Goal: Task Accomplishment & Management: Complete application form

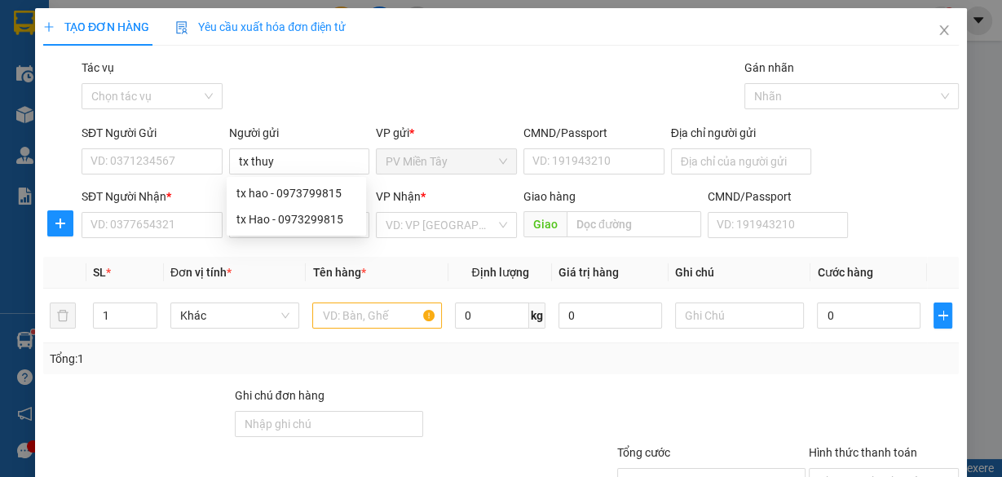
type input "tx thuy"
click at [176, 239] on div "SĐT Người Nhận * VD: 0377654321" at bounding box center [151, 215] width 141 height 57
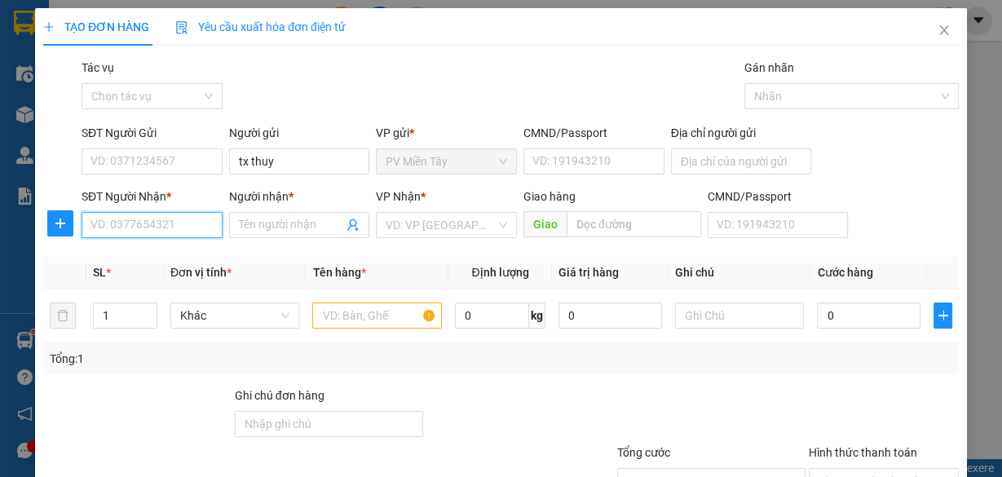
click at [173, 220] on input "SĐT Người Nhận *" at bounding box center [151, 225] width 141 height 26
paste input "0368930058"
type input "0368930058"
click at [181, 218] on input "0368930058" at bounding box center [151, 225] width 141 height 26
click at [184, 255] on div "0368930058 - TUẤN" at bounding box center [150, 257] width 120 height 18
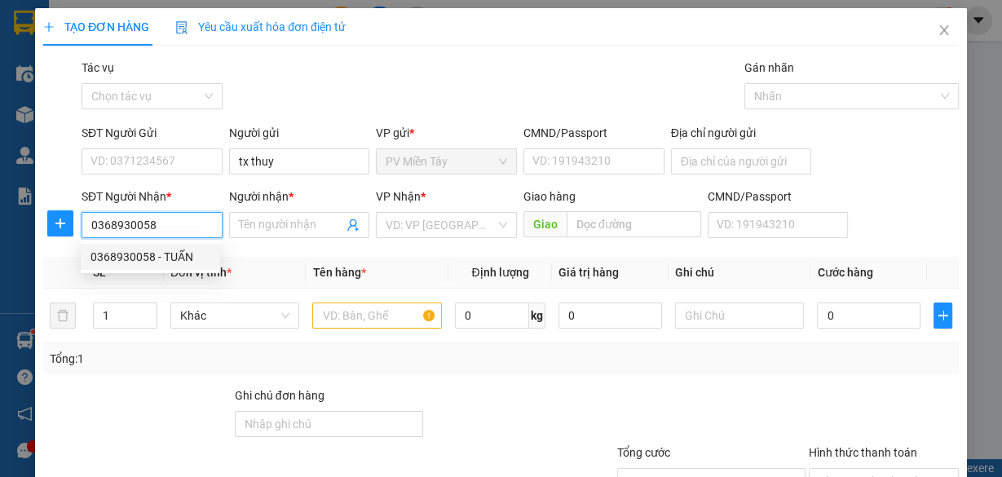
type input "0938243004 Thuyen"
type input "TUẤN"
type input "Co May"
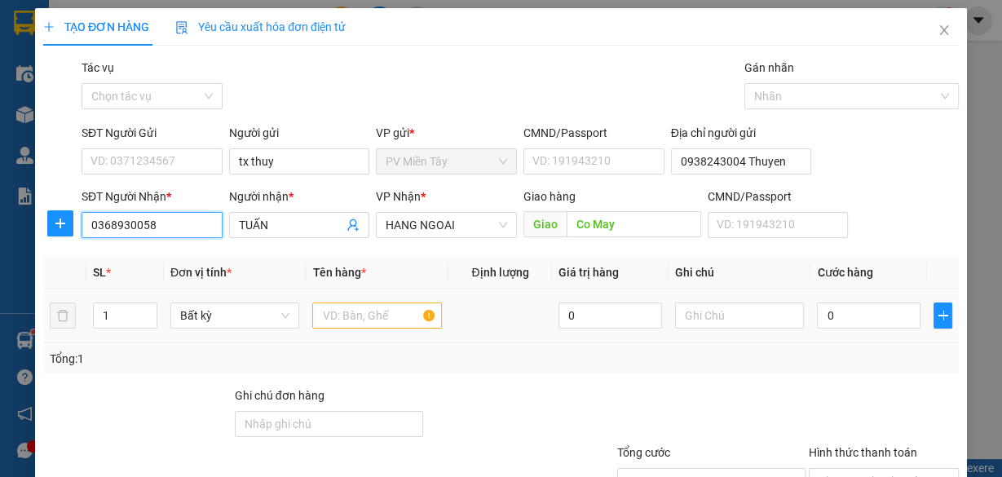
type input "0368930058"
click at [352, 312] on input "text" at bounding box center [377, 315] width 130 height 26
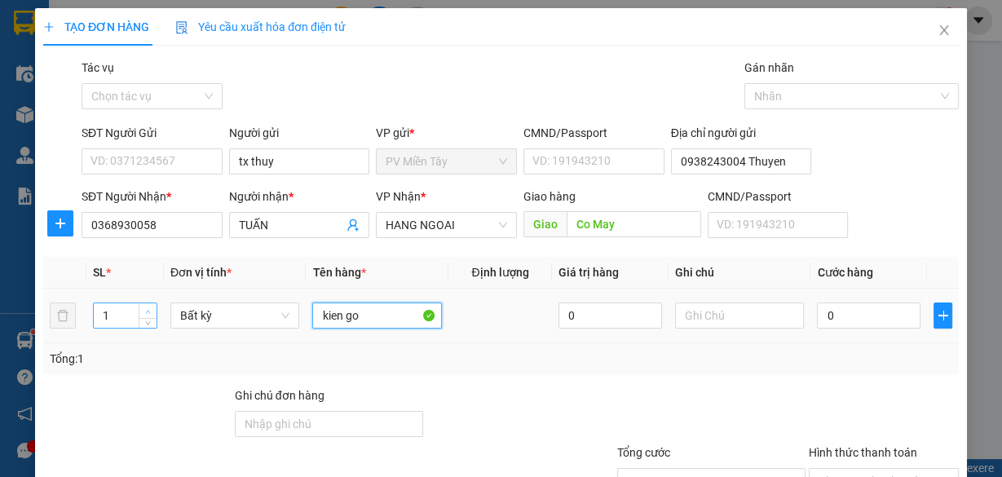
type input "kien go"
type input "2"
click at [146, 309] on icon "up" at bounding box center [148, 312] width 6 height 6
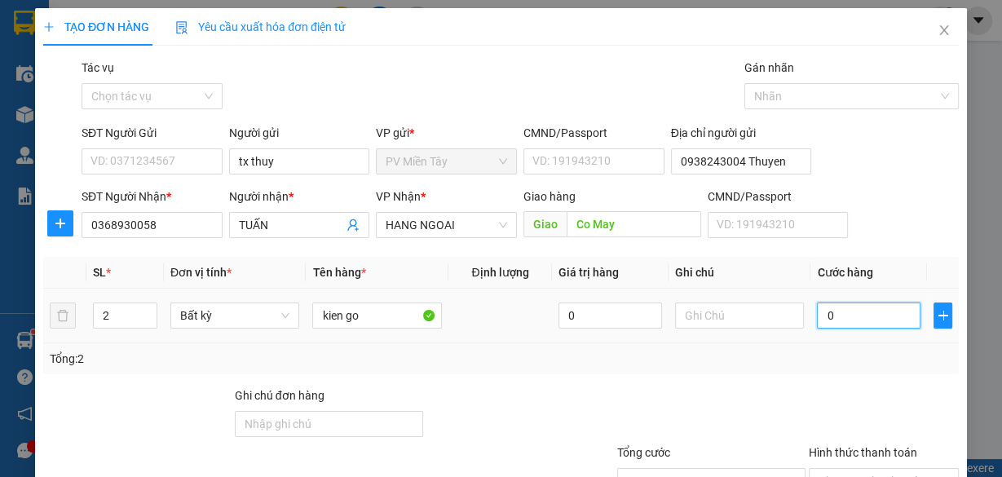
click at [839, 304] on input "0" at bounding box center [868, 315] width 103 height 26
type input "1"
type input "10"
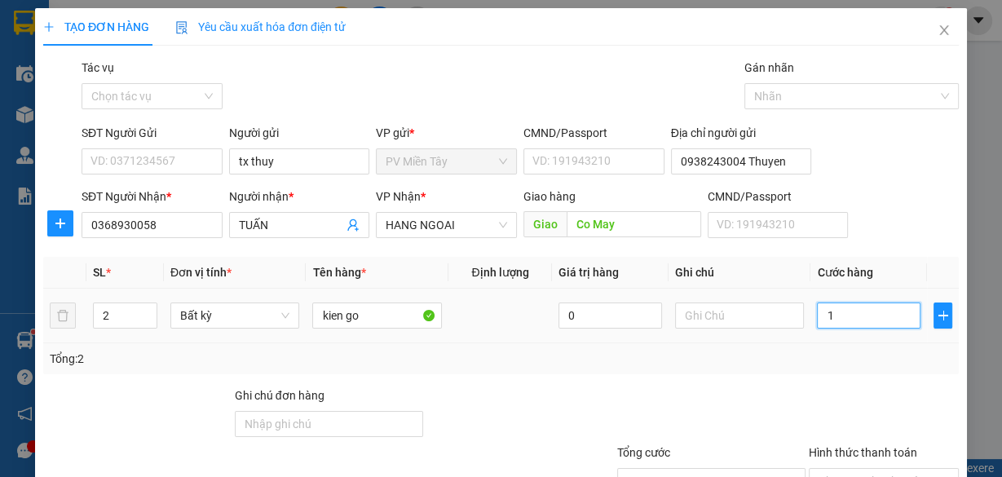
type input "10"
type input "100"
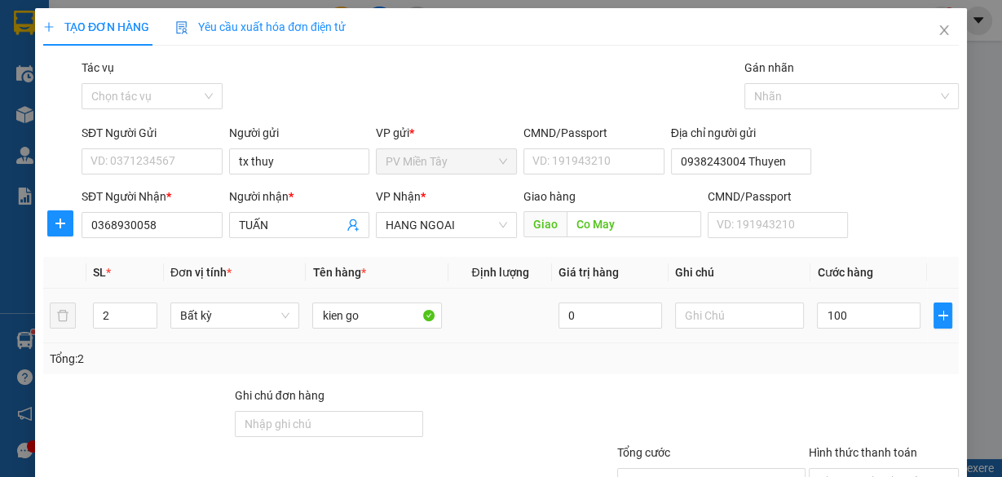
type input "100.000"
click at [824, 386] on div at bounding box center [883, 414] width 153 height 57
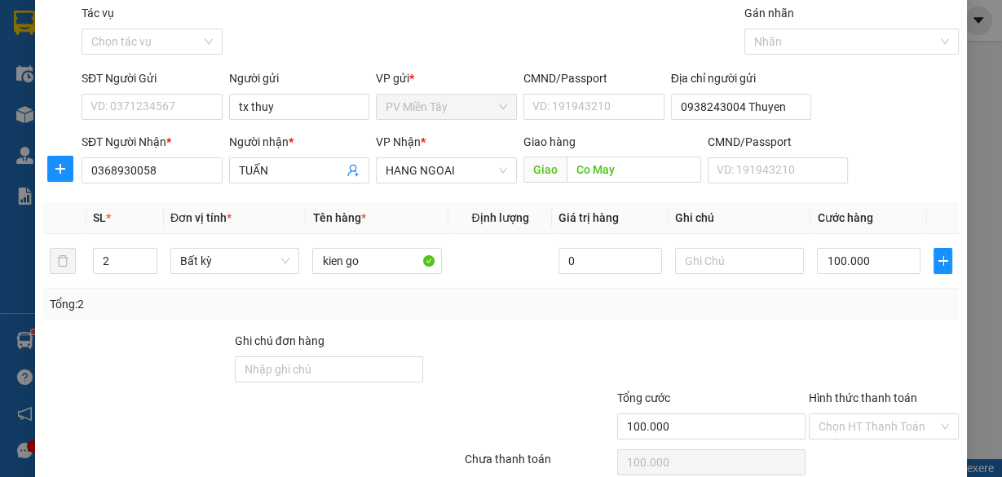
scroll to position [124, 0]
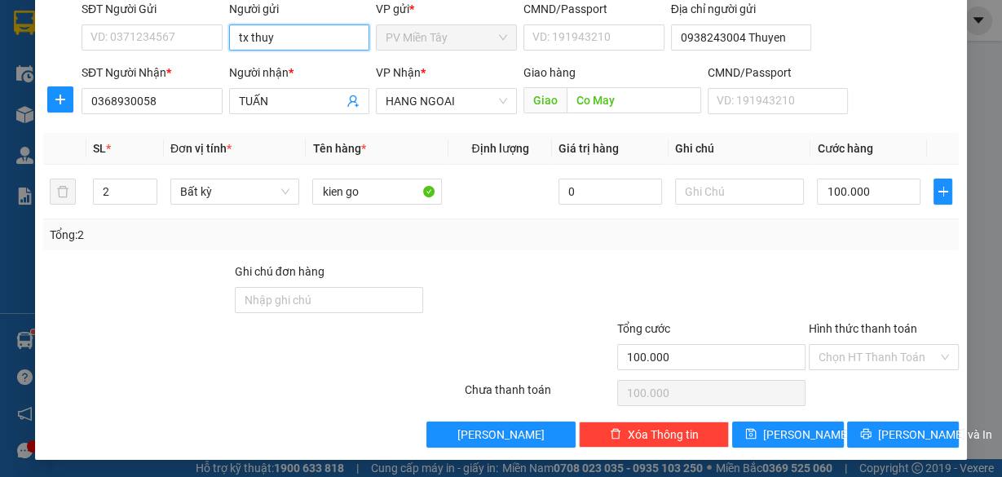
click at [306, 43] on input "tx thuy" at bounding box center [299, 37] width 141 height 26
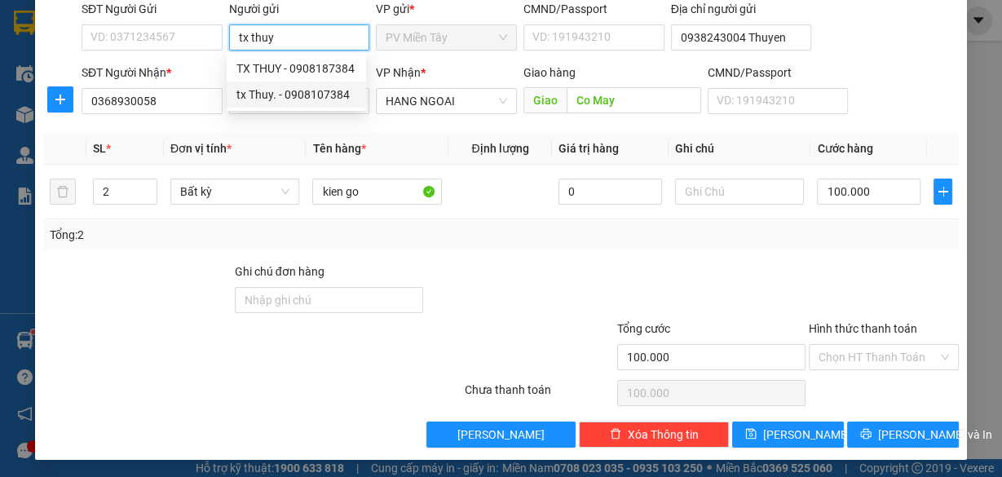
click at [286, 92] on div "tx Thuy. - 0908107384" at bounding box center [296, 95] width 120 height 18
type input "0908107384"
type input "tx Thuy."
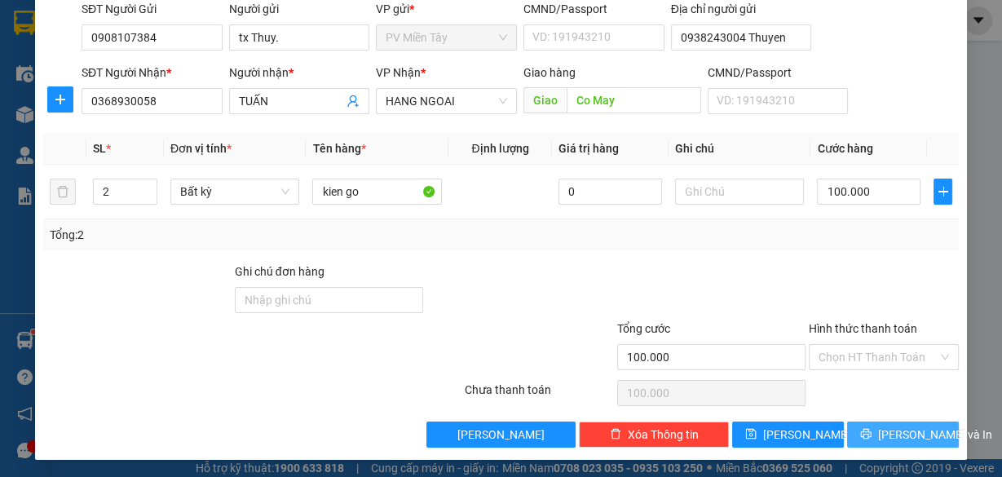
click at [906, 429] on span "[PERSON_NAME] và In" at bounding box center [935, 434] width 114 height 18
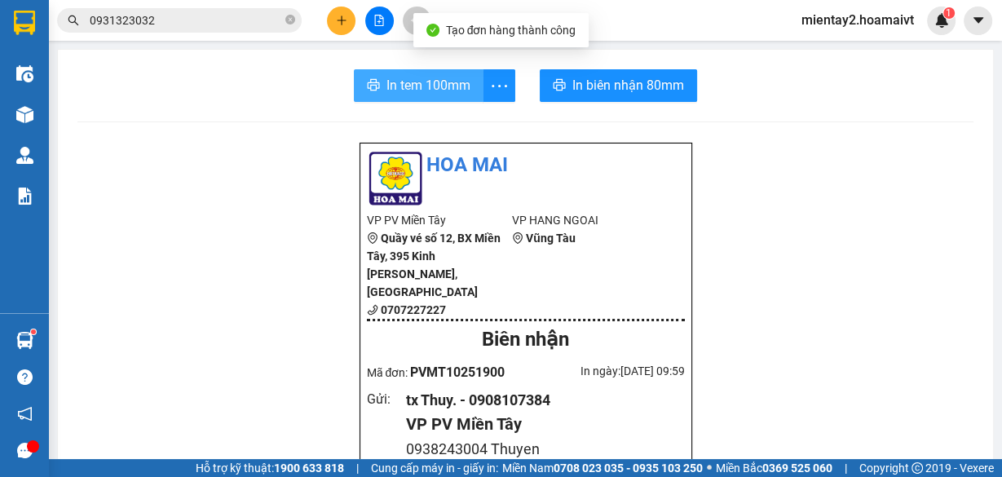
click at [410, 86] on span "In tem 100mm" at bounding box center [428, 85] width 84 height 20
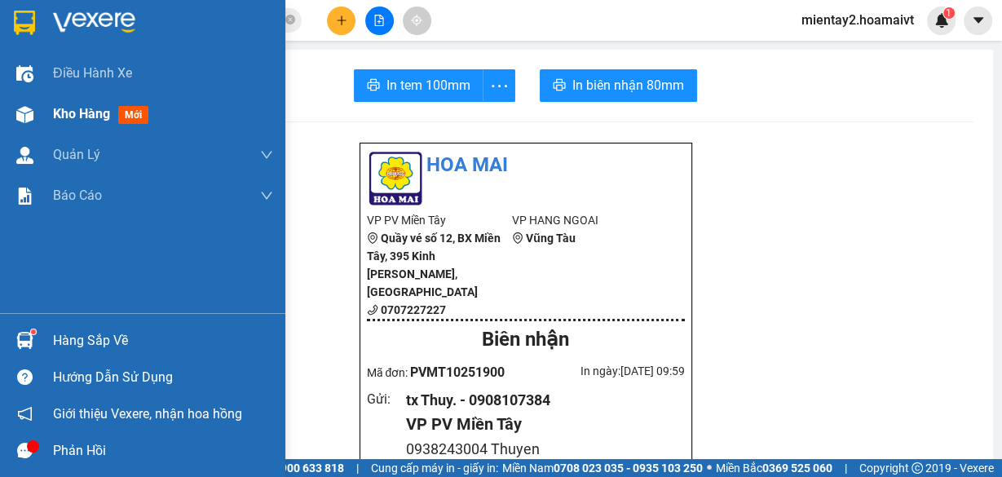
drag, startPoint x: 73, startPoint y: 108, endPoint x: 112, endPoint y: 108, distance: 39.1
click at [73, 107] on span "Kho hàng" at bounding box center [81, 113] width 57 height 15
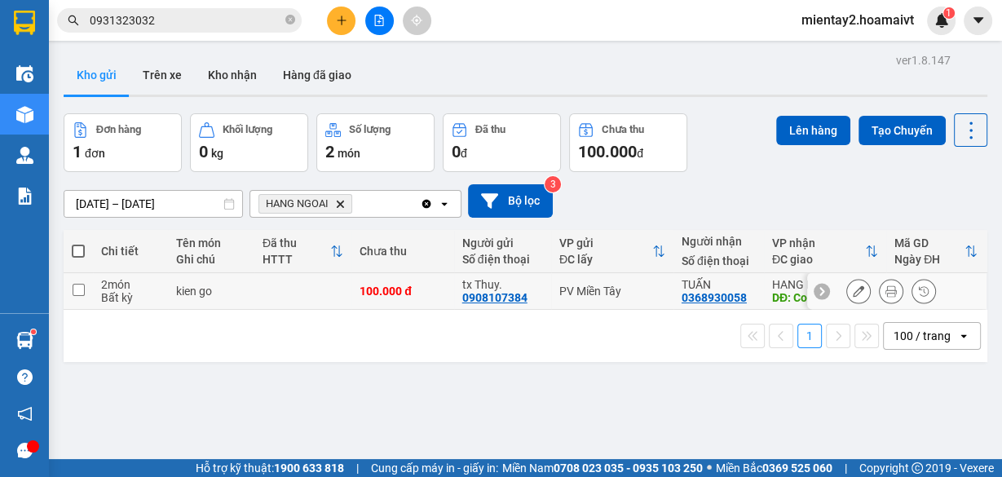
click at [333, 287] on td at bounding box center [302, 291] width 97 height 37
checkbox input "true"
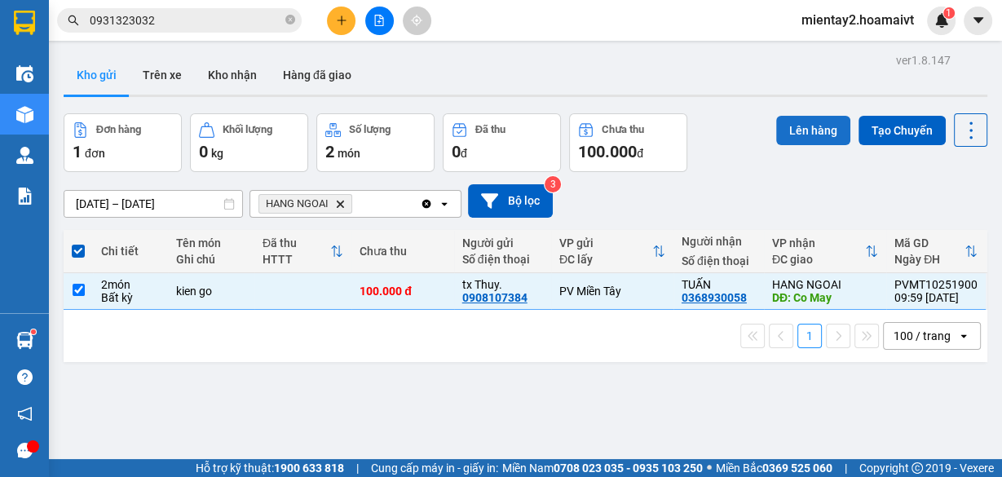
click at [798, 126] on button "Lên hàng" at bounding box center [813, 130] width 74 height 29
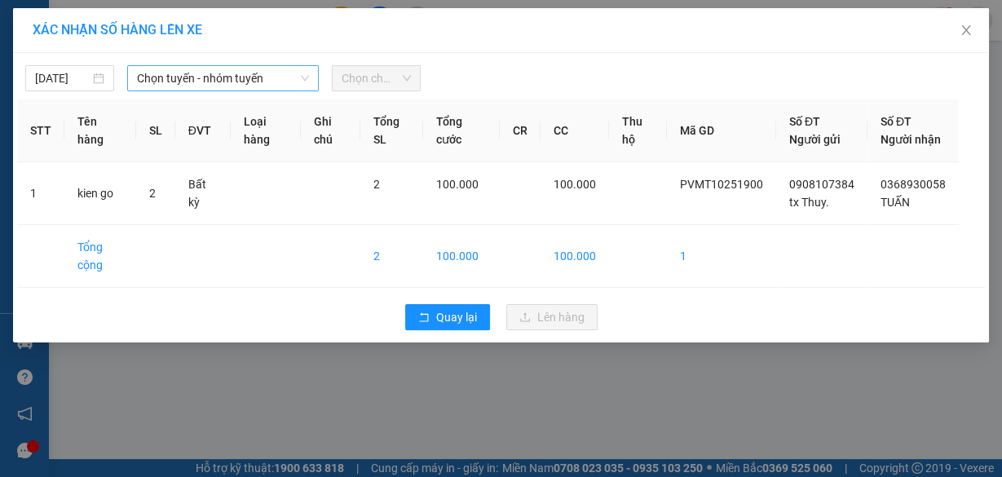
click at [258, 79] on span "Chọn tuyến - nhóm tuyến" at bounding box center [223, 78] width 172 height 24
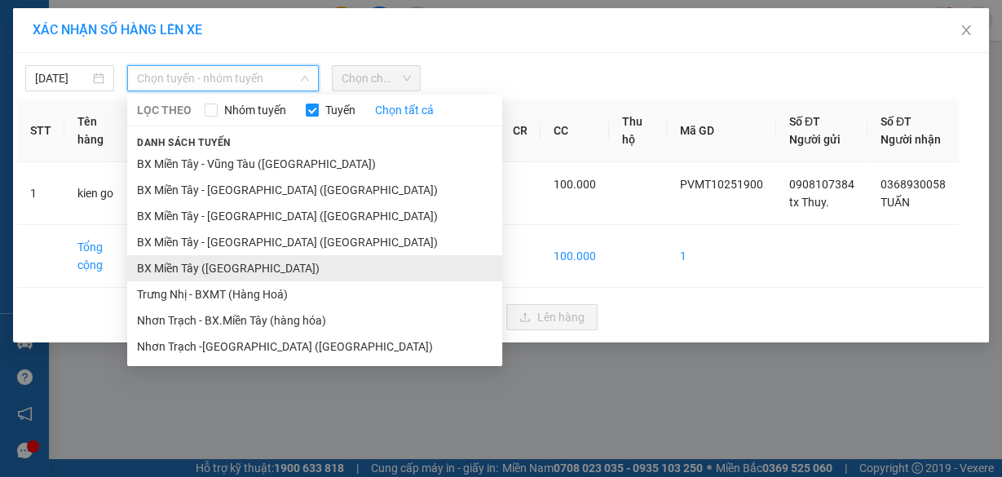
click at [249, 260] on li "BX Miền Tây ([GEOGRAPHIC_DATA])" at bounding box center [314, 268] width 375 height 26
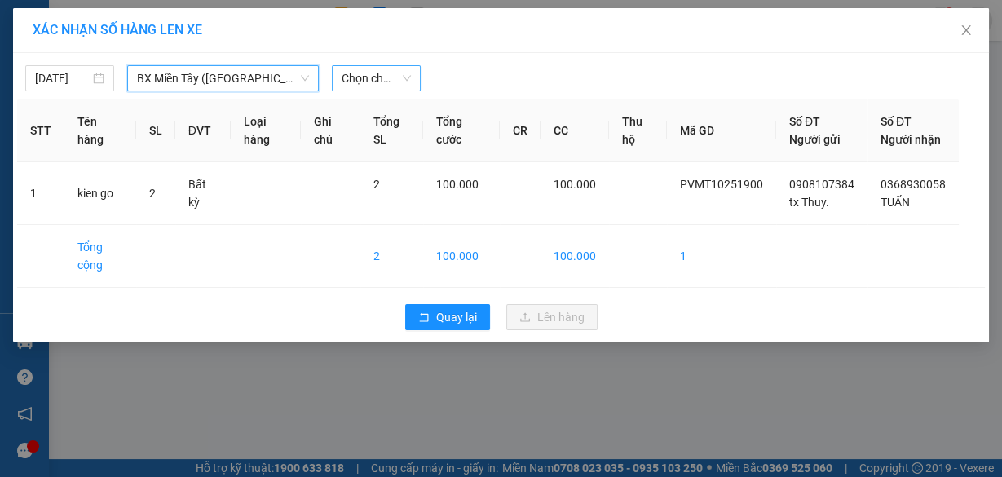
click at [361, 82] on span "Chọn chuyến" at bounding box center [375, 78] width 69 height 24
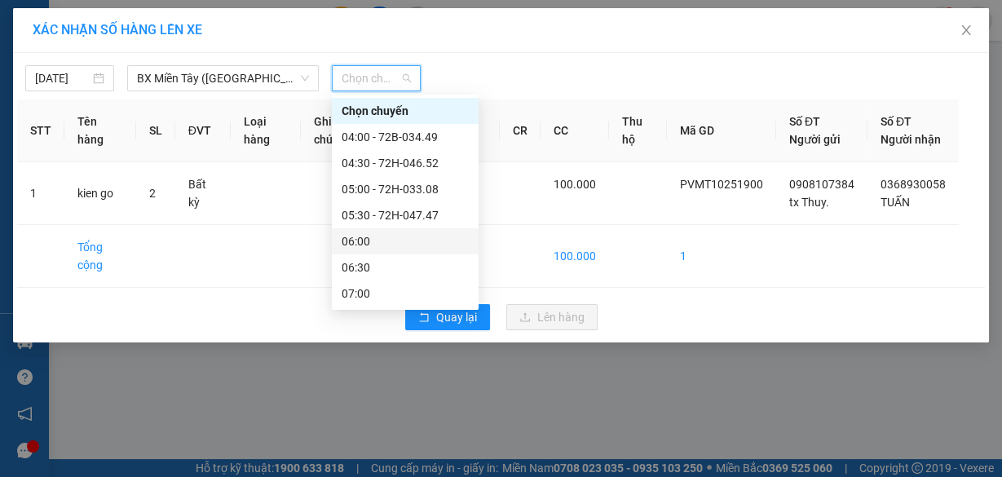
click at [387, 240] on div "06:00" at bounding box center [404, 241] width 127 height 18
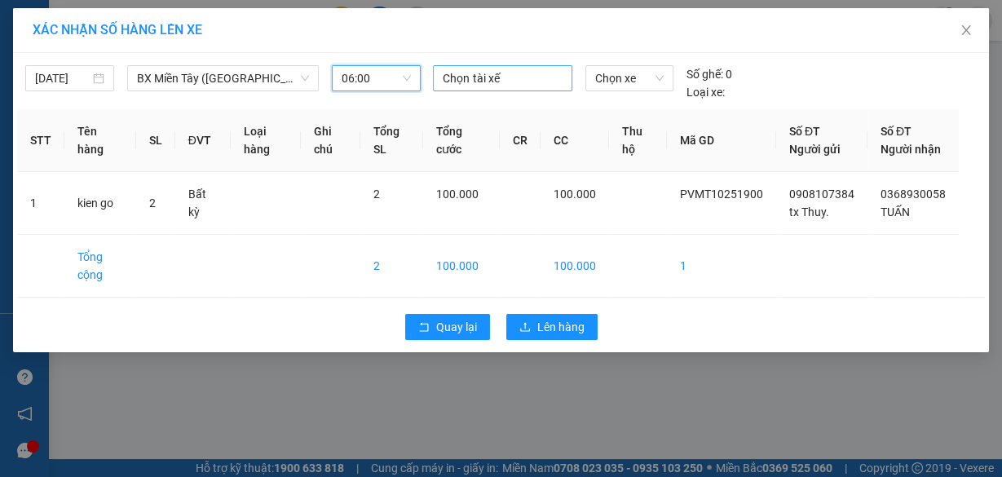
click at [474, 73] on div at bounding box center [502, 78] width 130 height 20
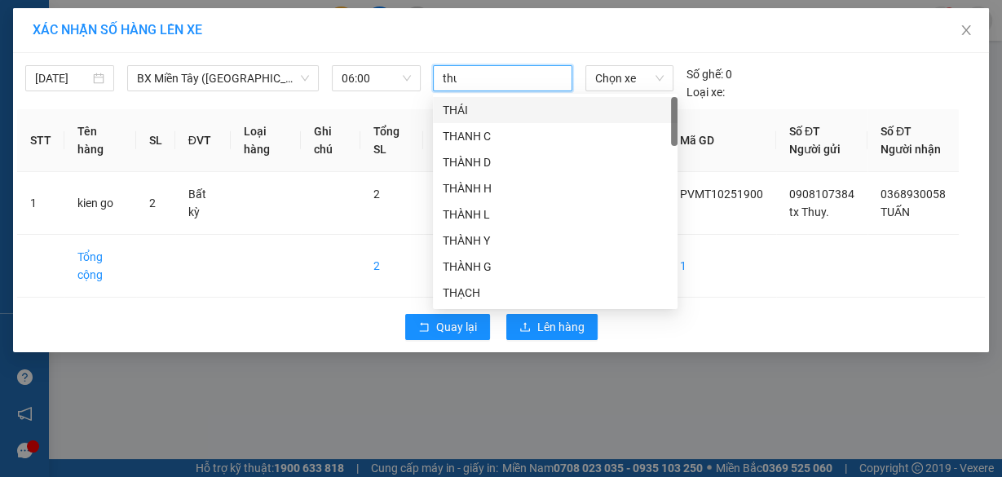
type input "thuy"
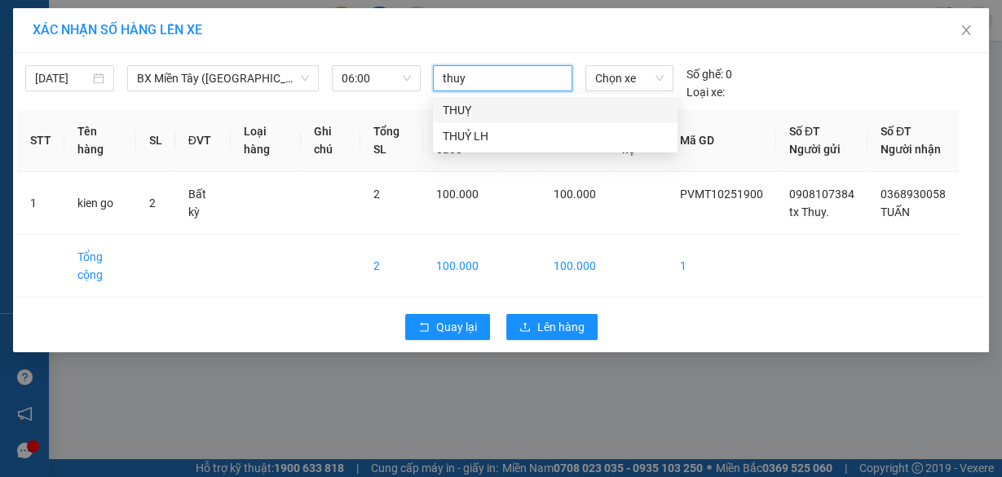
click at [487, 117] on div "THUỴ" at bounding box center [555, 110] width 225 height 18
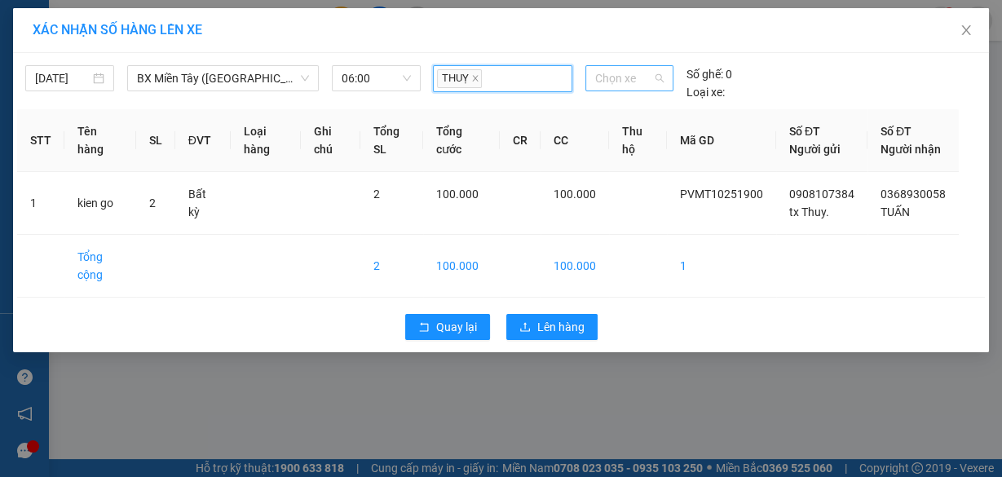
click at [632, 76] on span "Chọn xe" at bounding box center [629, 78] width 68 height 24
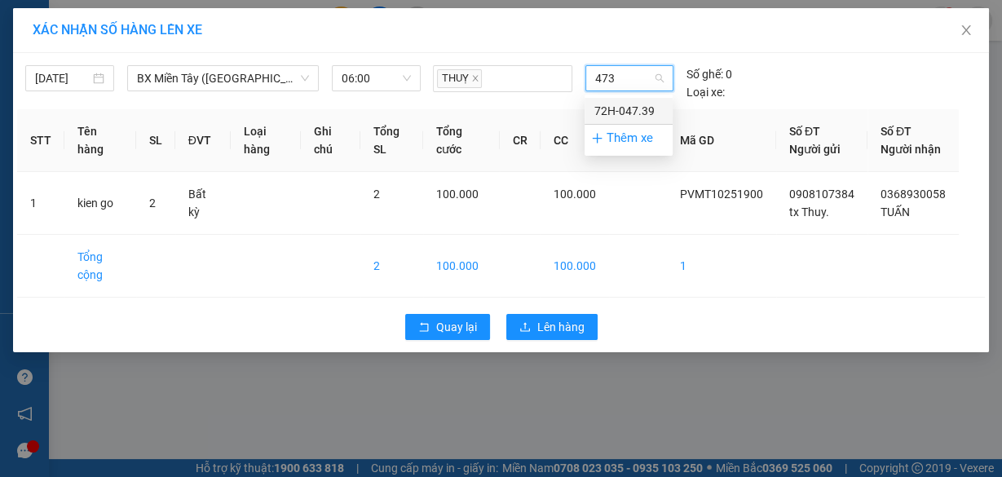
type input "4739"
click at [626, 103] on div "72H-047.39" at bounding box center [628, 111] width 68 height 18
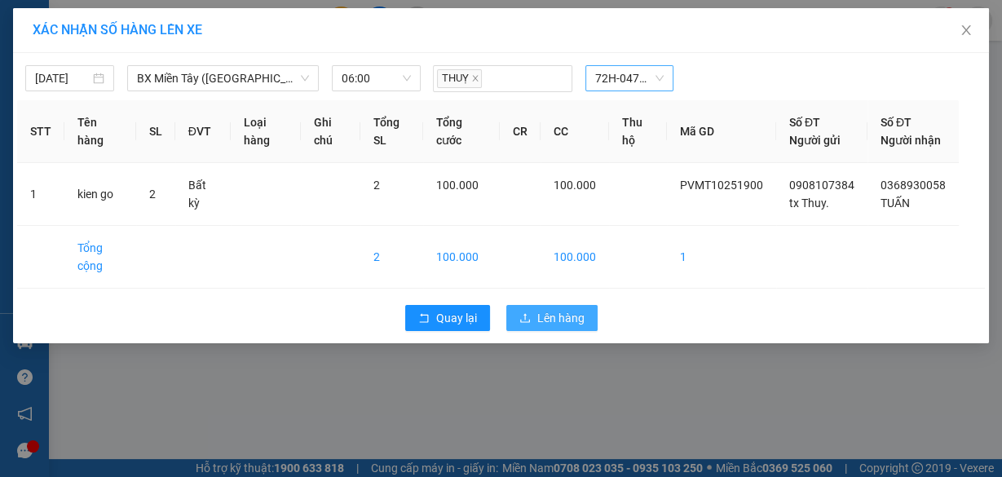
click at [556, 327] on span "Lên hàng" at bounding box center [560, 318] width 47 height 18
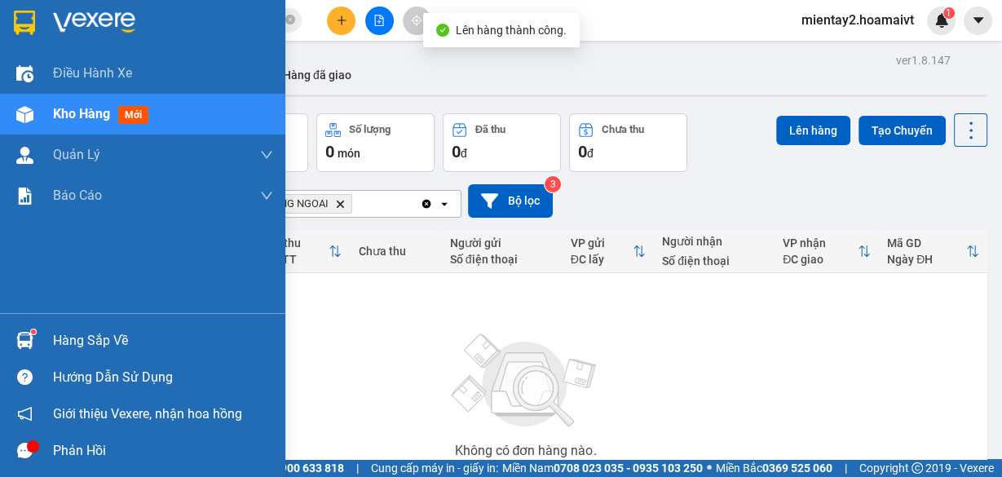
click at [72, 336] on div "Hàng sắp về" at bounding box center [163, 340] width 220 height 24
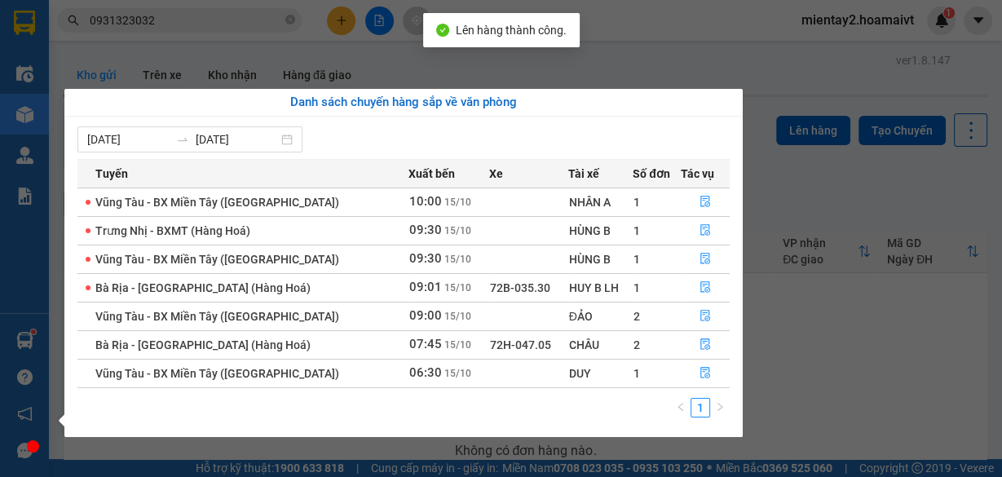
click at [843, 369] on section "Kết quả tìm kiếm ( 26 ) Bộ lọc Mã ĐH Trạng thái Món hàng Tổng cước Chưa cước Nh…" at bounding box center [501, 238] width 1002 height 477
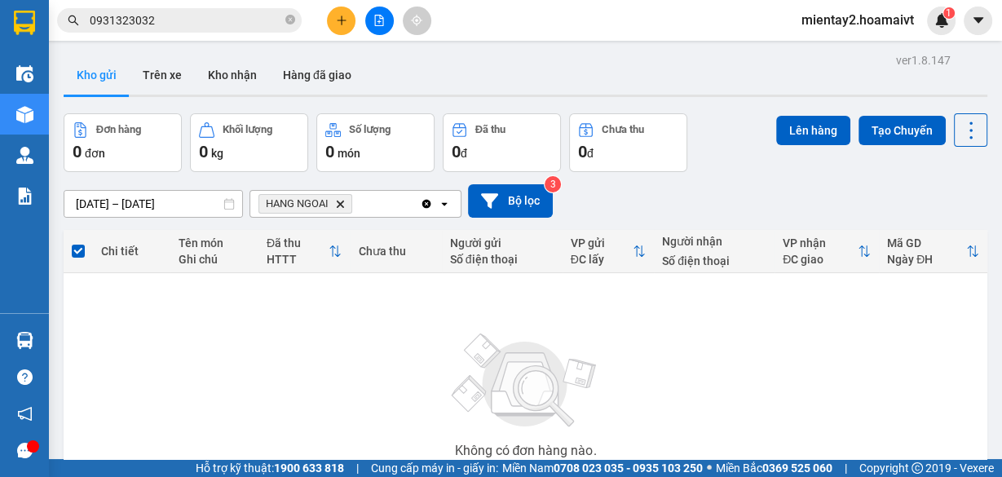
click at [343, 19] on icon "plus" at bounding box center [341, 20] width 11 height 11
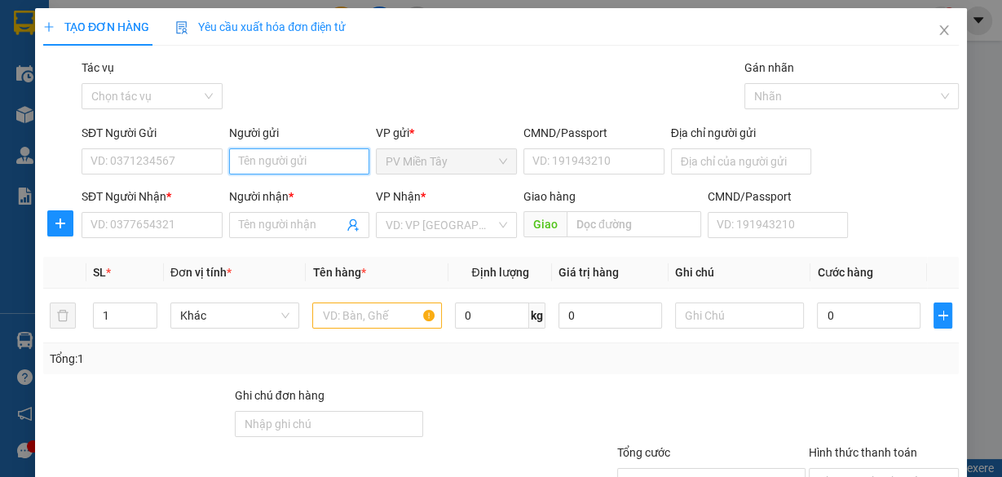
click at [307, 149] on input "Người gửi" at bounding box center [299, 161] width 141 height 26
click at [304, 159] on input "Người gửi" at bounding box center [299, 161] width 141 height 26
type input "tx huy"
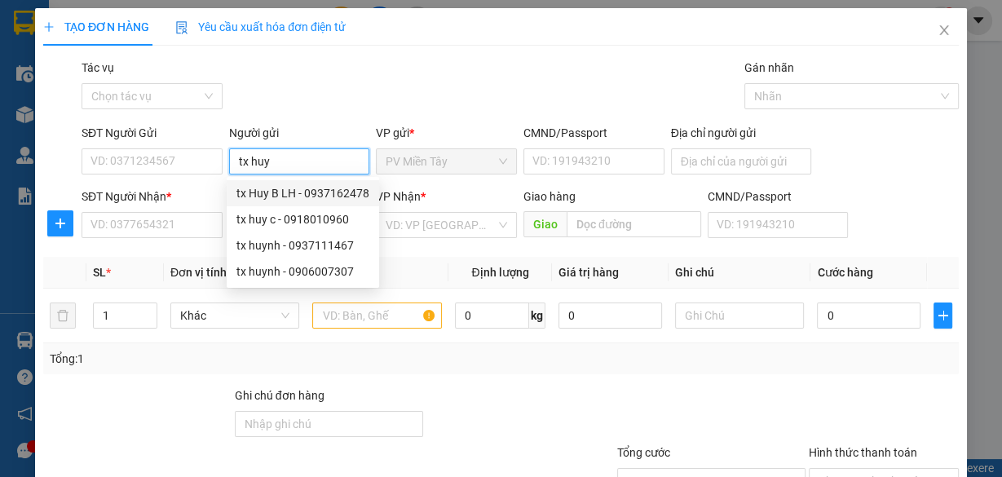
click at [298, 194] on div "tx Huy B LH - 0937162478" at bounding box center [302, 193] width 133 height 18
type input "0937162478"
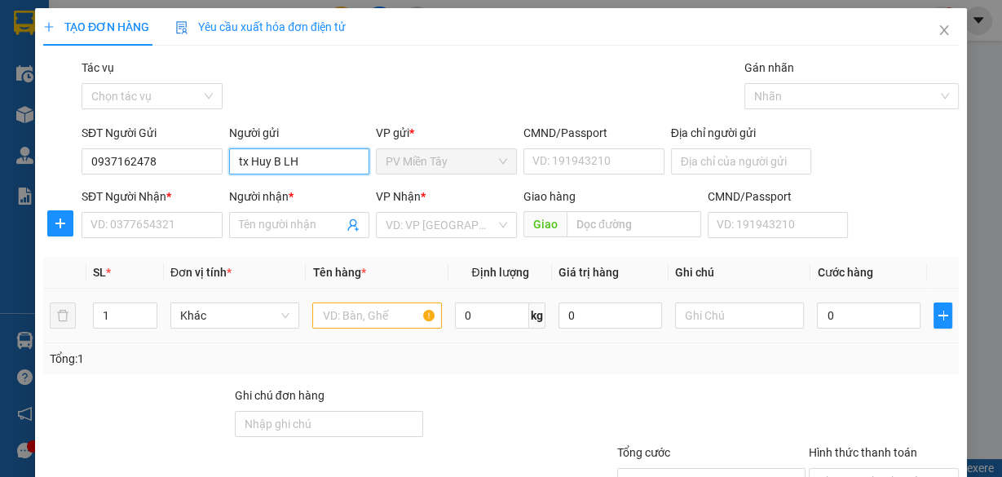
type input "tx Huy B LH"
click at [390, 305] on input "text" at bounding box center [377, 315] width 130 height 26
click at [163, 222] on input "SĐT Người Nhận *" at bounding box center [151, 225] width 141 height 26
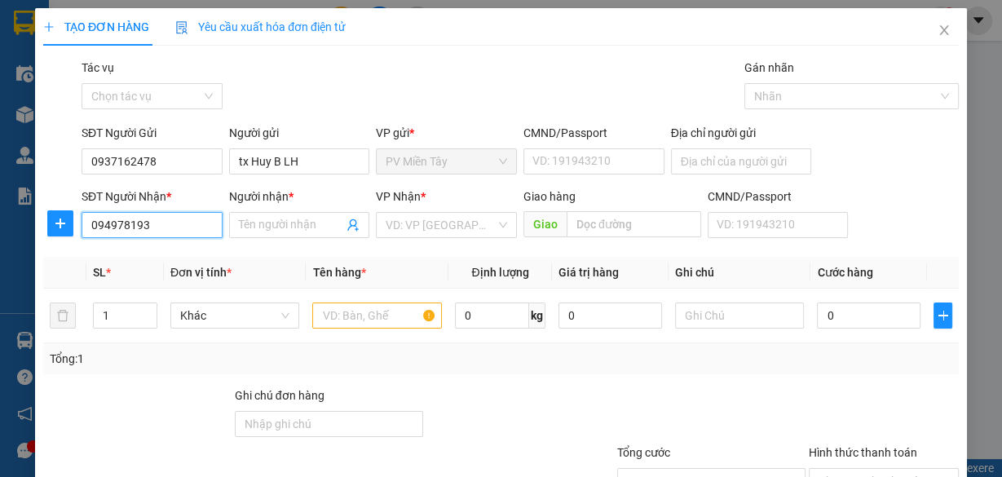
type input "0949781936"
click at [189, 258] on div "0949781936 - TÚ" at bounding box center [150, 257] width 120 height 18
type input "TÚ"
type input "hoi bai"
type input "0949781936"
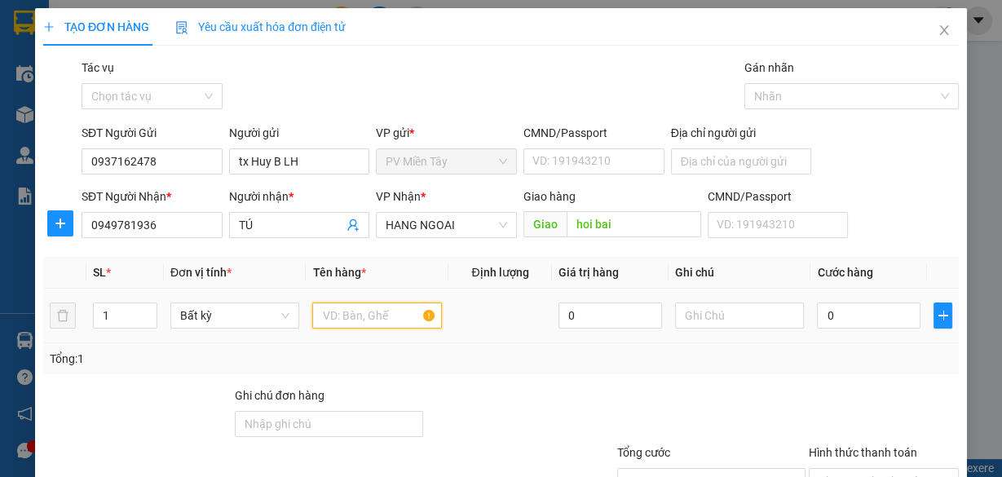
click at [410, 318] on input "text" at bounding box center [377, 315] width 130 height 26
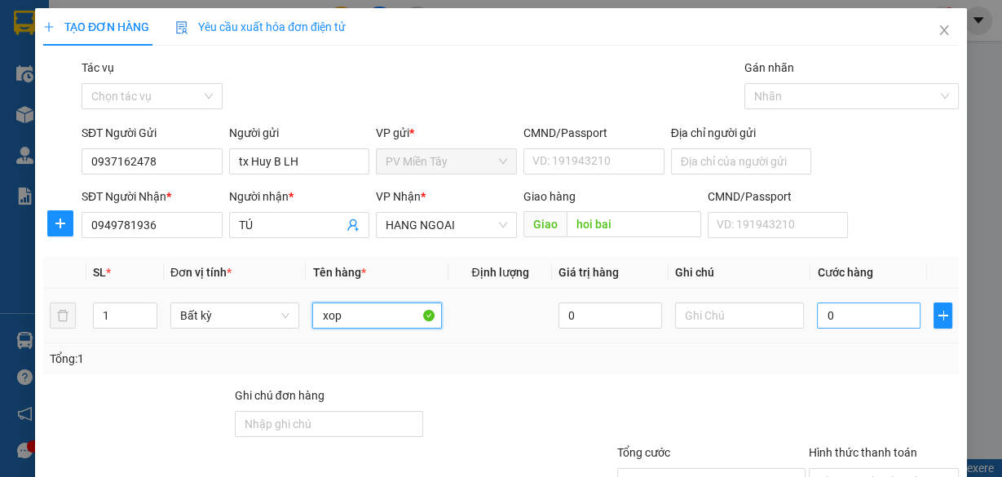
type input "xop"
click at [843, 314] on input "0" at bounding box center [868, 315] width 103 height 26
type input "4"
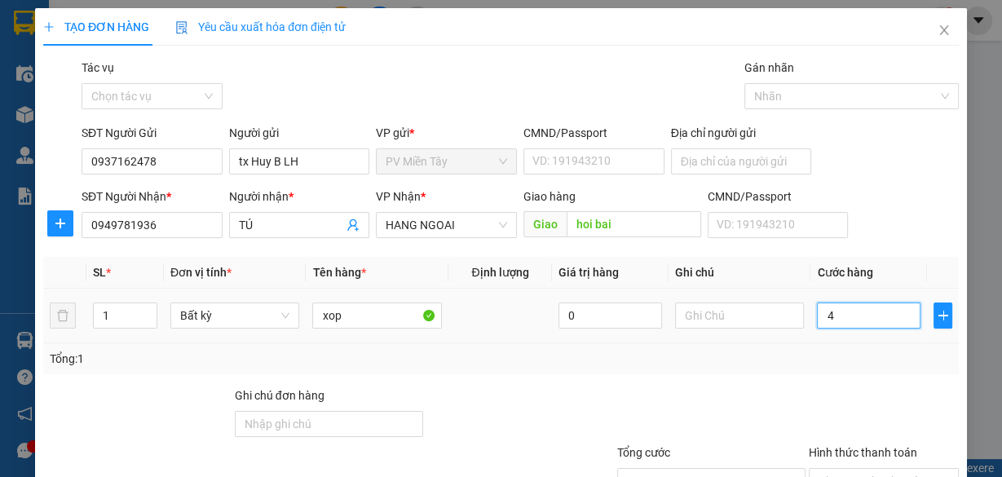
type input "40"
type input "40.000"
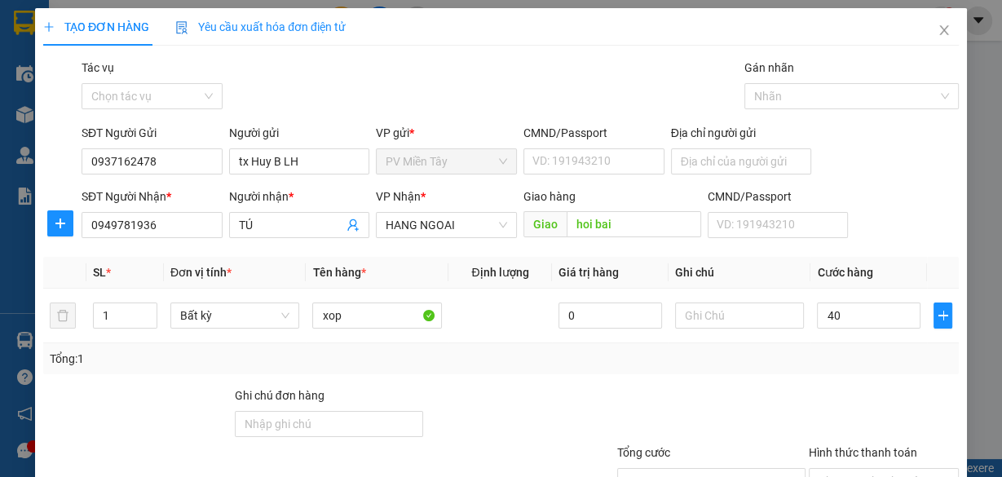
type input "40.000"
drag, startPoint x: 822, startPoint y: 350, endPoint x: 833, endPoint y: 350, distance: 10.6
click at [832, 351] on div "Tổng: 1" at bounding box center [501, 359] width 902 height 18
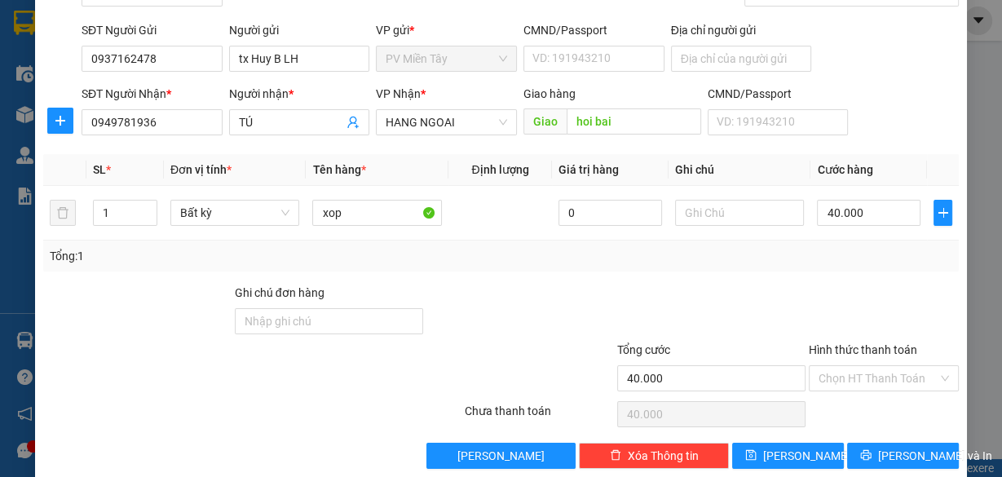
scroll to position [124, 0]
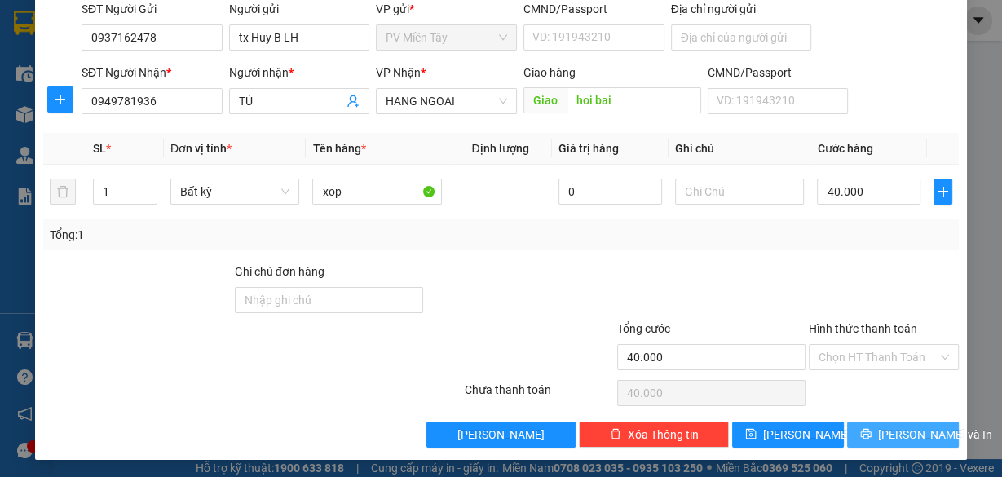
click at [909, 434] on span "[PERSON_NAME] và In" at bounding box center [935, 434] width 114 height 18
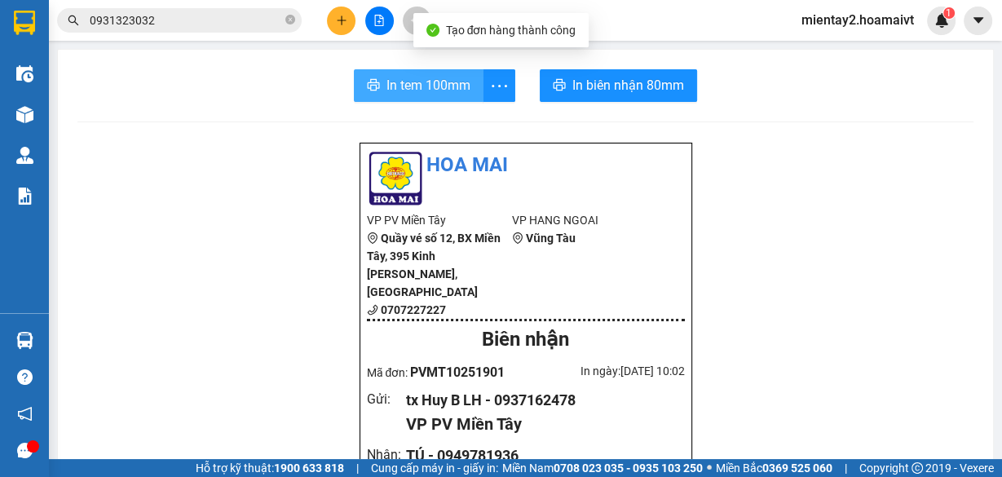
click at [440, 86] on span "In tem 100mm" at bounding box center [428, 85] width 84 height 20
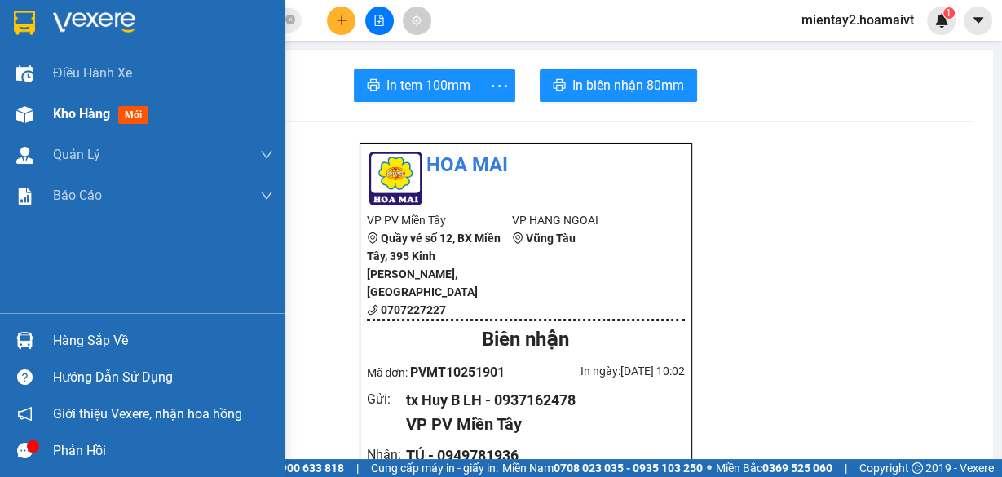
click at [77, 108] on span "Kho hàng" at bounding box center [81, 113] width 57 height 15
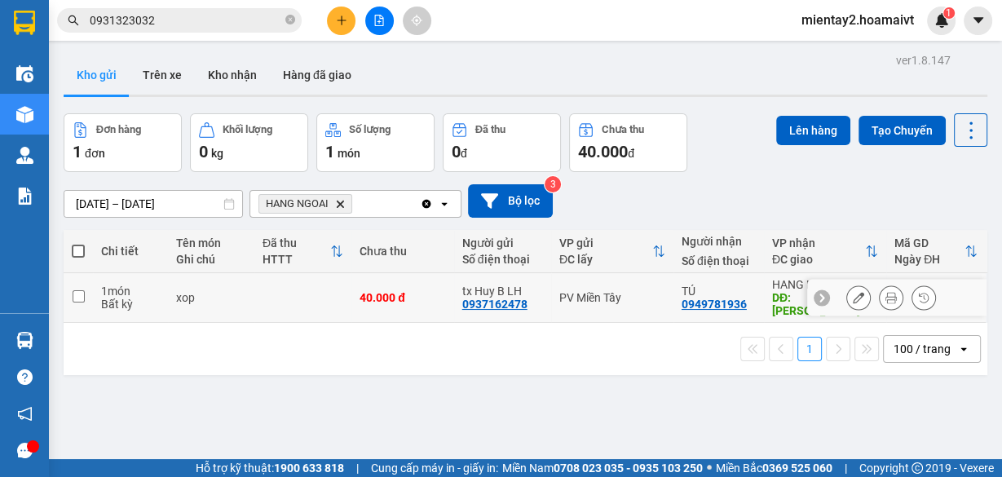
click at [318, 292] on td at bounding box center [302, 298] width 97 height 50
checkbox input "true"
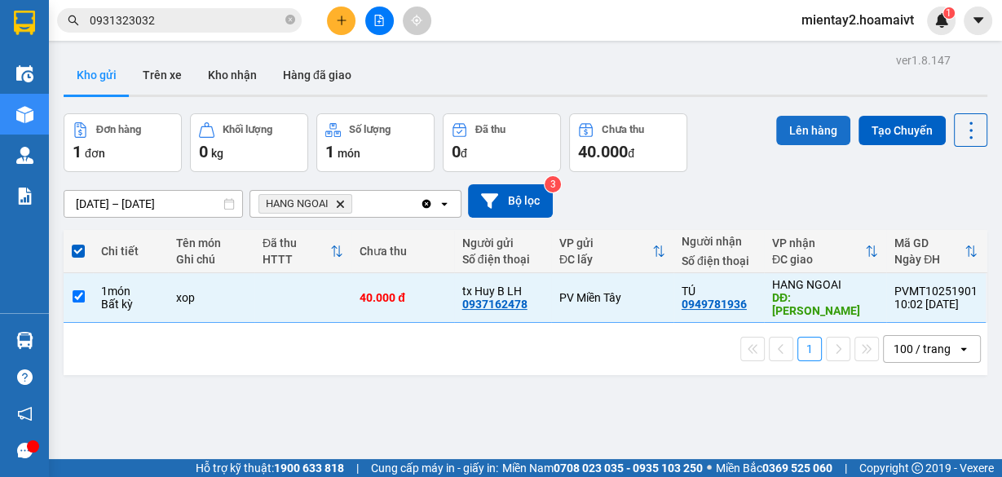
click at [814, 131] on button "Lên hàng" at bounding box center [813, 130] width 74 height 29
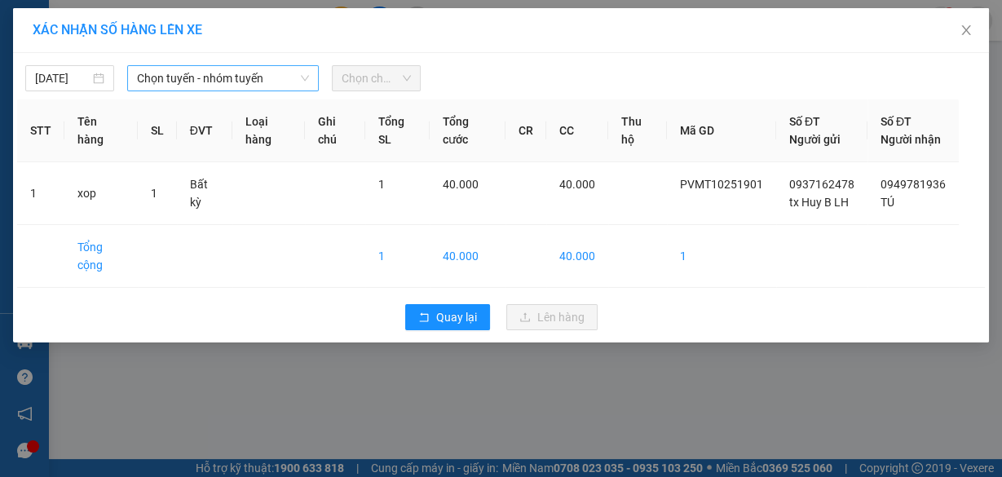
click at [262, 77] on span "Chọn tuyến - nhóm tuyến" at bounding box center [223, 78] width 172 height 24
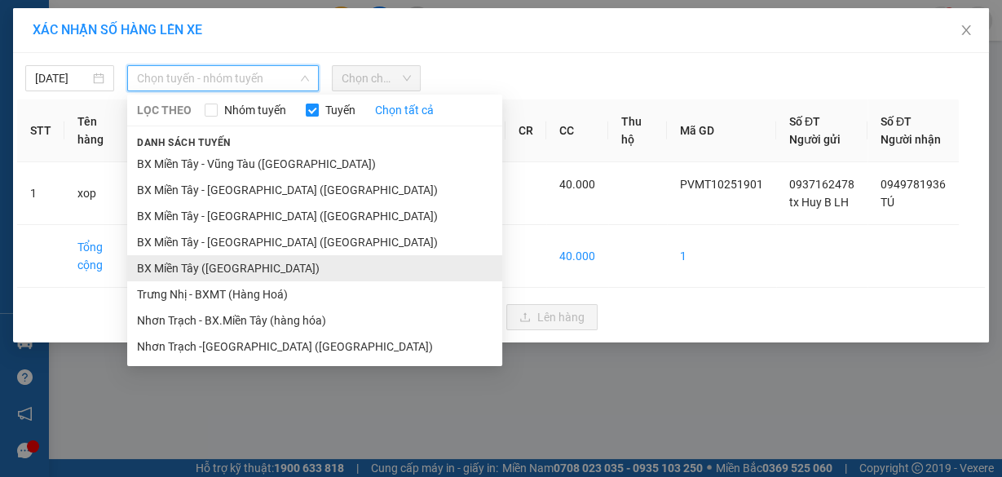
click at [262, 262] on li "BX Miền Tây ([GEOGRAPHIC_DATA])" at bounding box center [314, 268] width 375 height 26
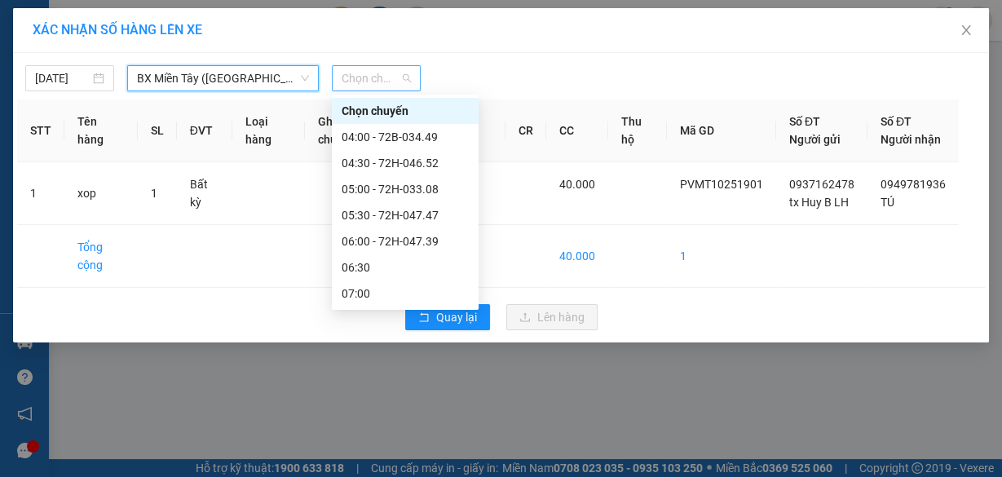
drag, startPoint x: 390, startPoint y: 73, endPoint x: 391, endPoint y: 99, distance: 26.1
click at [390, 77] on span "Chọn chuyến" at bounding box center [375, 78] width 69 height 24
click at [392, 267] on div "06:30" at bounding box center [404, 267] width 127 height 18
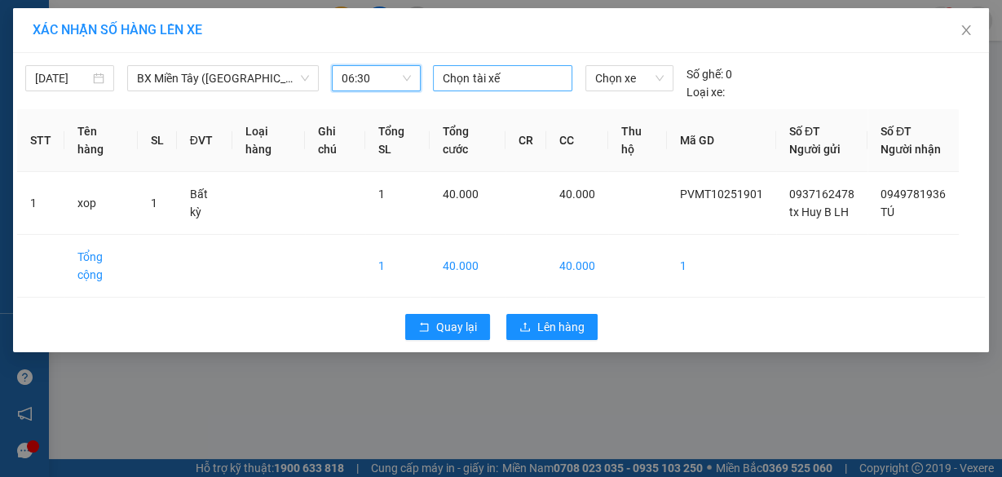
click at [490, 75] on div at bounding box center [502, 78] width 130 height 20
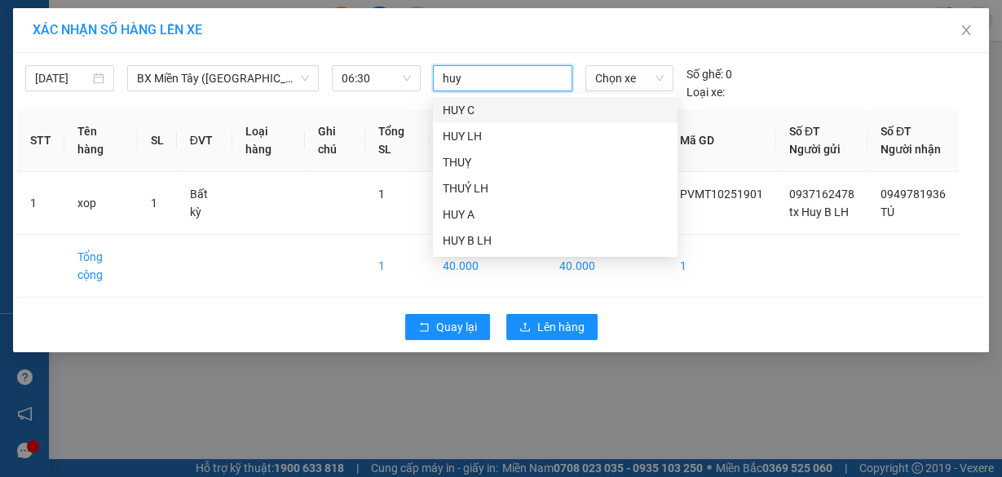
type input "huy b"
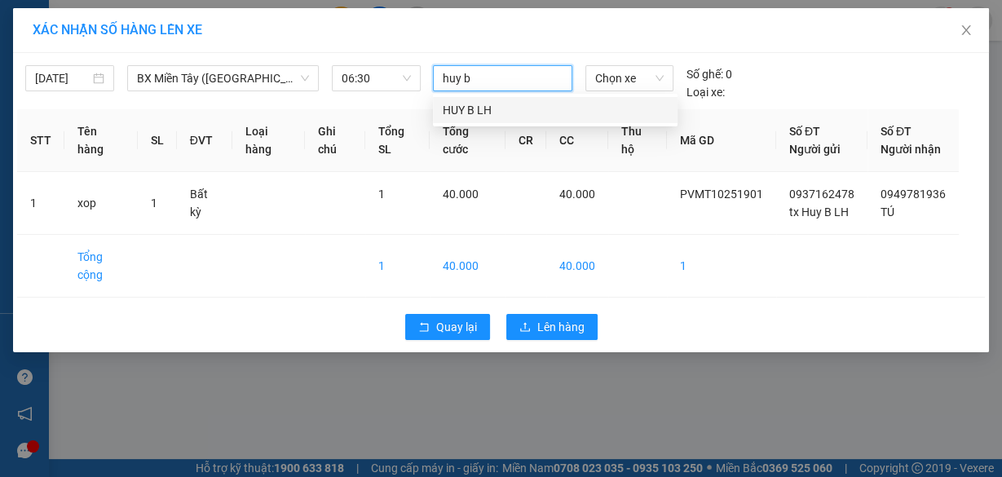
drag, startPoint x: 478, startPoint y: 115, endPoint x: 570, endPoint y: 91, distance: 95.9
click at [488, 114] on div "HUY B LH" at bounding box center [555, 110] width 225 height 18
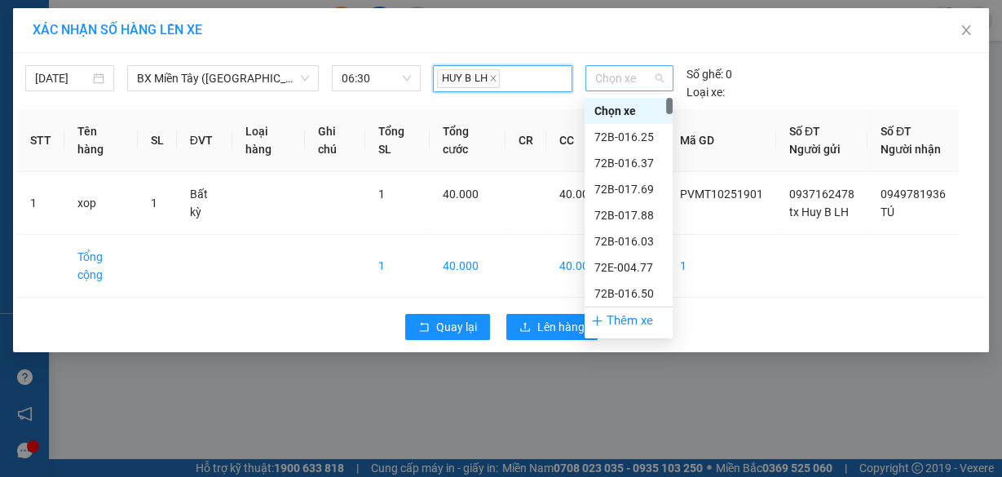
click at [595, 77] on span "Chọn xe" at bounding box center [629, 78] width 68 height 24
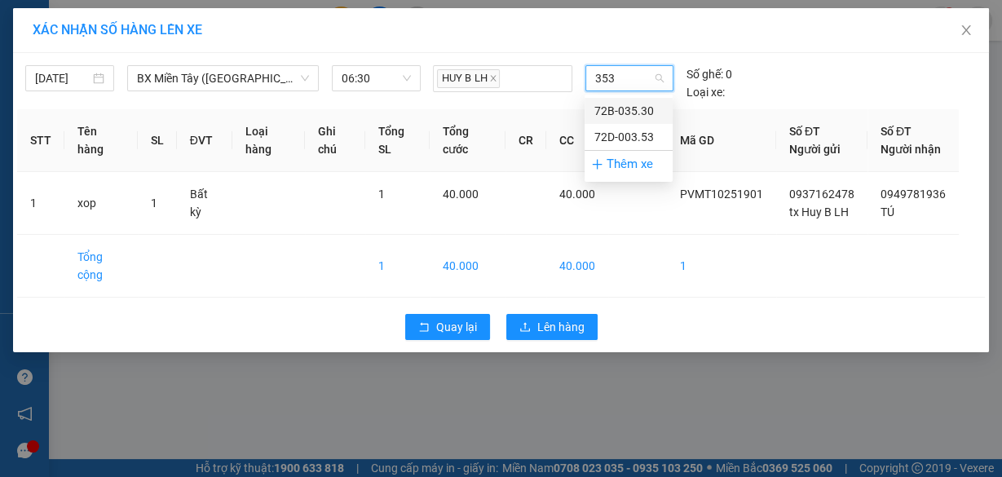
type input "3530"
click at [636, 109] on div "72B-035.30" at bounding box center [628, 111] width 68 height 18
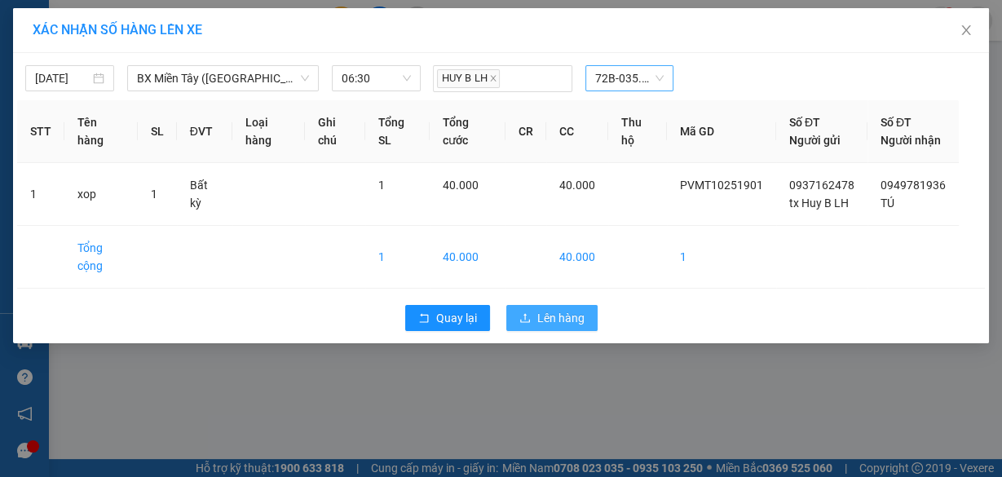
click at [565, 321] on button "Lên hàng" at bounding box center [551, 318] width 91 height 26
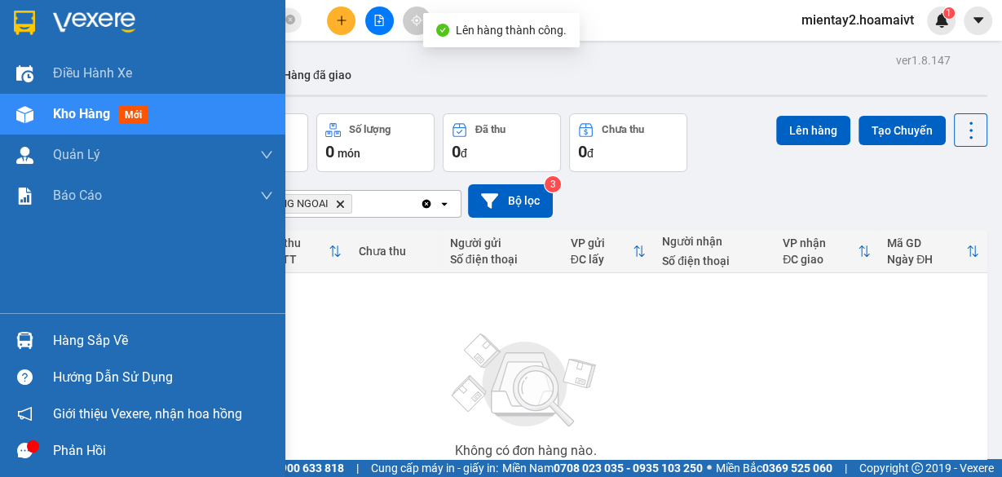
click at [71, 341] on div "Hàng sắp về" at bounding box center [163, 340] width 220 height 24
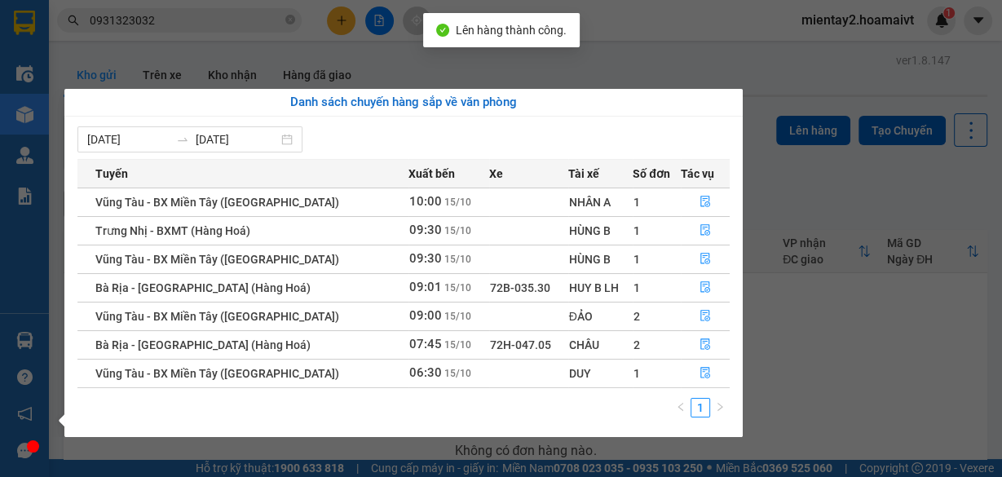
click at [844, 310] on section "Kết quả tìm kiếm ( 26 ) Bộ lọc Mã ĐH Trạng thái Món hàng Tổng cước Chưa cước Nh…" at bounding box center [501, 238] width 1002 height 477
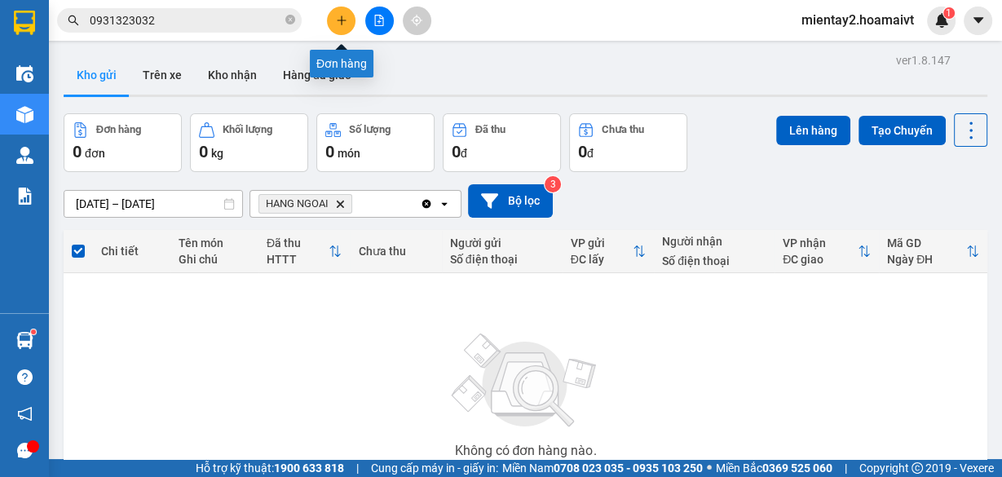
click at [342, 23] on icon "plus" at bounding box center [341, 20] width 11 height 11
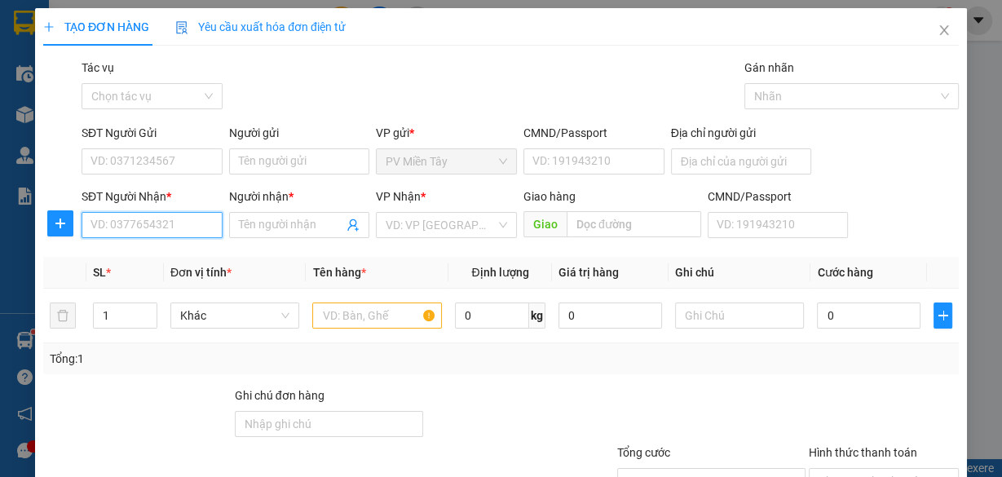
click at [148, 227] on input "SĐT Người Nhận *" at bounding box center [151, 225] width 141 height 26
paste input "0908284272"
type input "0908284272"
click at [178, 227] on input "0908284272" at bounding box center [151, 225] width 141 height 26
click at [179, 226] on input "0908284272" at bounding box center [151, 225] width 141 height 26
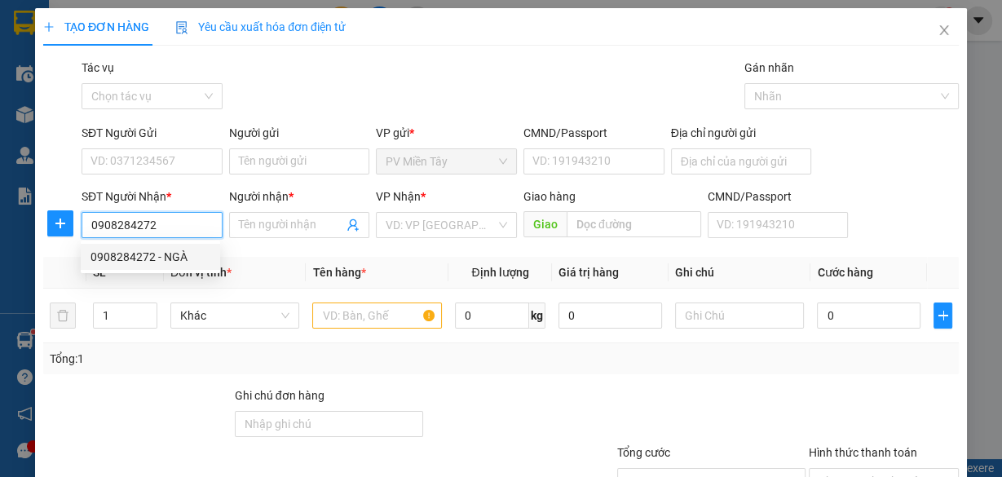
drag, startPoint x: 175, startPoint y: 256, endPoint x: 196, endPoint y: 258, distance: 20.4
click at [176, 256] on div "0908284272 - NGÀ" at bounding box center [150, 257] width 120 height 18
type input "NGÀ"
type input "phu my"
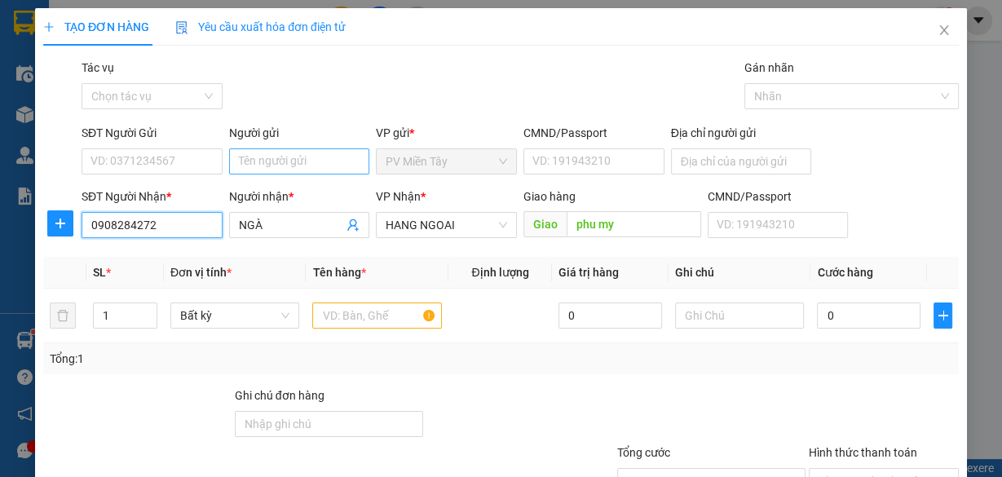
type input "0908284272"
click at [270, 163] on input "Người gửi" at bounding box center [299, 161] width 141 height 26
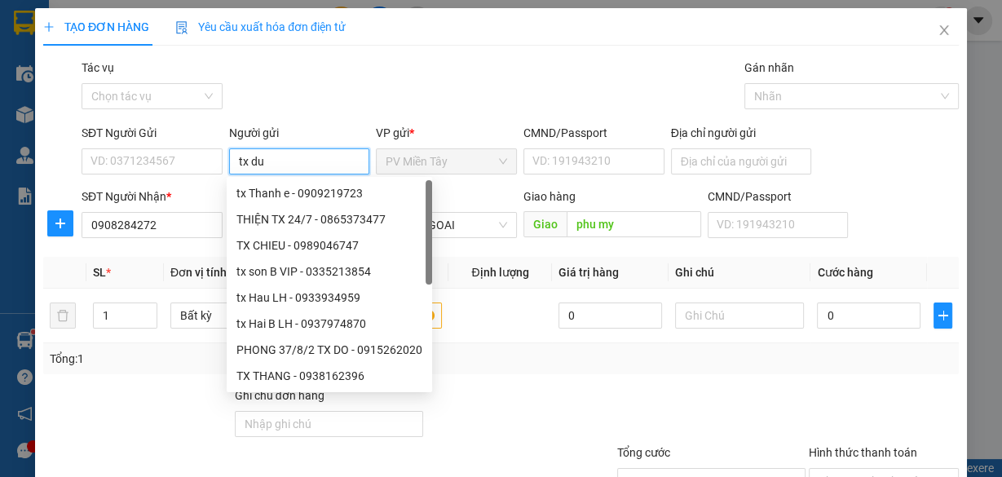
type input "tx duy"
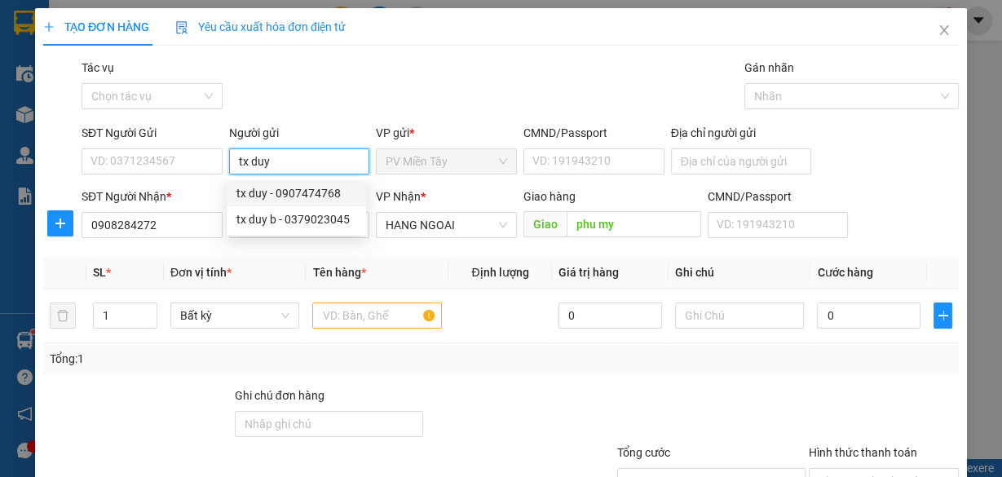
click at [306, 188] on div "tx duy - 0907474768" at bounding box center [296, 193] width 120 height 18
type input "0907474768"
type input "tx duy"
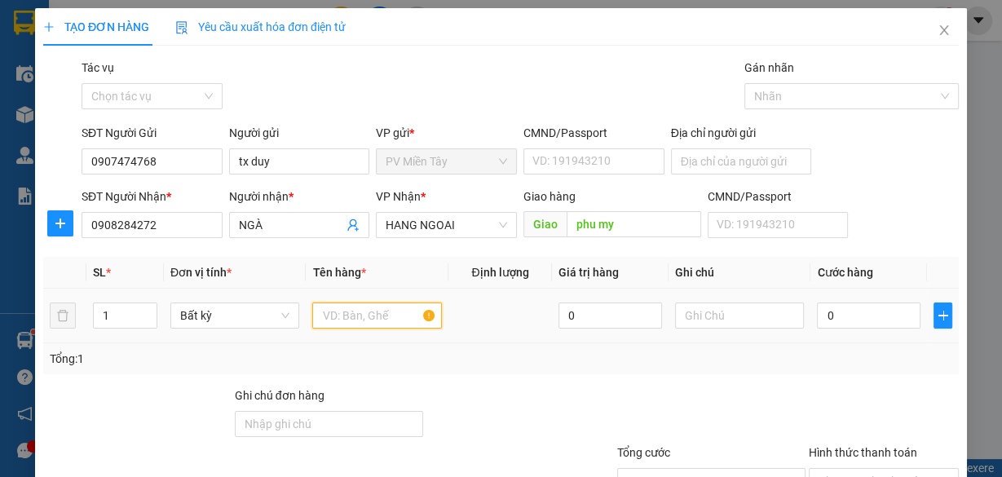
click at [354, 313] on input "text" at bounding box center [377, 315] width 130 height 26
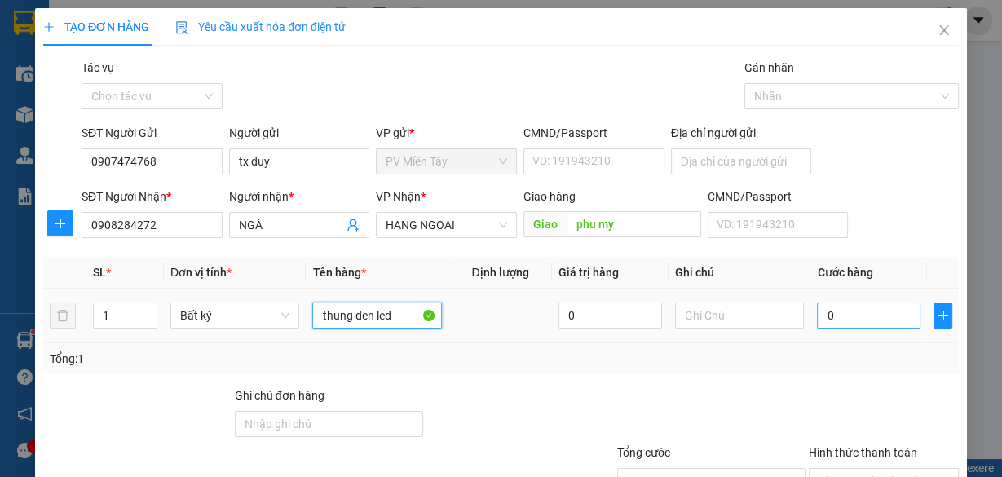
type input "thung den led"
click at [848, 315] on input "0" at bounding box center [868, 315] width 103 height 26
type input "4"
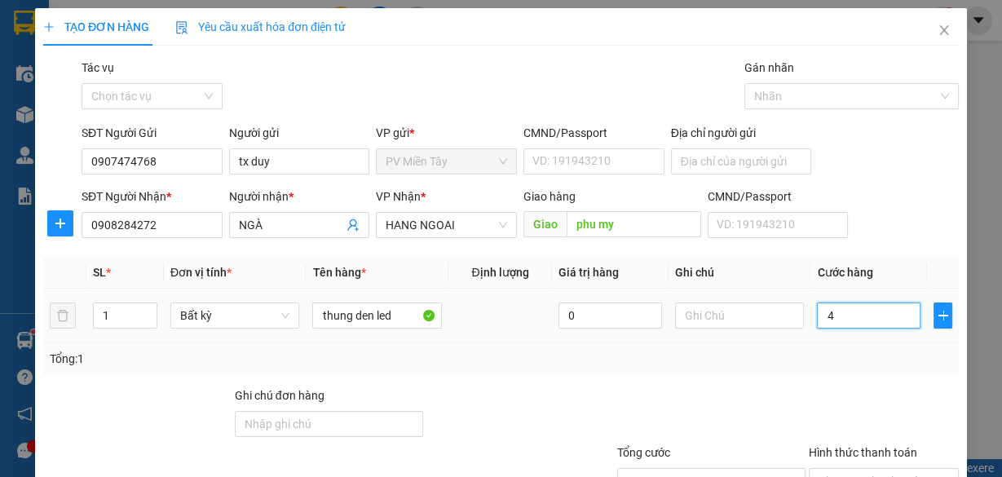
type input "40"
type input "40.000"
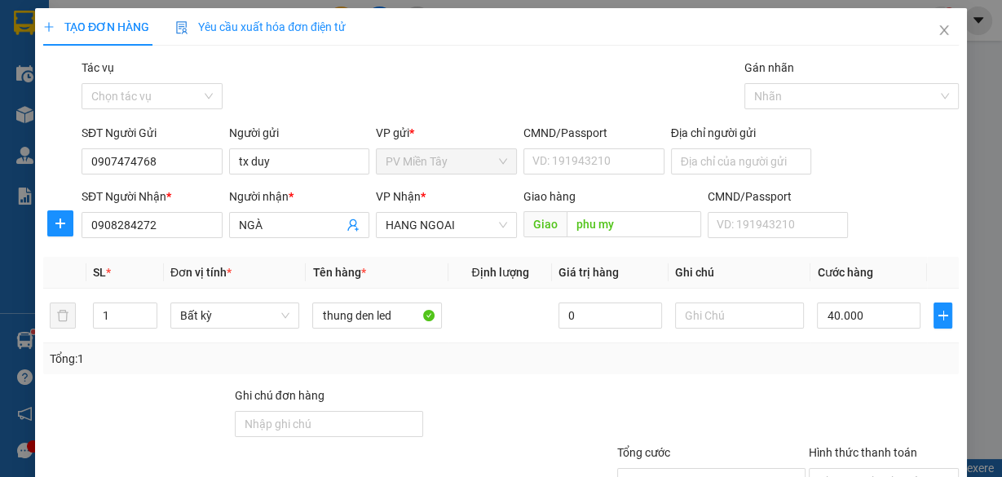
click at [834, 350] on div "Tổng: 1" at bounding box center [501, 359] width 902 height 18
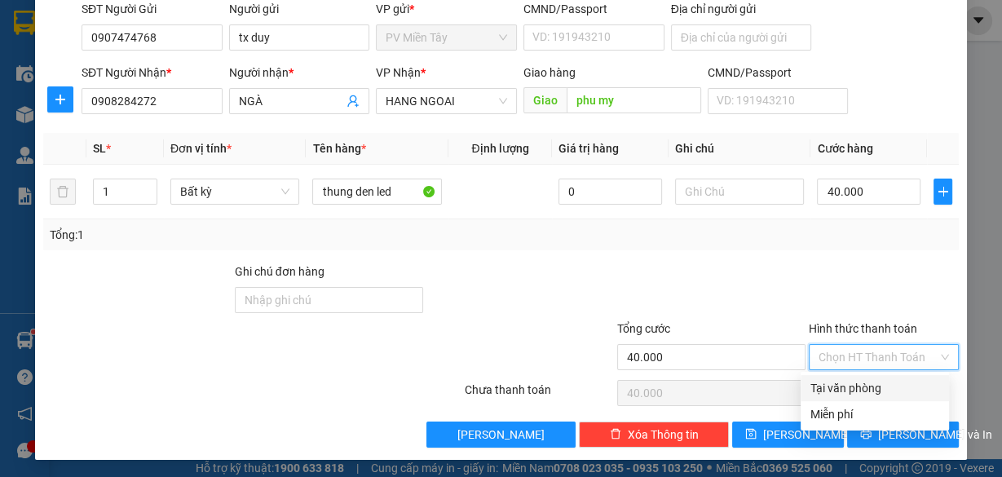
click at [885, 350] on input "Hình thức thanh toán" at bounding box center [877, 357] width 119 height 24
click at [881, 379] on div "Tại văn phòng" at bounding box center [874, 388] width 129 height 18
type input "0"
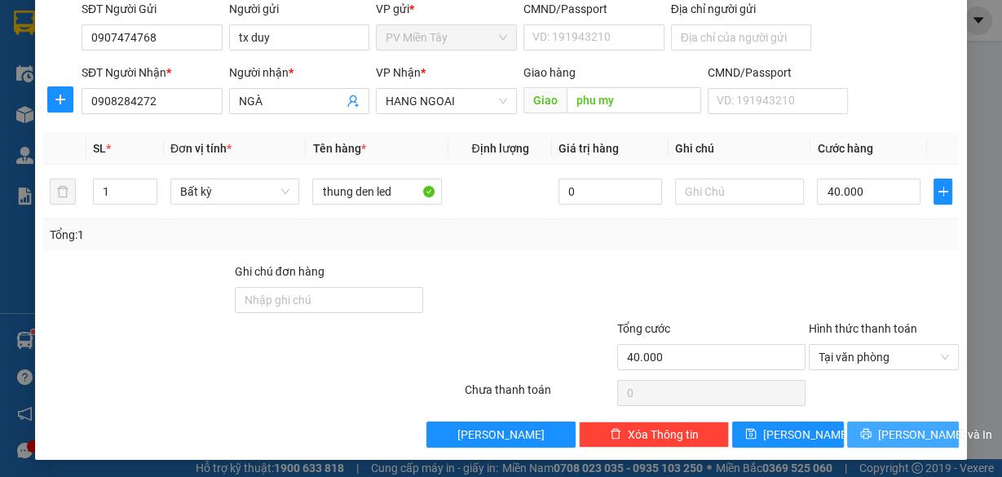
click at [900, 433] on span "[PERSON_NAME] và In" at bounding box center [935, 434] width 114 height 18
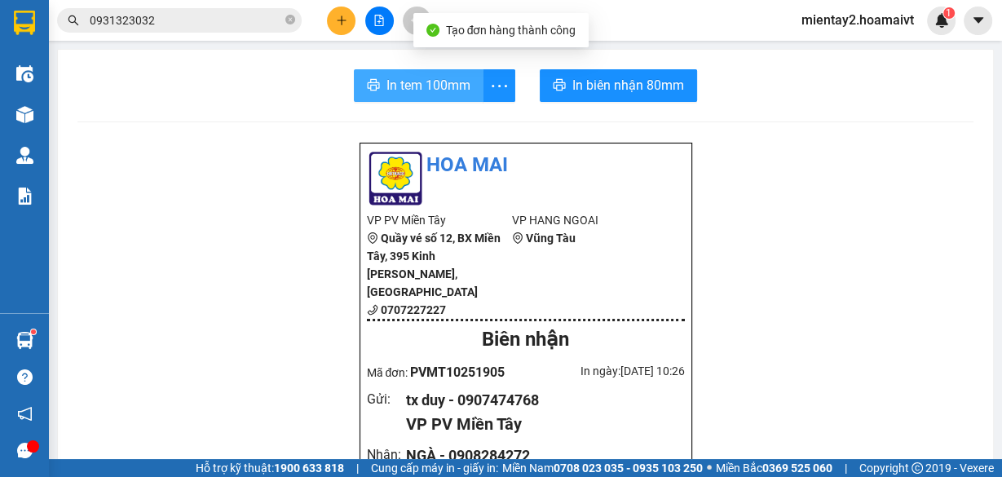
click at [435, 80] on span "In tem 100mm" at bounding box center [428, 85] width 84 height 20
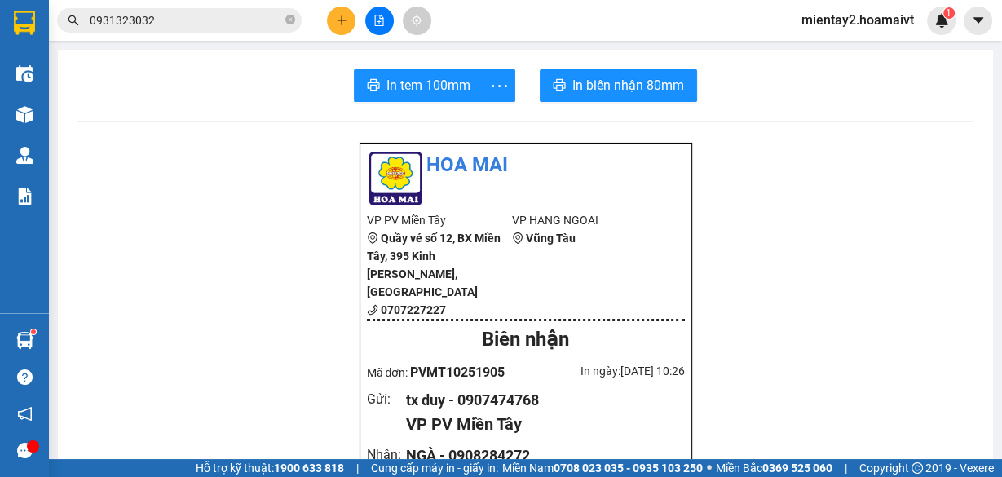
click at [349, 20] on button at bounding box center [341, 21] width 29 height 29
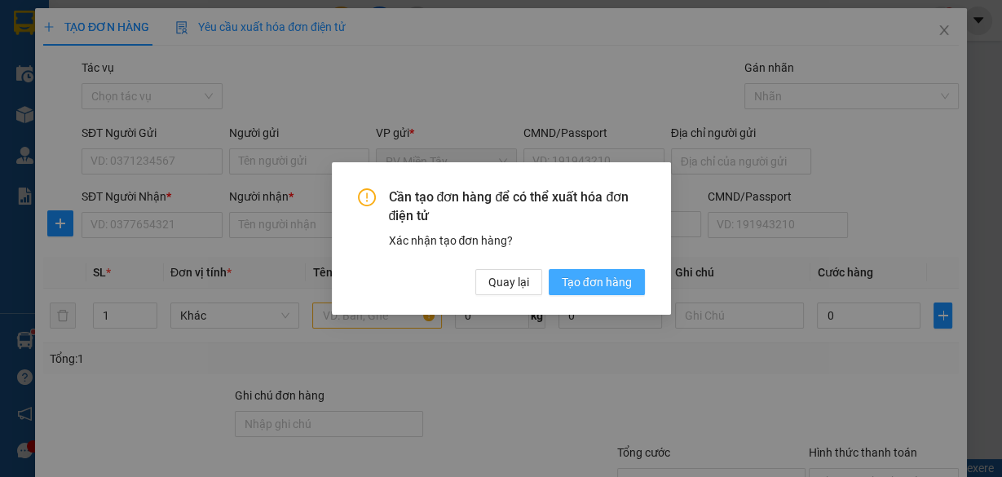
click at [584, 273] on span "Tạo đơn hàng" at bounding box center [596, 282] width 70 height 18
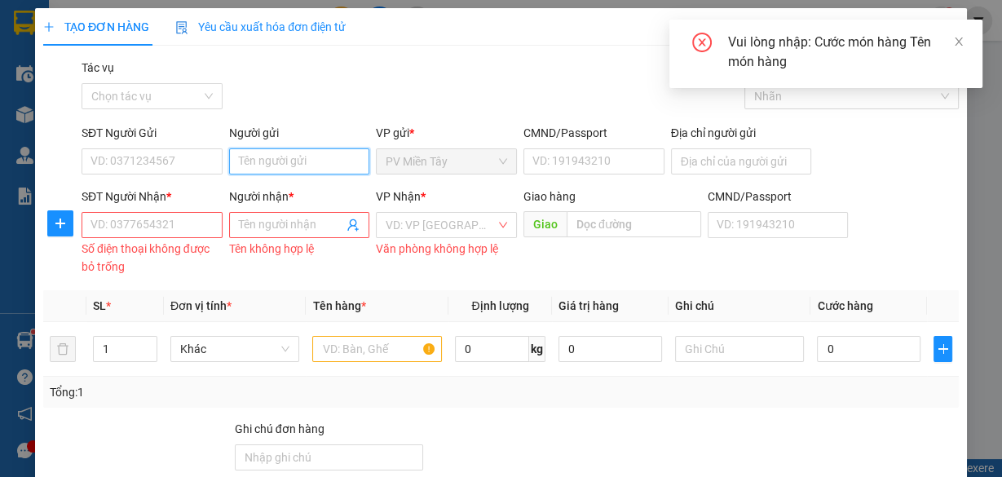
click at [306, 161] on input "Người gửi" at bounding box center [299, 161] width 141 height 26
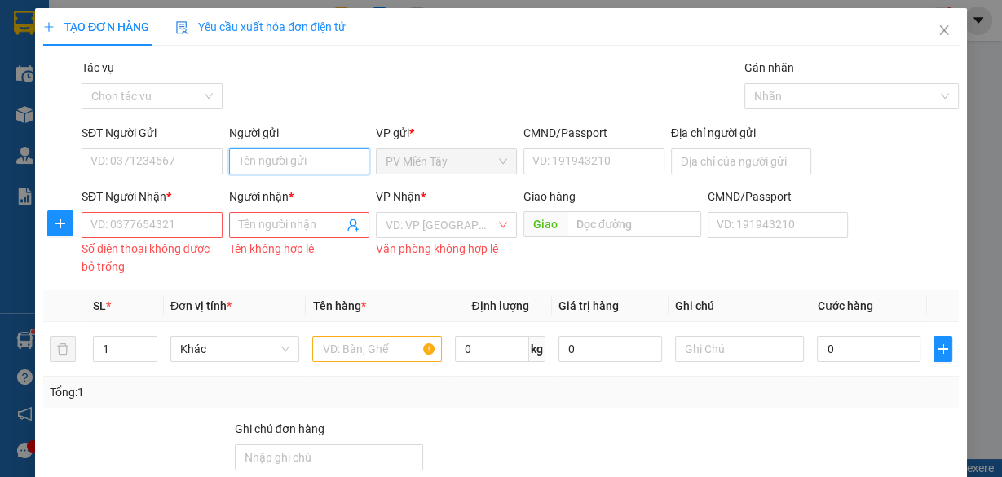
click at [306, 161] on input "Người gửi" at bounding box center [299, 161] width 141 height 26
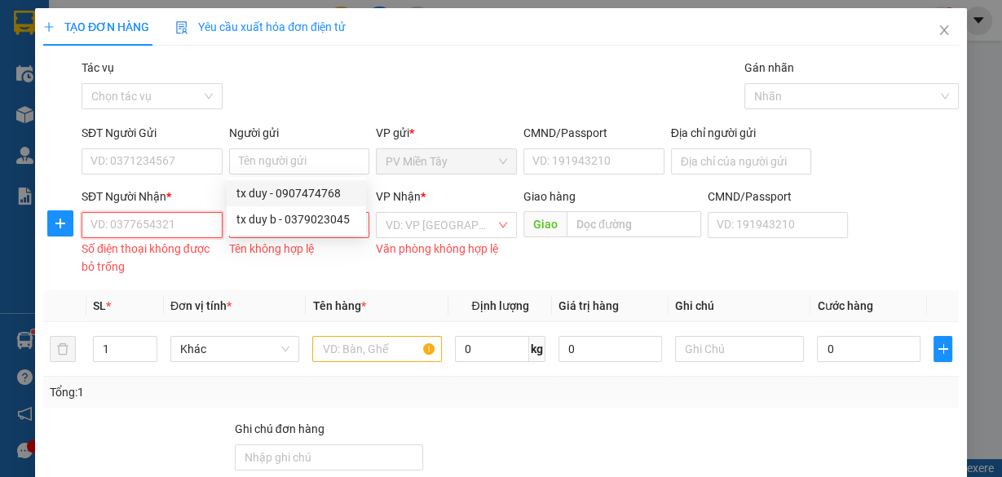
click at [177, 224] on input "SĐT Người Nhận *" at bounding box center [151, 225] width 141 height 26
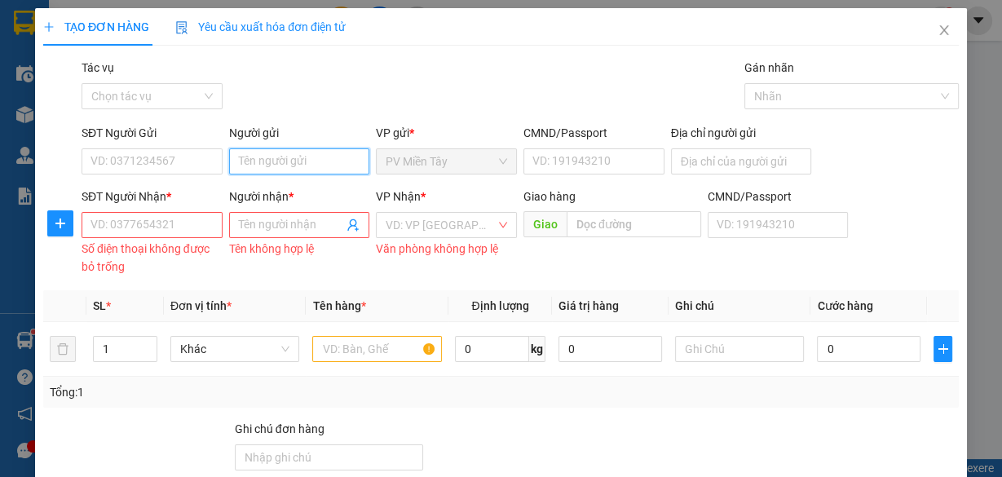
click at [273, 171] on input "Người gửi" at bounding box center [299, 161] width 141 height 26
click at [274, 185] on div "tx duy - 0907474768" at bounding box center [296, 193] width 120 height 18
type input "0907474768"
type input "tx duy"
click at [198, 219] on input "SĐT Người Nhận *" at bounding box center [151, 225] width 141 height 26
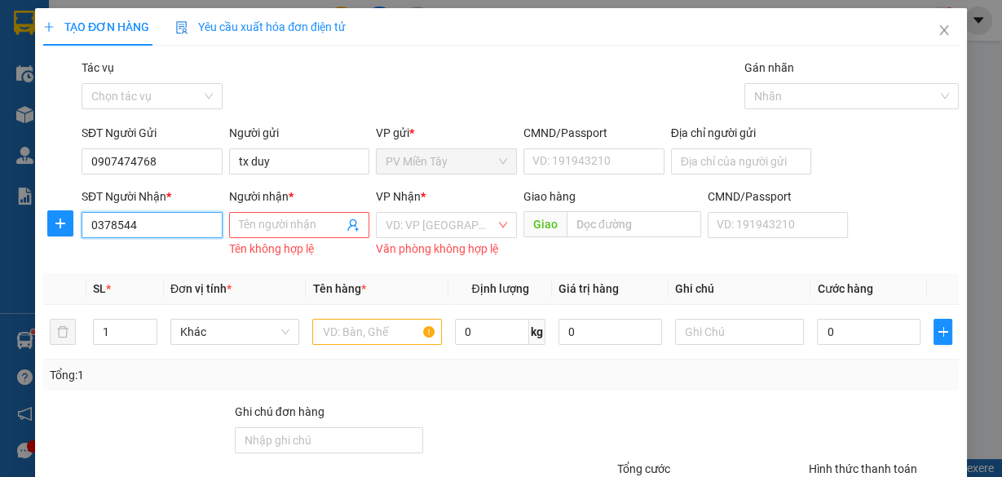
type input "037854"
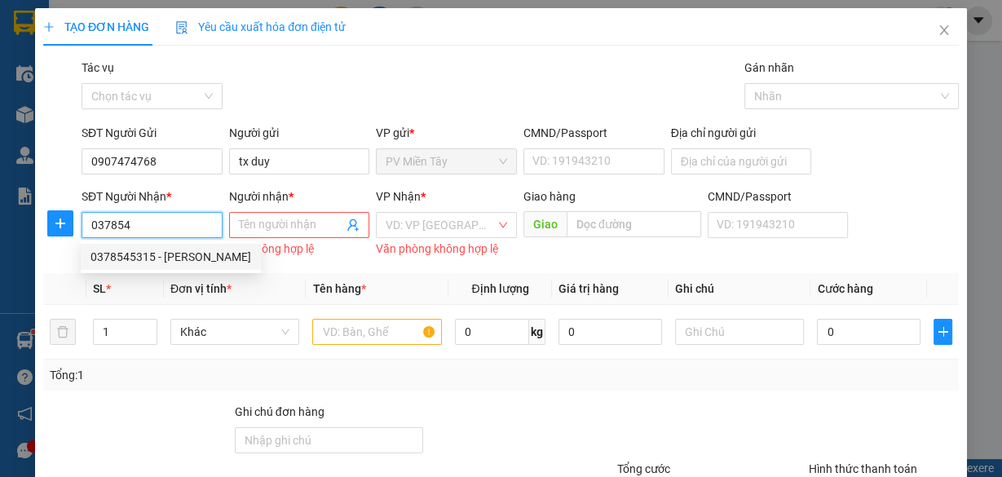
click at [180, 259] on div "0378545315 - [PERSON_NAME]" at bounding box center [170, 257] width 161 height 18
type input "0334578038 hien"
type input "0378545315"
type input "CẨM"
type input "phu my 3"
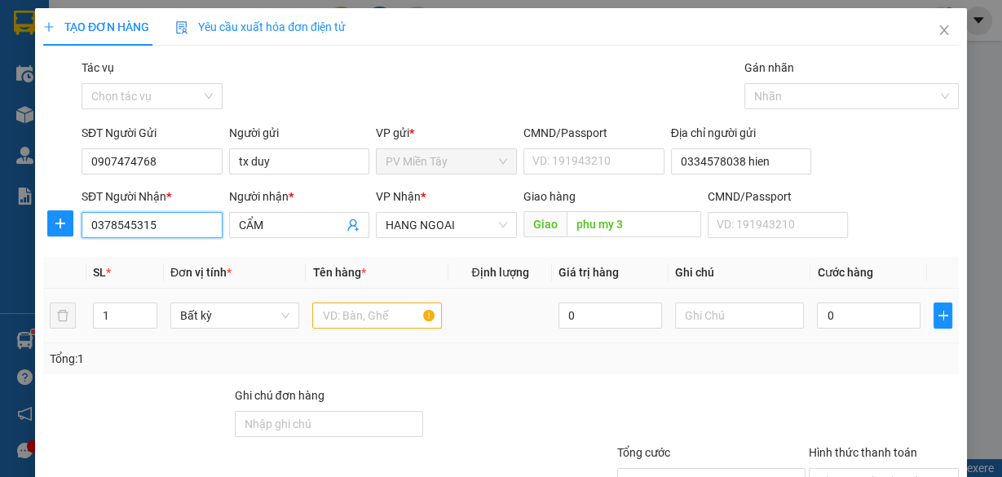
type input "0378545315"
click at [353, 323] on input "text" at bounding box center [377, 315] width 130 height 26
click at [353, 322] on input "text" at bounding box center [377, 315] width 130 height 26
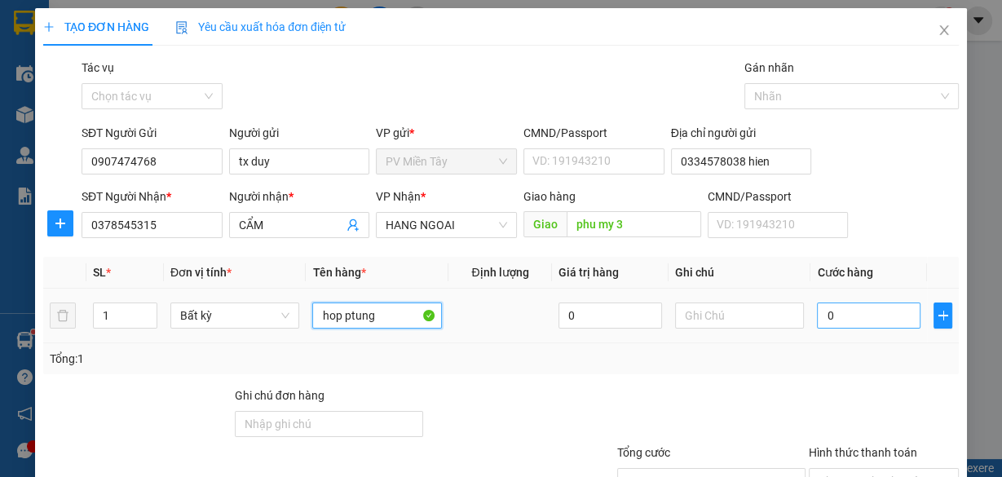
type input "hop ptung"
click at [859, 312] on input "0" at bounding box center [868, 315] width 103 height 26
type input "4"
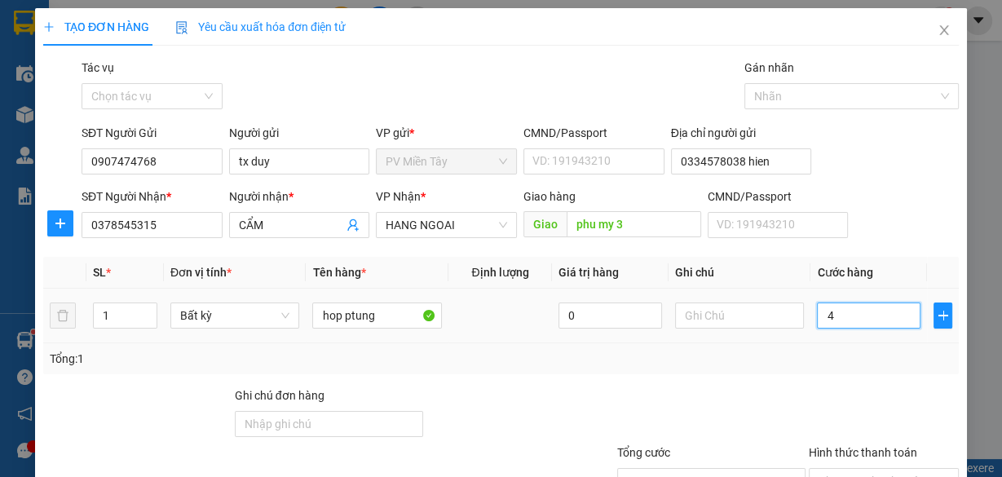
type input "40"
type input "40.000"
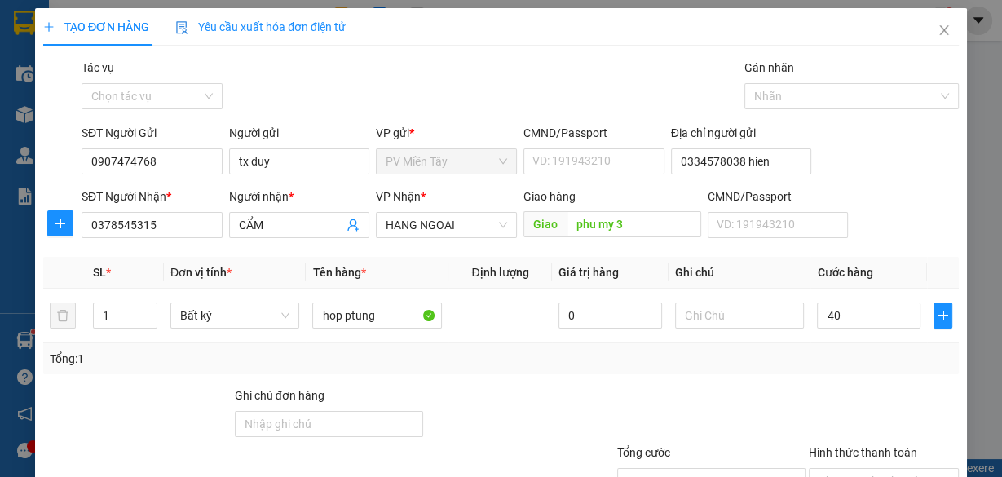
type input "40.000"
click at [885, 420] on div at bounding box center [883, 414] width 153 height 57
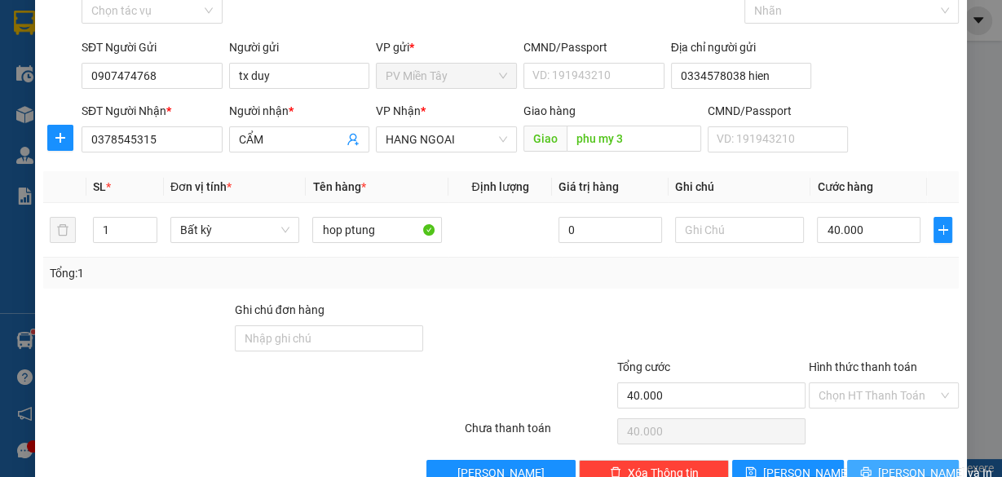
scroll to position [124, 0]
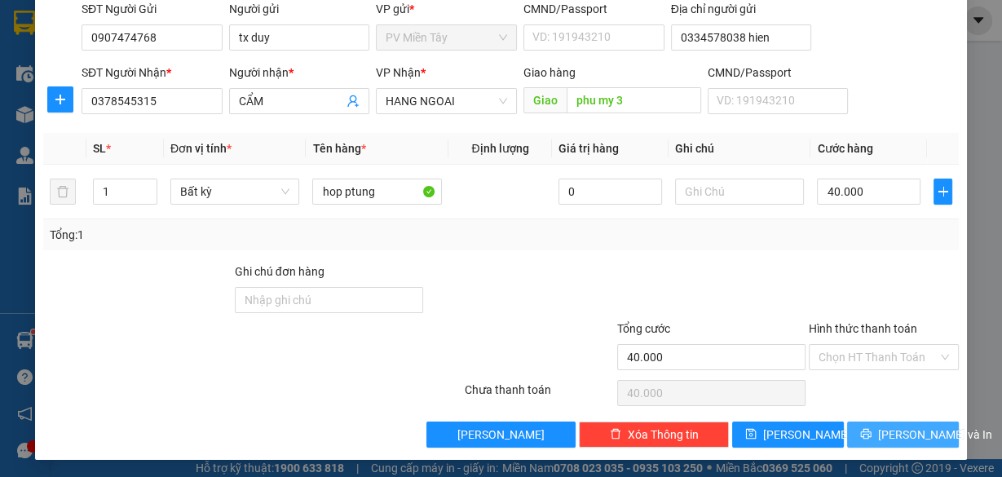
click at [900, 431] on span "[PERSON_NAME] và In" at bounding box center [935, 434] width 114 height 18
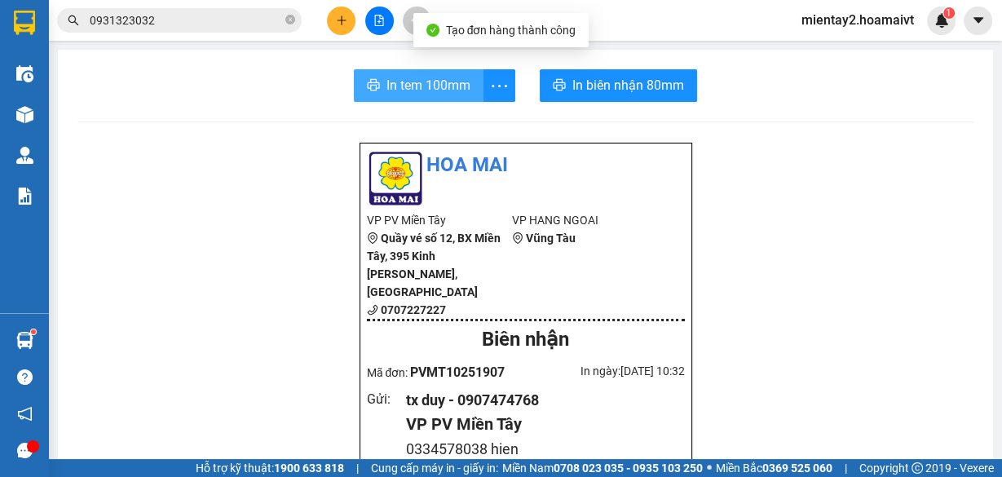
click at [402, 96] on button "In tem 100mm" at bounding box center [419, 85] width 130 height 33
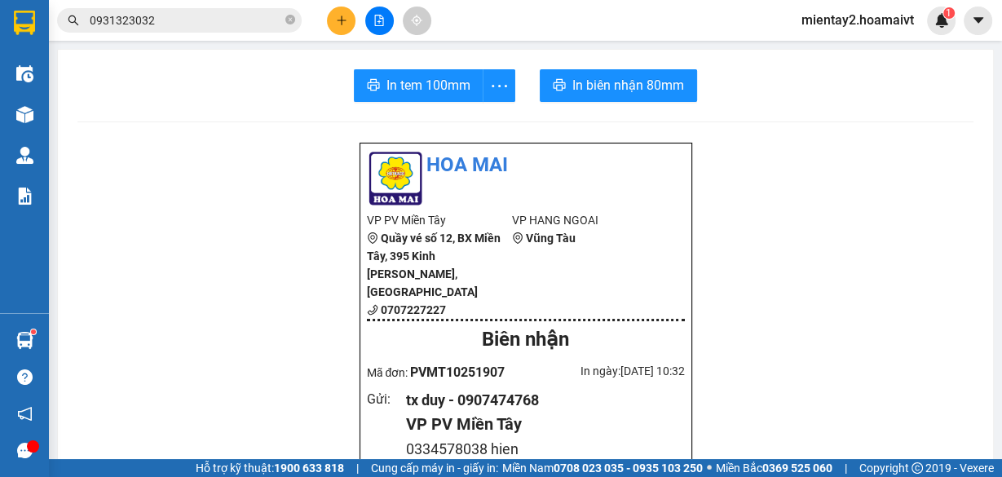
click at [340, 18] on icon "plus" at bounding box center [341, 20] width 11 height 11
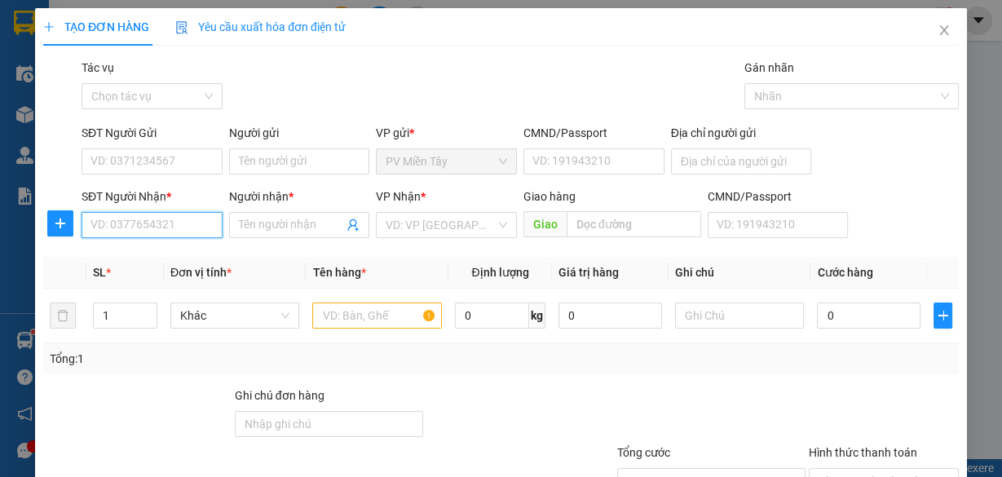
click at [177, 218] on input "SĐT Người Nhận *" at bounding box center [151, 225] width 141 height 26
paste input "0972568778"
type input "0972568778"
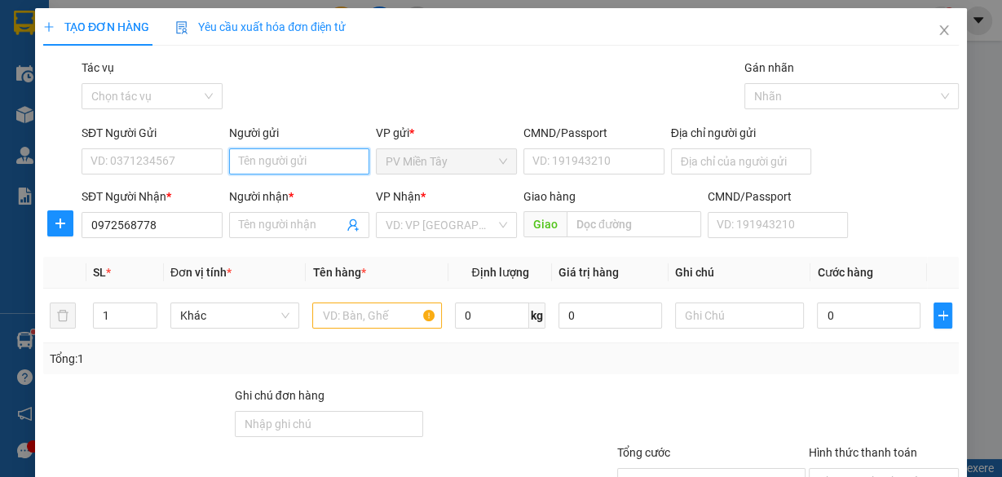
click at [322, 152] on input "Người gửi" at bounding box center [299, 161] width 141 height 26
type input "TX NAM"
drag, startPoint x: 365, startPoint y: 83, endPoint x: 326, endPoint y: 148, distance: 76.0
click at [364, 85] on div "Gói vận chuyển * Tiêu chuẩn Tác vụ Chọn tác vụ Gán nhãn Nhãn" at bounding box center [519, 87] width 883 height 57
click at [306, 165] on input "TX NAM" at bounding box center [299, 161] width 141 height 26
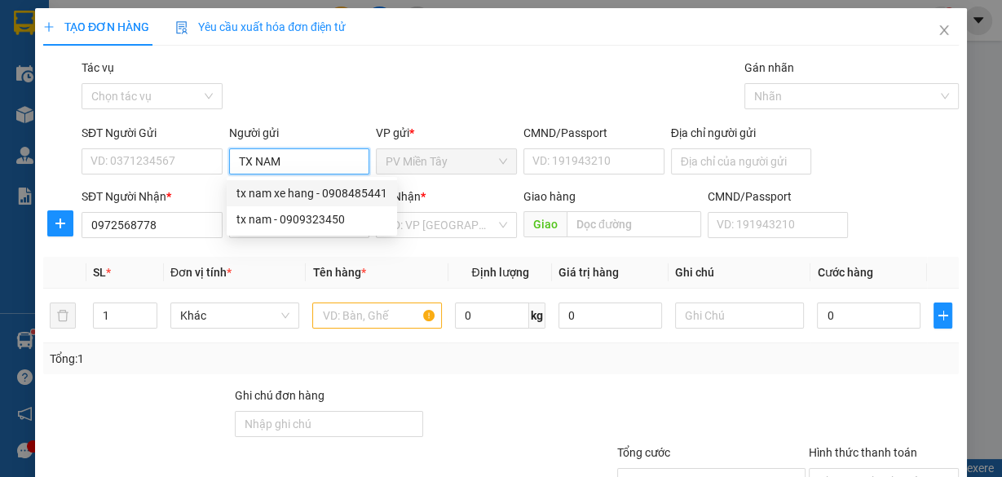
click at [308, 195] on div "tx nam xe hang - 0908485441" at bounding box center [311, 193] width 151 height 18
type input "0908485441"
type input "tx nam xe hang"
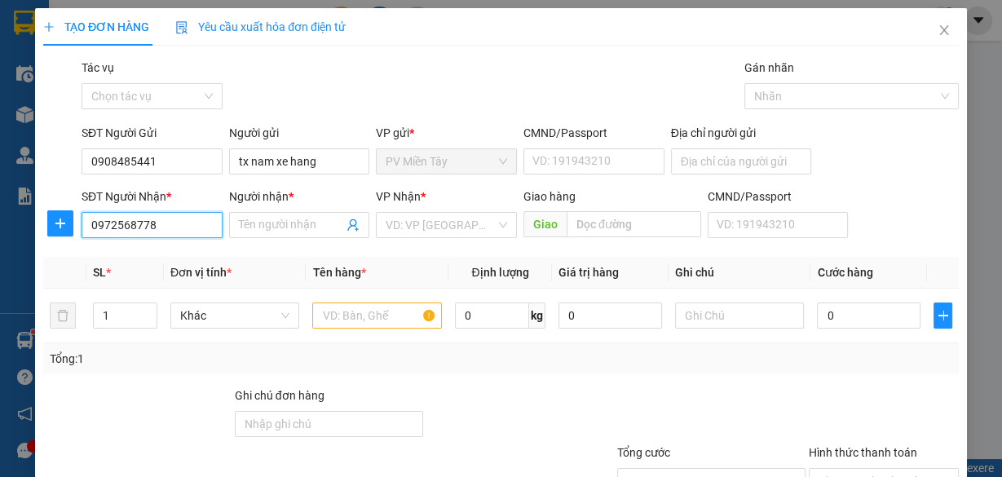
click at [202, 227] on input "0972568778" at bounding box center [151, 225] width 141 height 26
click at [178, 258] on div "0972568778 - phat" at bounding box center [150, 257] width 120 height 18
type input "368/21 Kinh Duong Vuong, [PERSON_NAME]"
type input "phat"
type input "phu my"
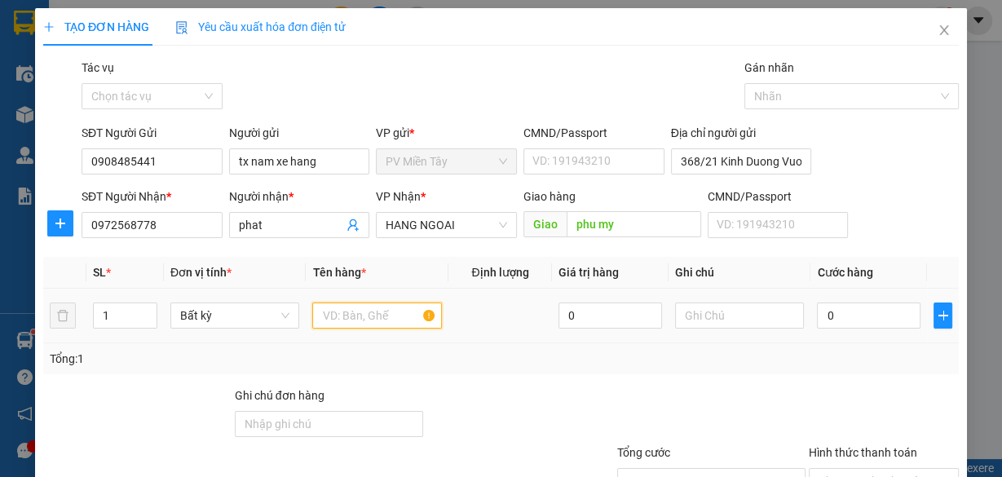
click at [373, 312] on input "text" at bounding box center [377, 315] width 130 height 26
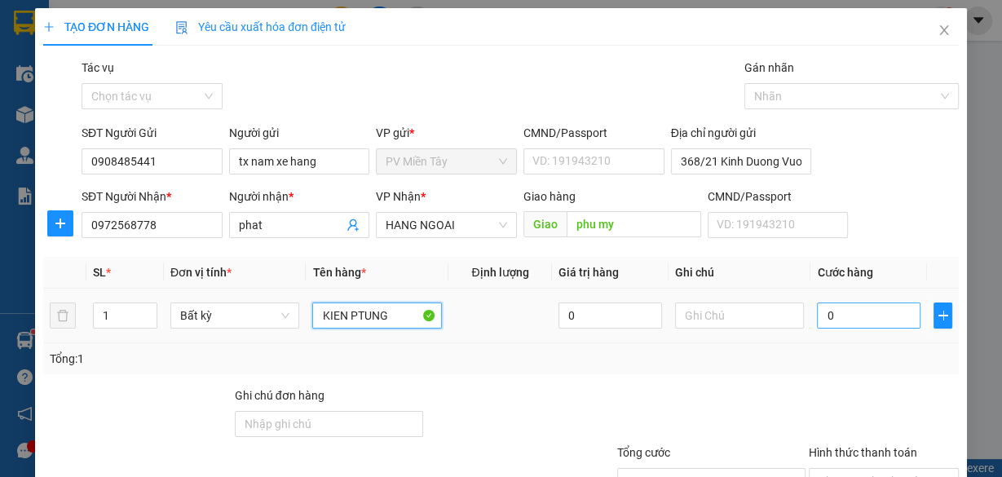
type input "KIEN PTUNG"
click at [874, 310] on input "0" at bounding box center [868, 315] width 103 height 26
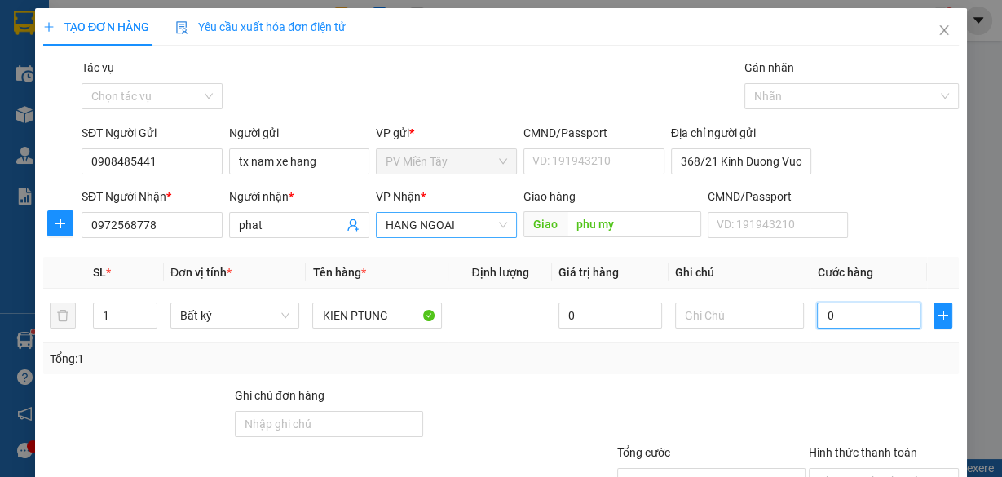
click at [475, 230] on span "HANG NGOAI" at bounding box center [445, 225] width 121 height 24
click at [752, 368] on div "Tổng: 1" at bounding box center [500, 358] width 915 height 31
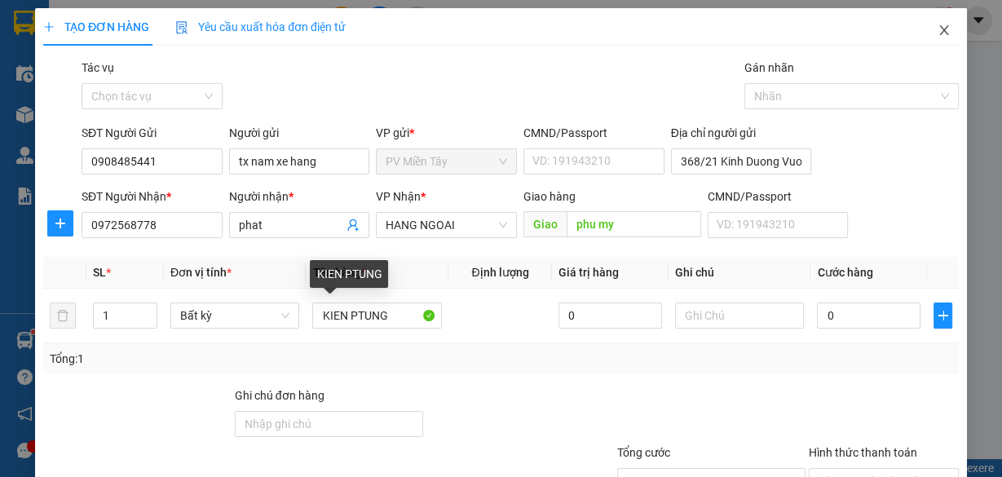
click at [937, 28] on icon "close" at bounding box center [943, 30] width 13 height 13
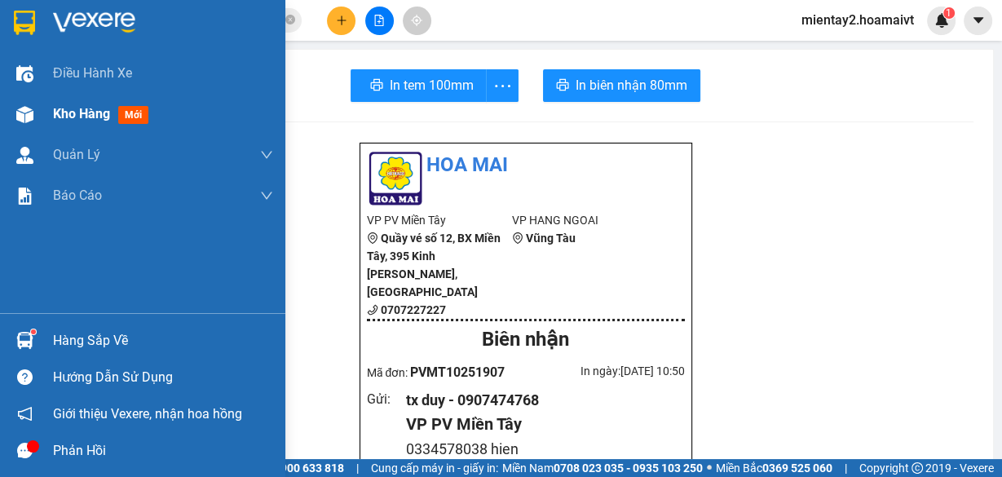
click at [69, 106] on span "Kho hàng" at bounding box center [81, 113] width 57 height 15
click at [67, 109] on span "Kho hàng" at bounding box center [81, 113] width 57 height 15
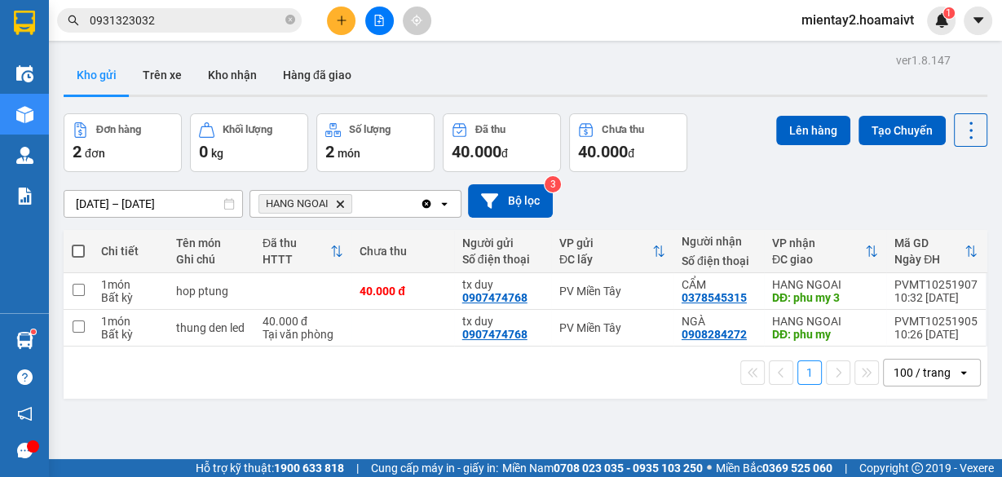
click at [381, 346] on div "1 100 / trang open" at bounding box center [525, 372] width 923 height 52
click at [363, 329] on td at bounding box center [402, 328] width 103 height 37
checkbox input "true"
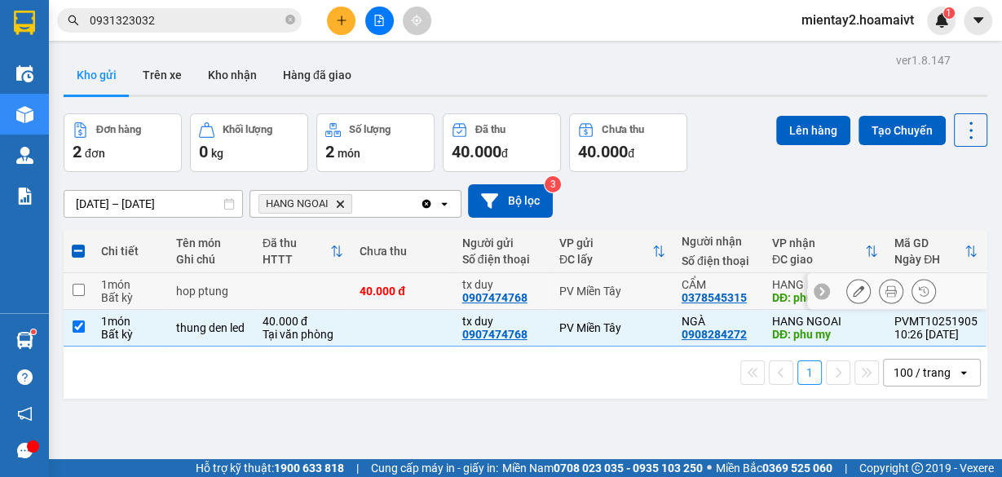
click at [297, 287] on td at bounding box center [302, 291] width 97 height 37
checkbox input "true"
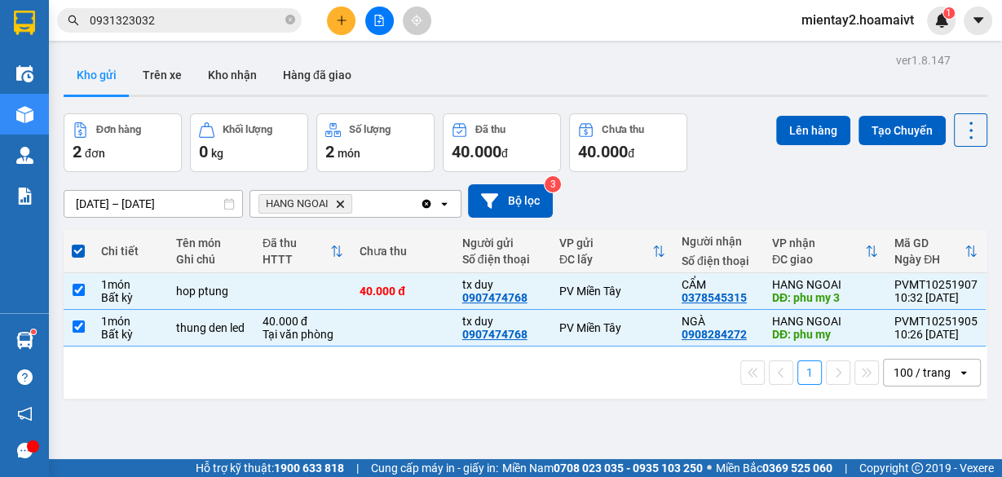
click at [804, 115] on div "Lên hàng Tạo Chuyến" at bounding box center [881, 129] width 211 height 33
click at [804, 124] on button "Lên hàng" at bounding box center [813, 130] width 74 height 29
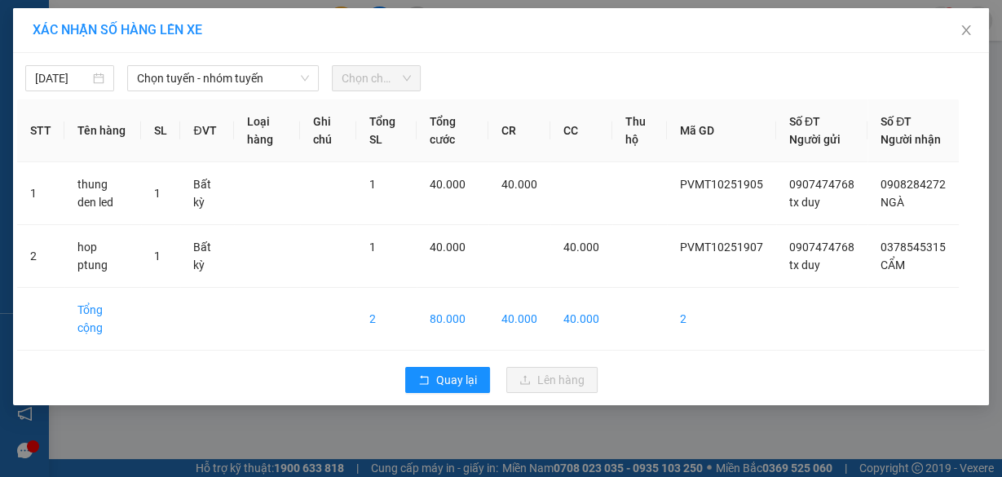
click at [219, 77] on span "Chọn tuyến - nhóm tuyến" at bounding box center [223, 78] width 172 height 24
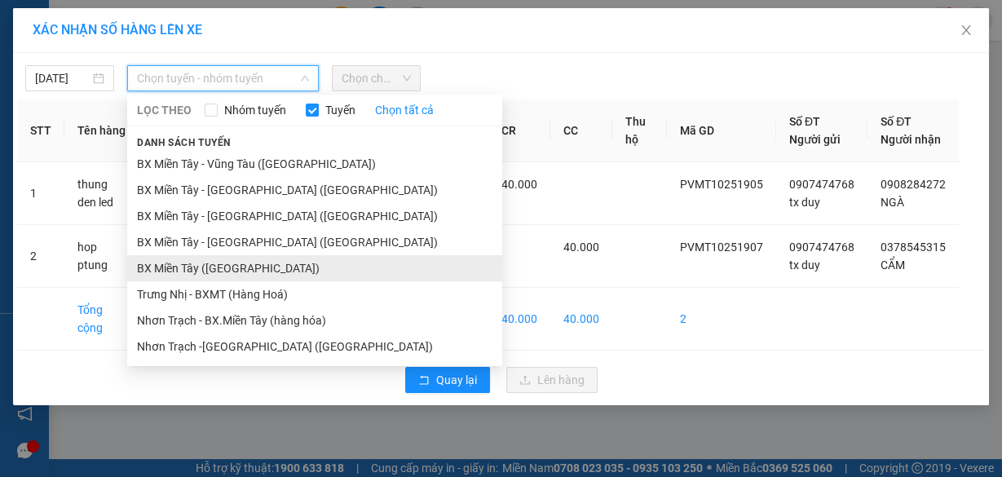
click at [246, 263] on li "BX Miền Tây ([GEOGRAPHIC_DATA])" at bounding box center [314, 268] width 375 height 26
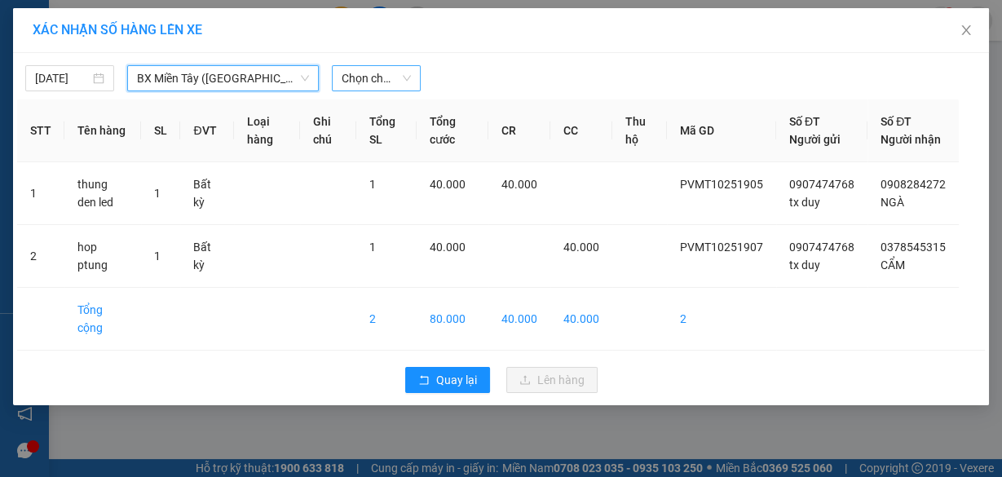
click at [372, 85] on span "Chọn chuyến" at bounding box center [375, 78] width 69 height 24
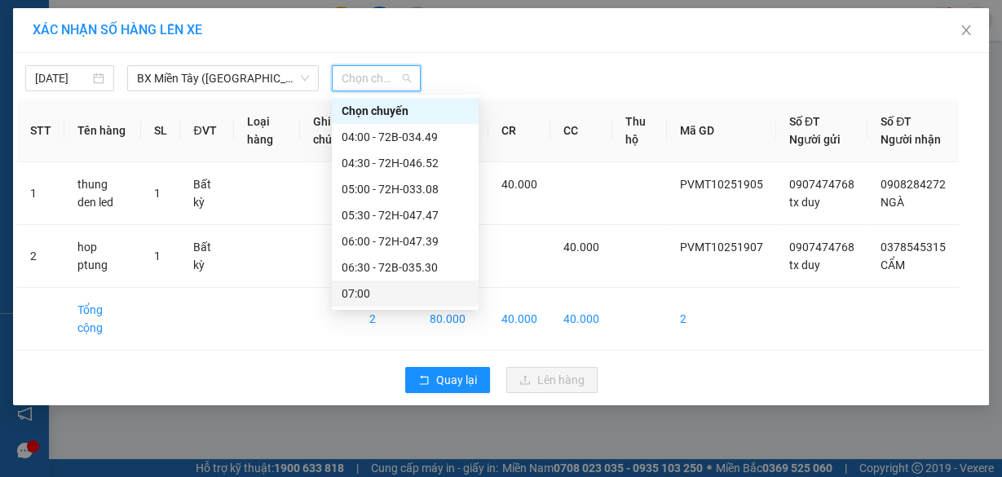
click at [385, 286] on div "07:00" at bounding box center [404, 293] width 127 height 18
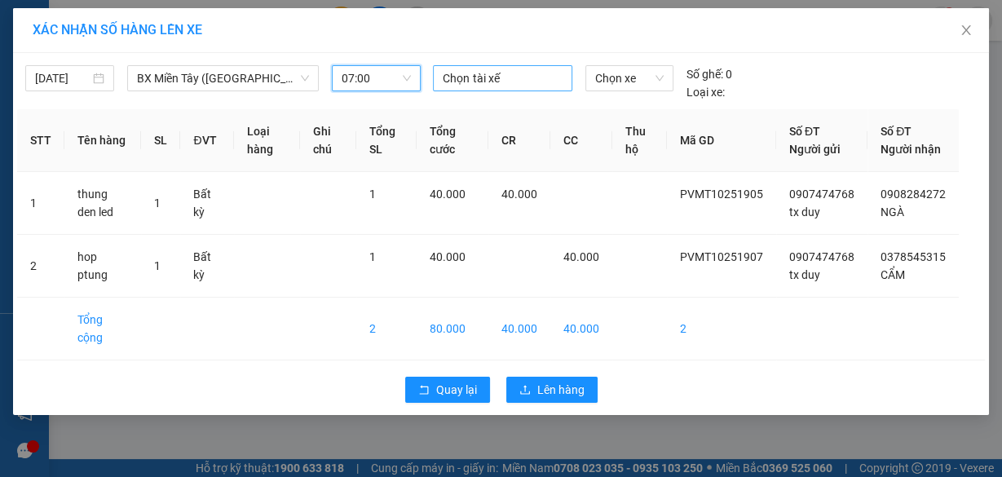
click at [480, 82] on div at bounding box center [502, 78] width 130 height 20
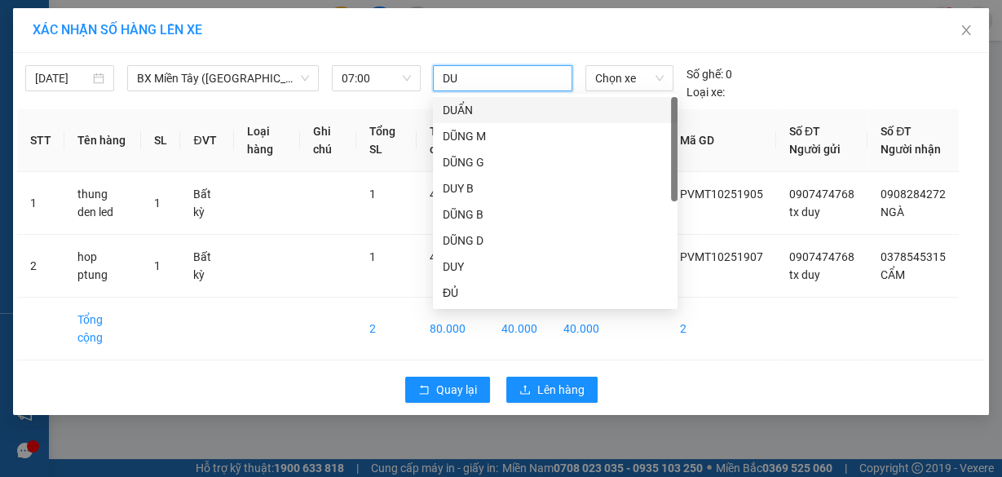
type input "DUY"
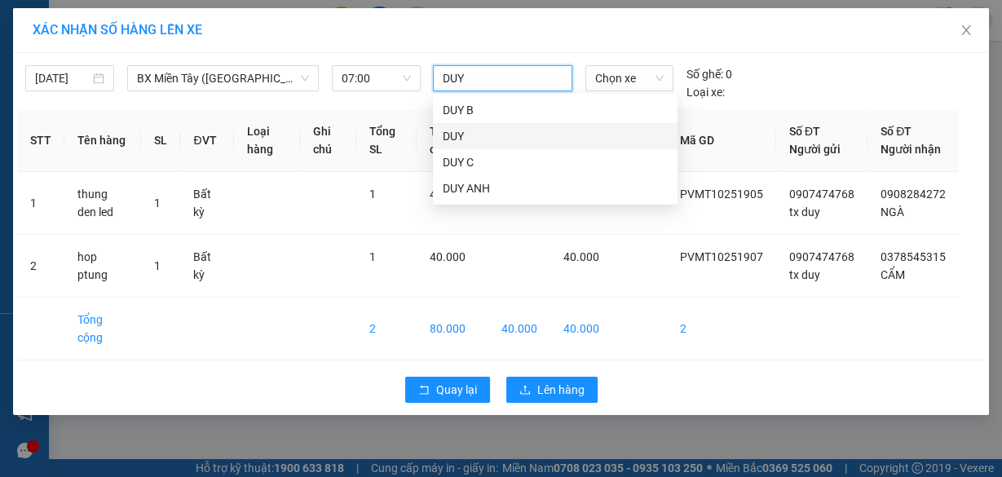
click at [479, 135] on div "DUY" at bounding box center [555, 136] width 225 height 18
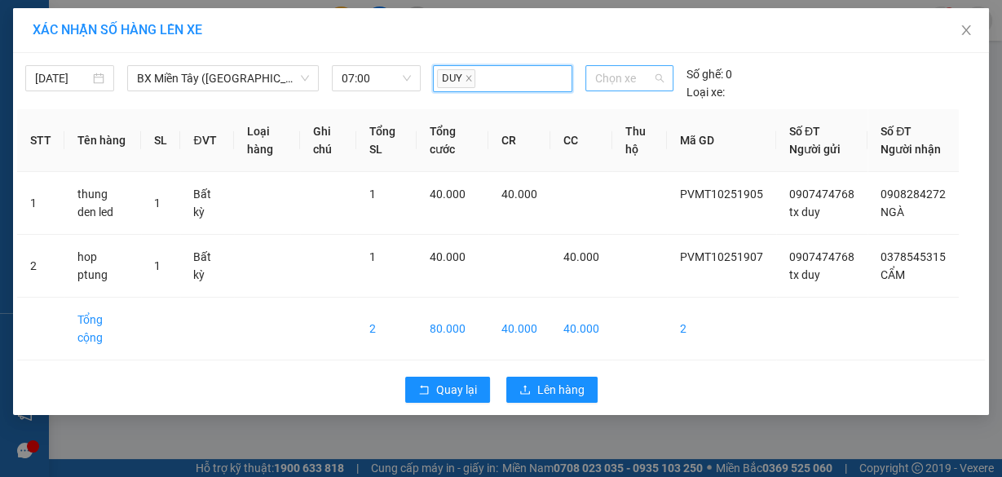
click at [629, 77] on span "Chọn xe" at bounding box center [629, 78] width 68 height 24
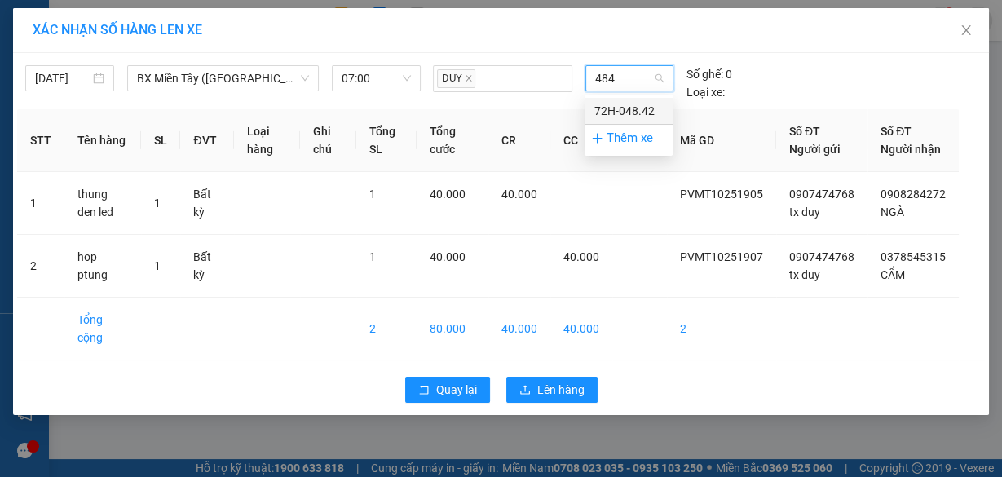
type input "4842"
click at [636, 111] on div "72H-048.42" at bounding box center [628, 111] width 68 height 18
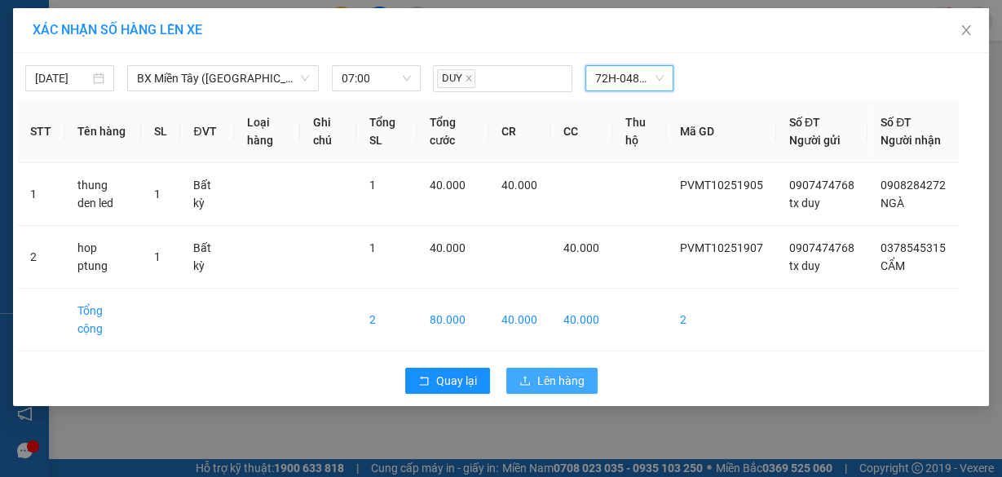
click at [546, 378] on span "Lên hàng" at bounding box center [560, 381] width 47 height 18
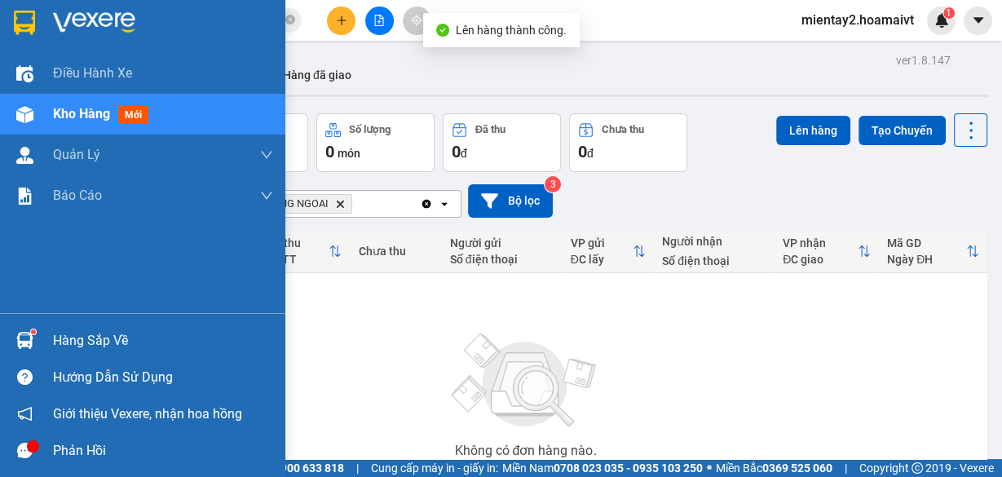
click at [40, 346] on div "Hàng sắp về" at bounding box center [142, 340] width 285 height 37
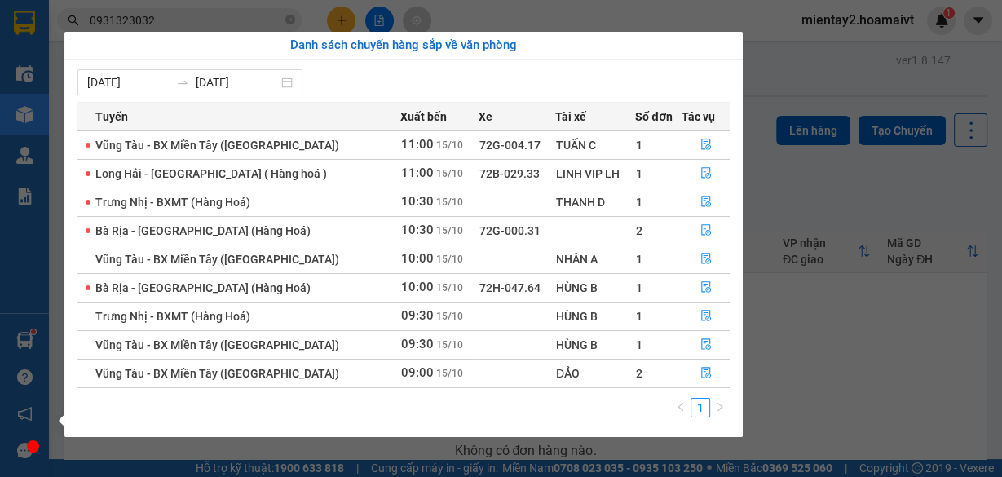
click at [858, 360] on section "Kết quả tìm kiếm ( 26 ) Bộ lọc Mã ĐH Trạng thái Món hàng Tổng cước Chưa cước Nh…" at bounding box center [501, 238] width 1002 height 477
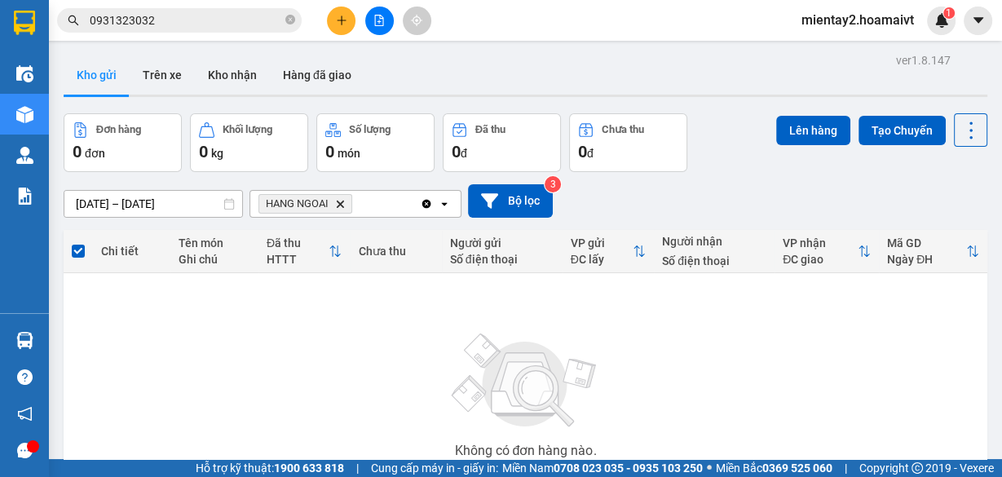
click at [328, 19] on button at bounding box center [341, 21] width 29 height 29
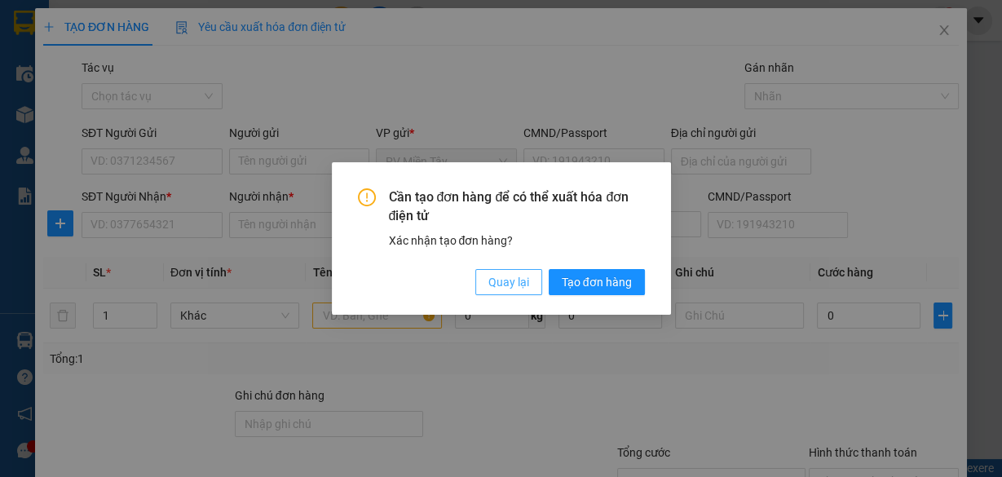
click at [494, 276] on span "Quay lại" at bounding box center [508, 282] width 41 height 18
click at [510, 279] on span "Quay lại" at bounding box center [508, 282] width 41 height 18
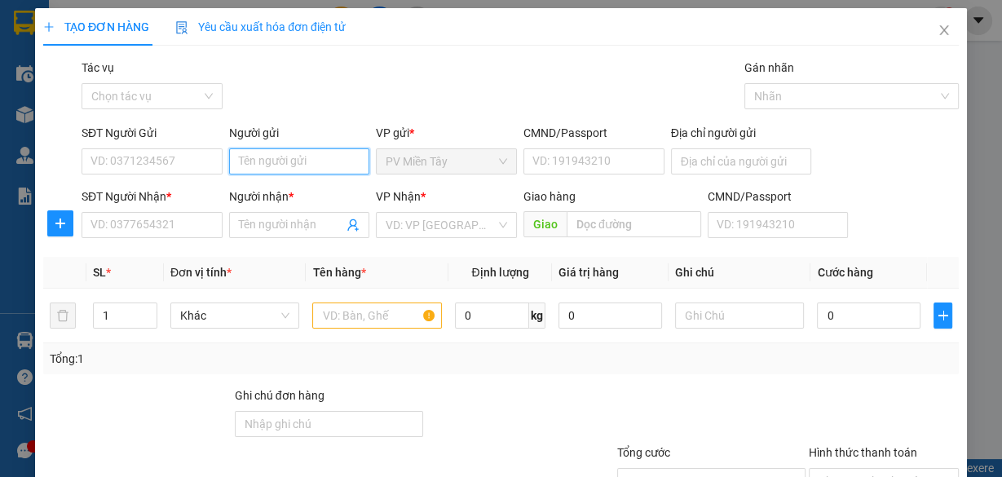
click at [319, 161] on input "Người gửi" at bounding box center [299, 161] width 141 height 26
click at [315, 197] on div "tx nam xe hang - 0908485441" at bounding box center [311, 193] width 151 height 18
type input "0908485441"
type input "tx nam xe hang"
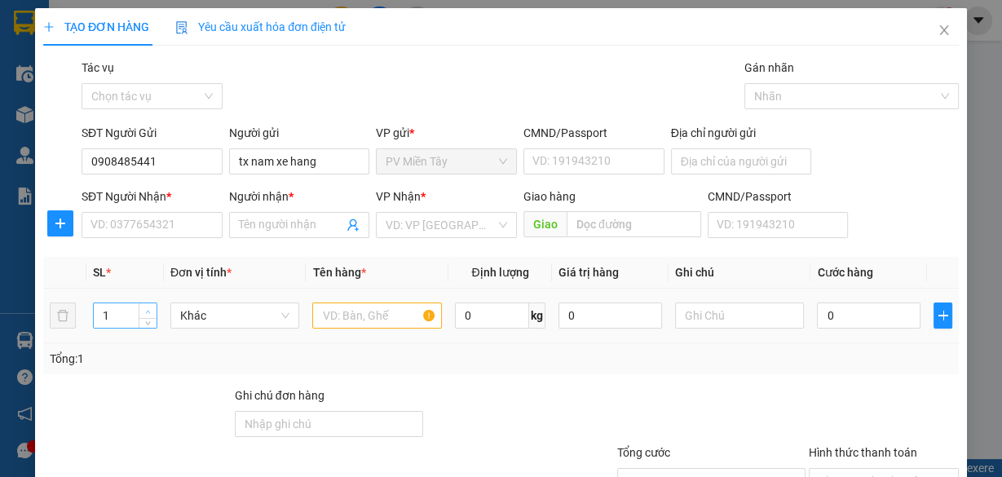
click at [143, 308] on span "up" at bounding box center [148, 311] width 10 height 10
type input "4"
click at [355, 305] on input "text" at bounding box center [377, 315] width 130 height 26
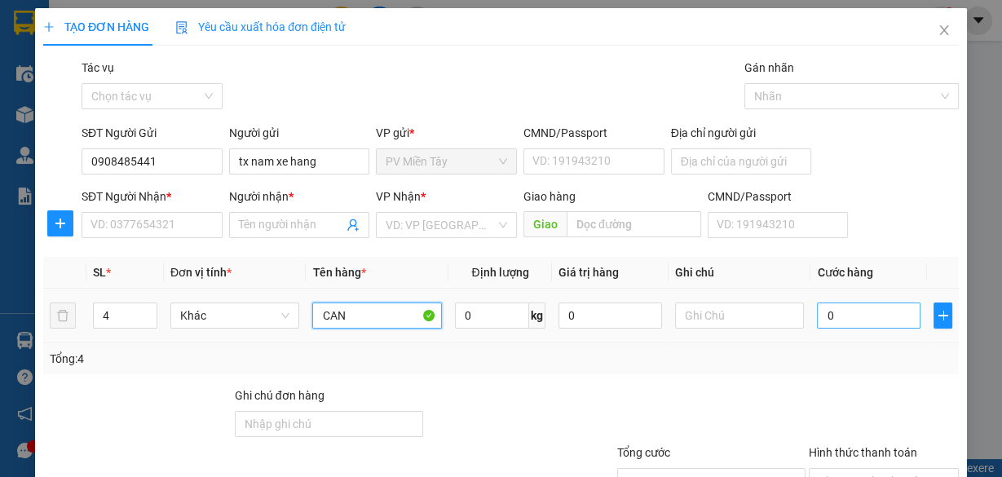
type input "CAN"
click at [849, 316] on input "0" at bounding box center [868, 315] width 103 height 26
type input "1"
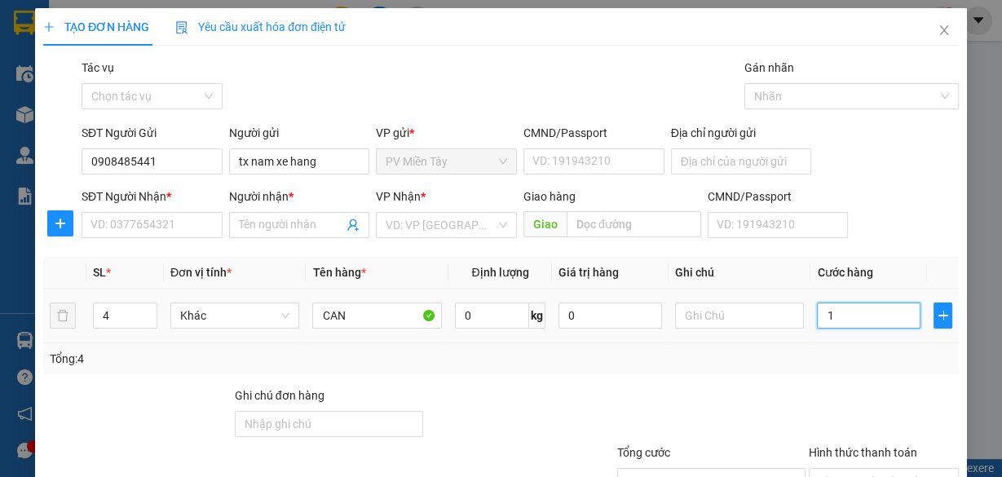
type input "16"
type input "160"
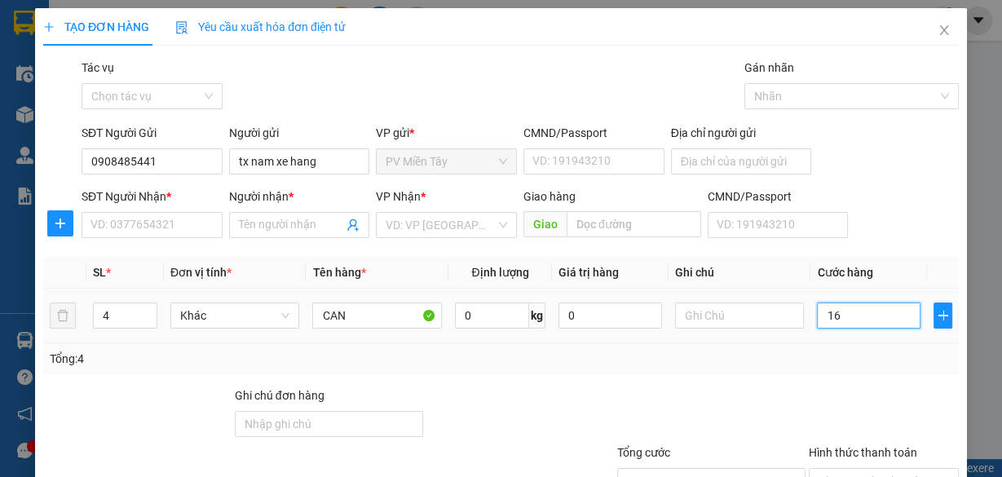
type input "160"
type input "160.000"
drag, startPoint x: 833, startPoint y: 346, endPoint x: 755, endPoint y: 338, distance: 78.7
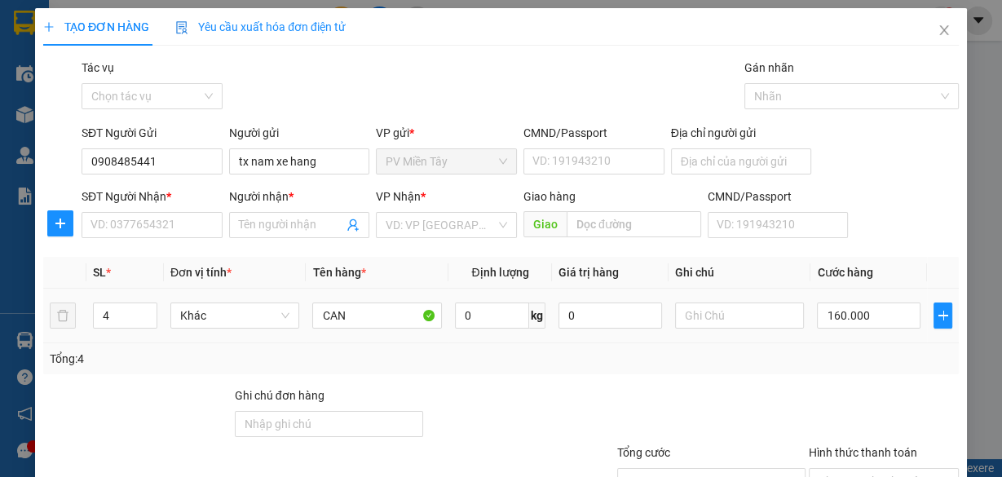
click at [831, 346] on div "Tổng: 4" at bounding box center [500, 358] width 915 height 31
click at [198, 226] on input "SĐT Người Nhận *" at bounding box center [151, 225] width 141 height 26
type input "0396959497"
click at [277, 222] on input "Người nhận *" at bounding box center [291, 225] width 105 height 18
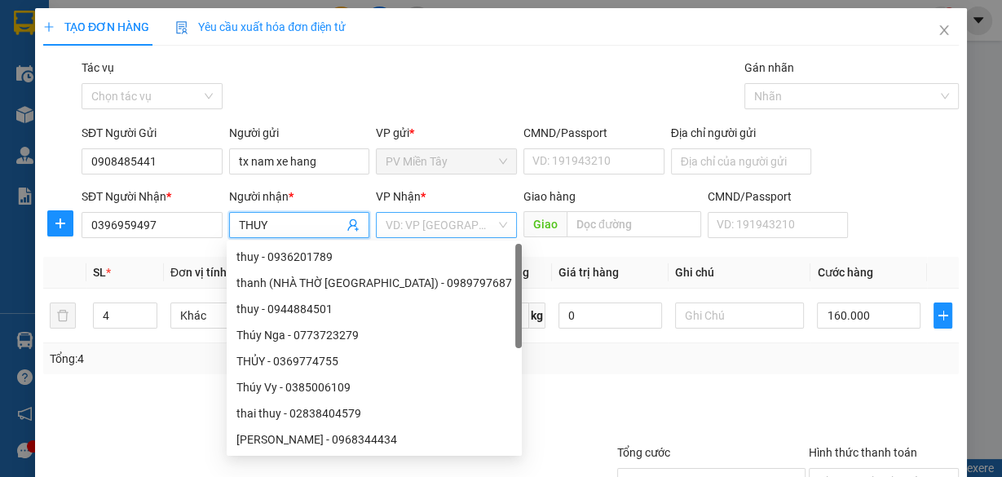
type input "THUY"
click at [465, 230] on input "search" at bounding box center [440, 225] width 110 height 24
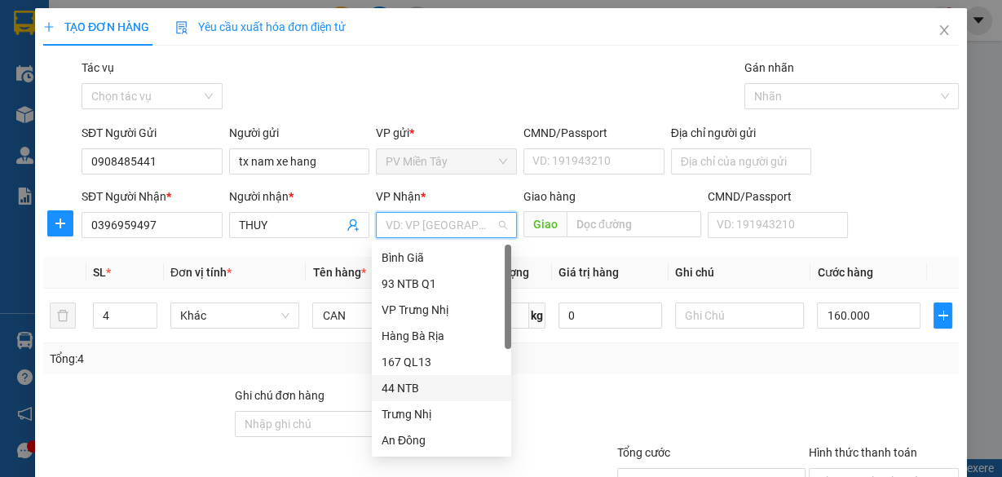
scroll to position [130, 0]
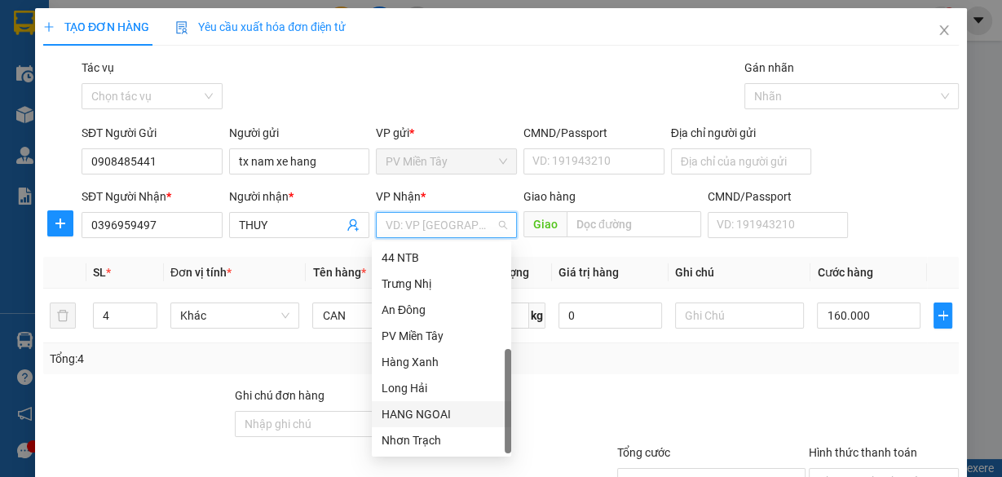
drag, startPoint x: 435, startPoint y: 416, endPoint x: 487, endPoint y: 373, distance: 66.6
click at [438, 407] on div "HANG NGOAI" at bounding box center [441, 414] width 120 height 18
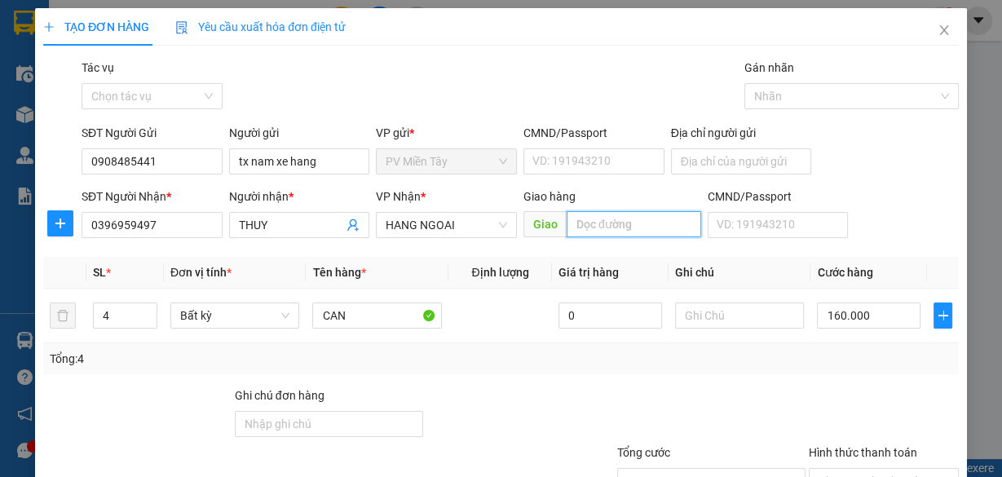
click at [619, 214] on input "text" at bounding box center [633, 224] width 134 height 26
type input "PHU MY"
drag, startPoint x: 735, startPoint y: 390, endPoint x: 772, endPoint y: 385, distance: 37.1
click at [737, 390] on div at bounding box center [711, 414] width 192 height 57
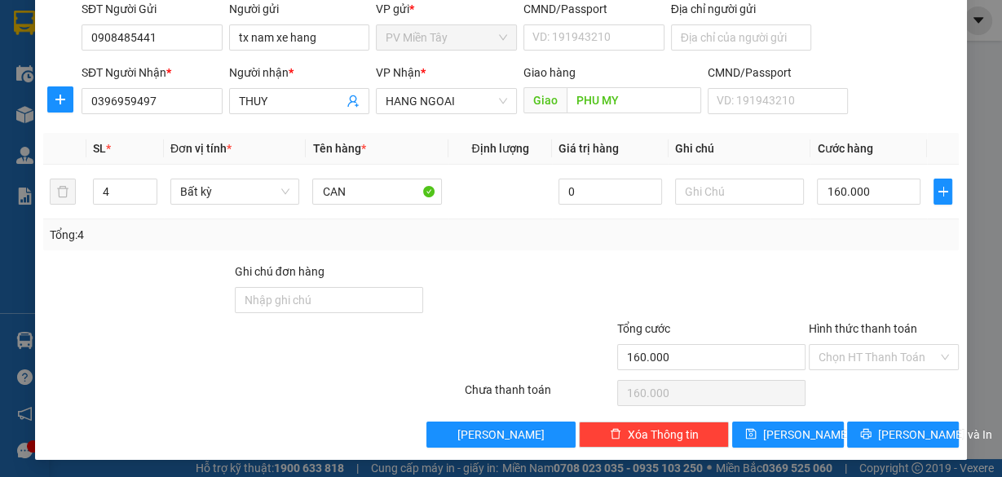
click at [865, 278] on div at bounding box center [883, 290] width 153 height 57
click at [611, 101] on input "PHU MY" at bounding box center [633, 100] width 134 height 26
type input "MY XUAN"
click at [833, 251] on div "Transit Pickup Surcharge Ids Transit Deliver Surcharge Ids Transit Deliver Surc…" at bounding box center [500, 191] width 915 height 513
drag, startPoint x: 848, startPoint y: 276, endPoint x: 861, endPoint y: 292, distance: 20.2
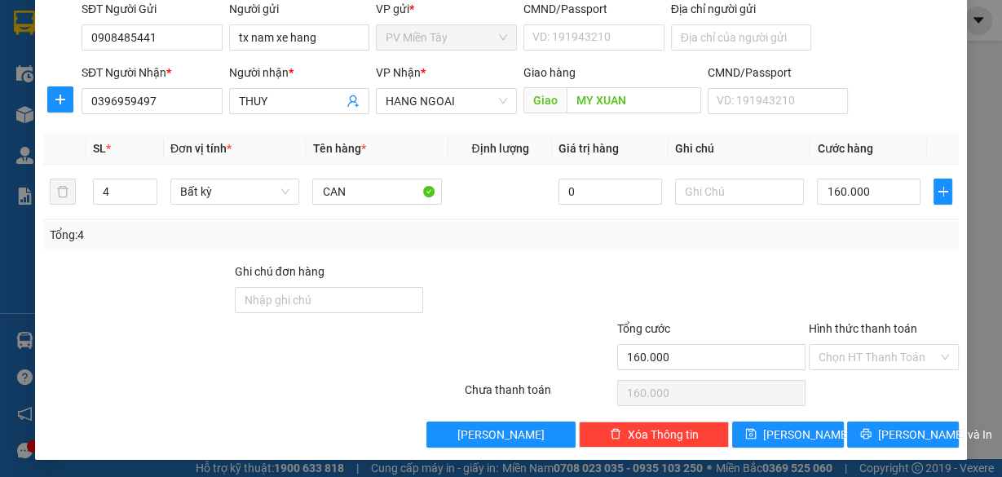
click at [850, 276] on div at bounding box center [883, 290] width 153 height 57
click at [872, 350] on input "Hình thức thanh toán" at bounding box center [877, 357] width 119 height 24
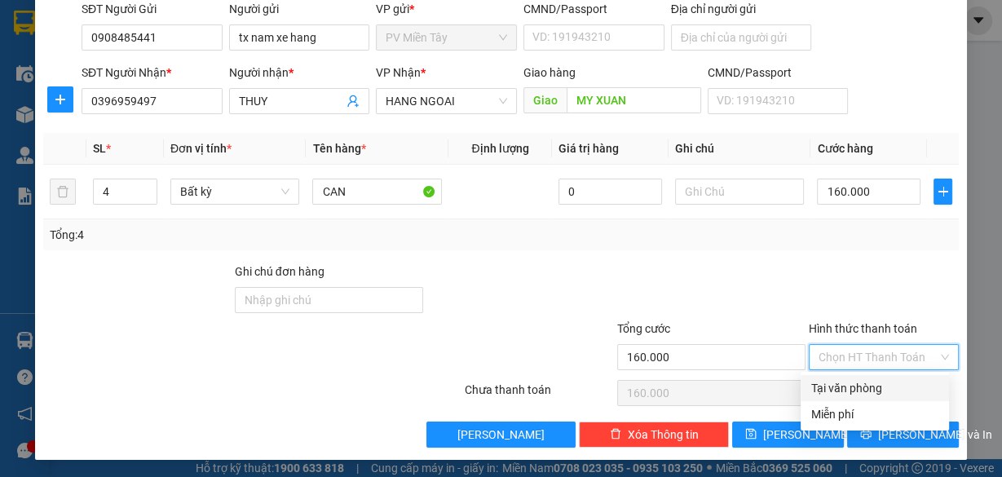
click at [870, 390] on div "Tại văn phòng" at bounding box center [874, 388] width 129 height 18
type input "0"
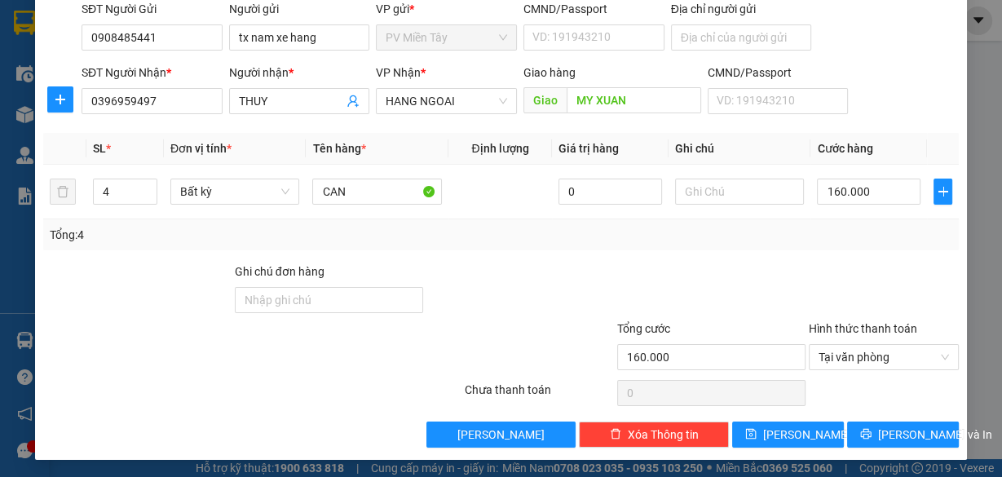
click at [783, 279] on div at bounding box center [711, 290] width 192 height 57
click at [880, 427] on span "[PERSON_NAME] và In" at bounding box center [935, 434] width 114 height 18
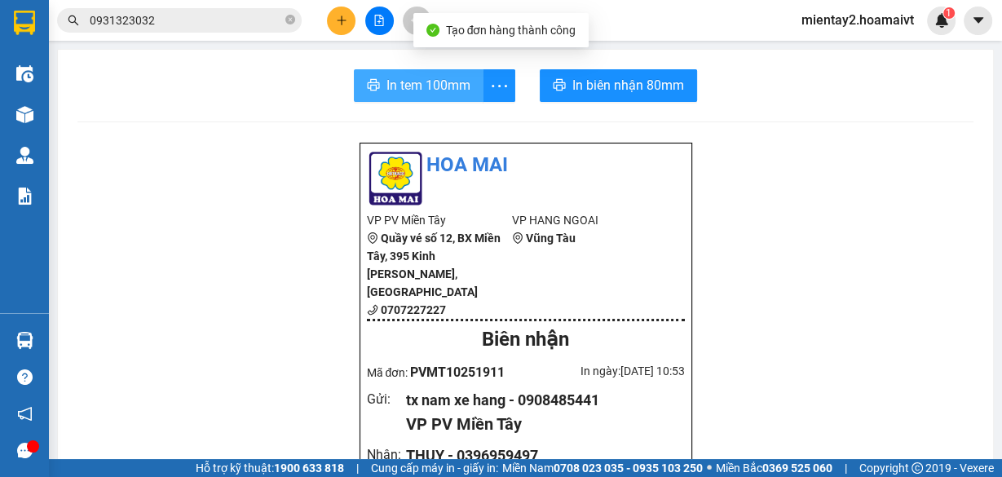
click at [403, 87] on span "In tem 100mm" at bounding box center [428, 85] width 84 height 20
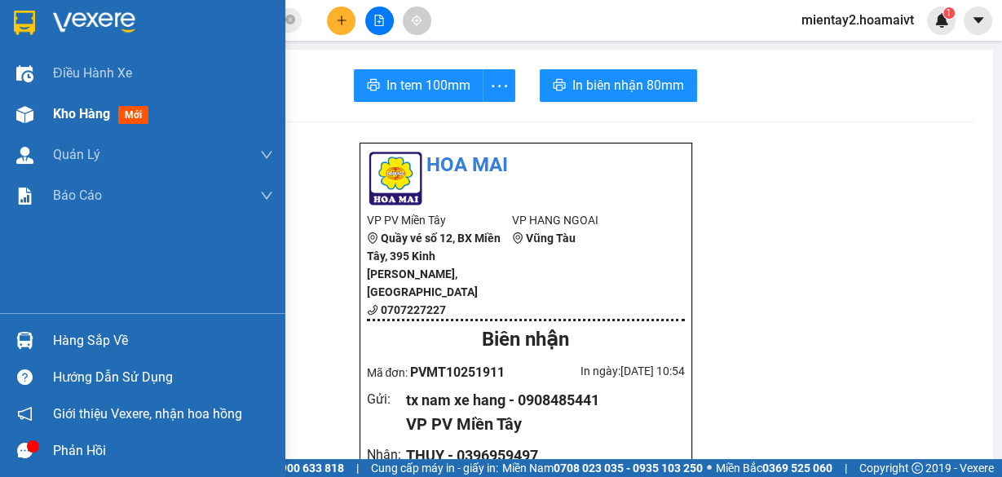
click at [77, 121] on span "Kho hàng" at bounding box center [81, 113] width 57 height 15
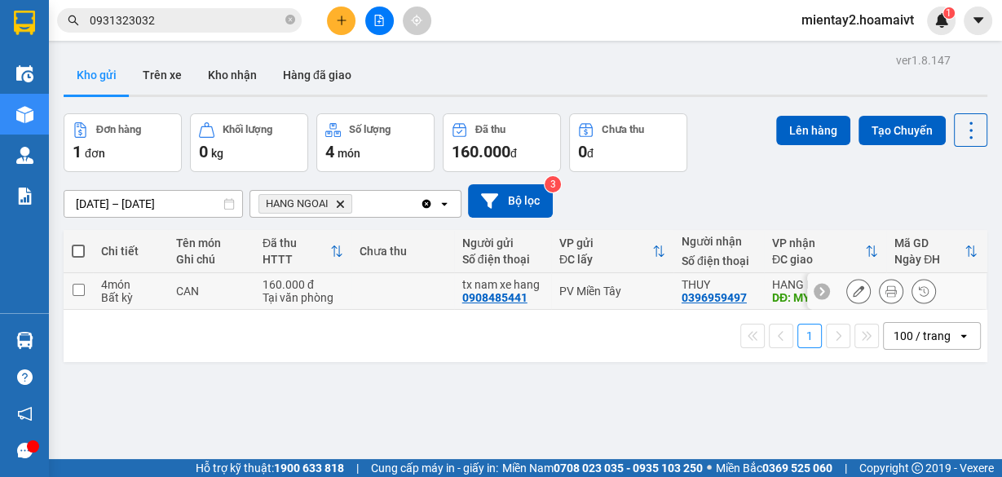
drag, startPoint x: 369, startPoint y: 288, endPoint x: 527, endPoint y: 247, distance: 163.5
click at [370, 288] on td at bounding box center [402, 291] width 103 height 37
checkbox input "true"
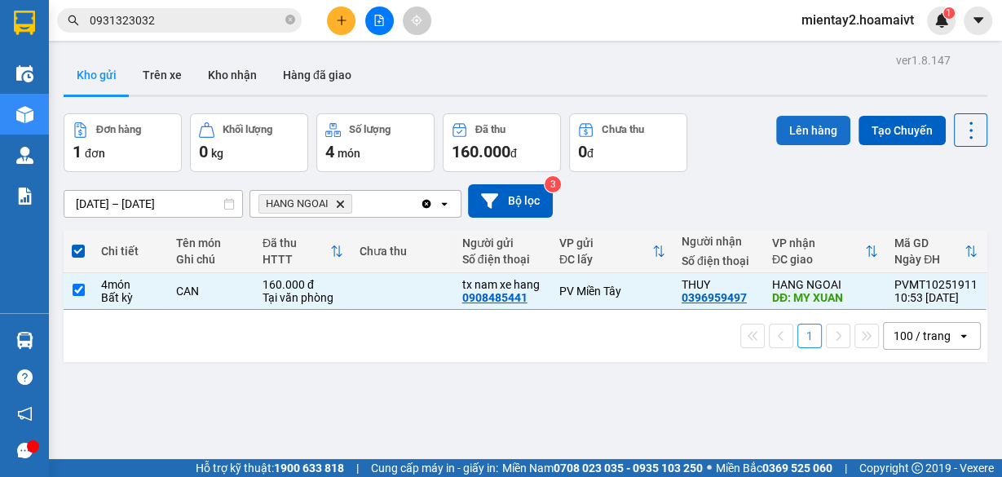
click at [824, 134] on button "Lên hàng" at bounding box center [813, 130] width 74 height 29
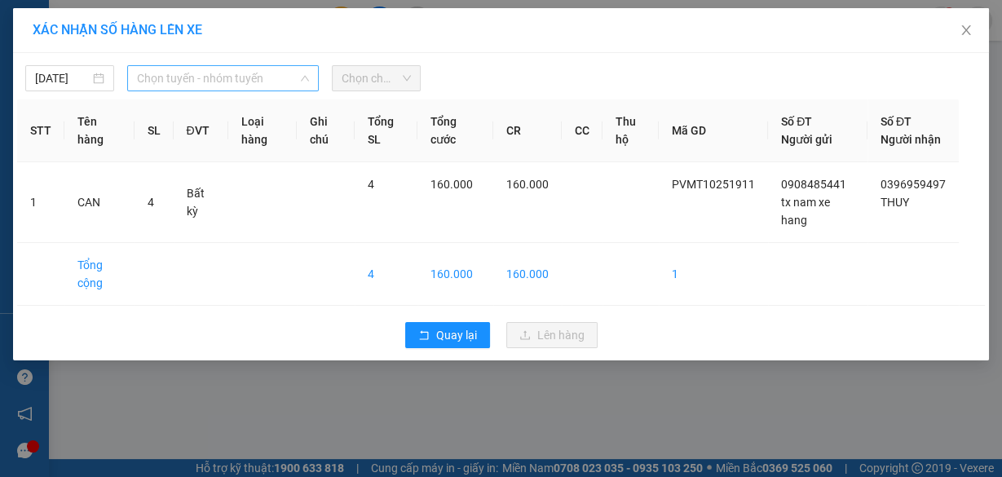
click at [276, 81] on span "Chọn tuyến - nhóm tuyến" at bounding box center [223, 78] width 172 height 24
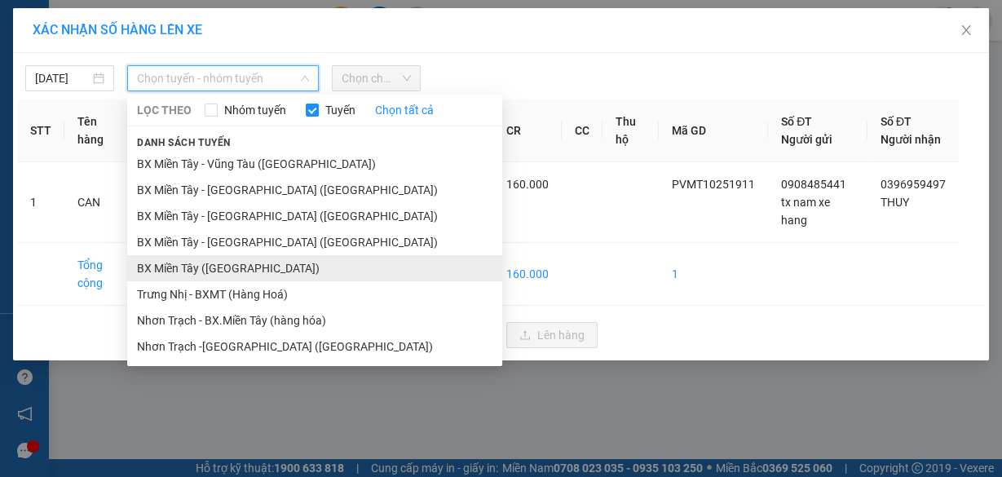
click at [246, 266] on li "BX Miền Tây ([GEOGRAPHIC_DATA])" at bounding box center [314, 268] width 375 height 26
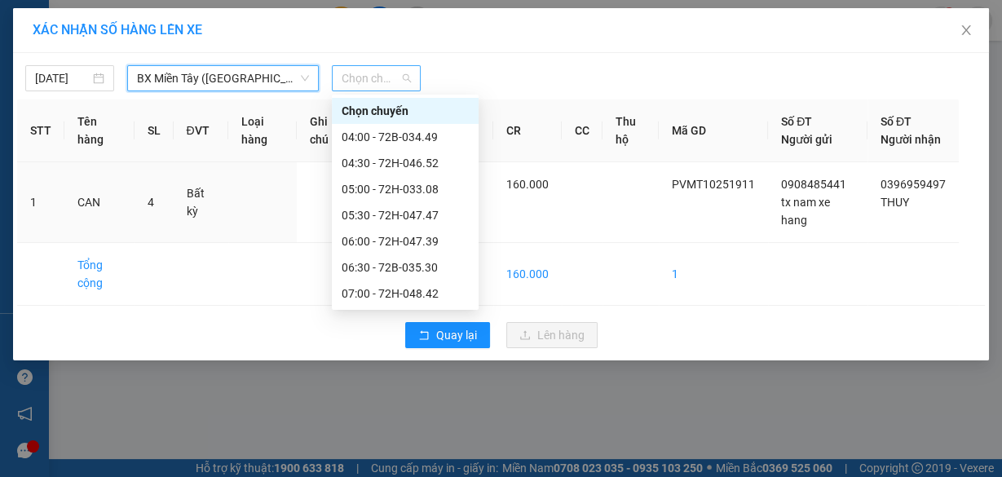
click at [365, 65] on div "Chọn chuyến" at bounding box center [376, 78] width 89 height 26
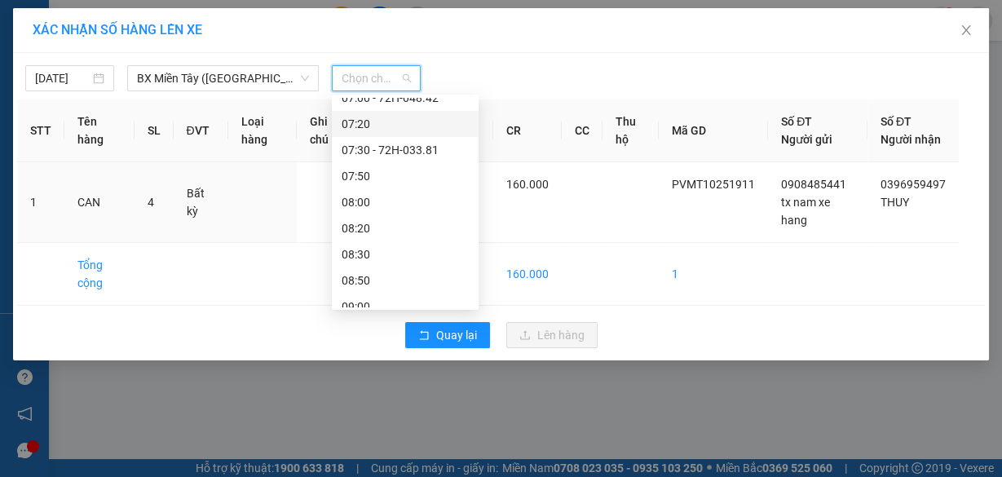
click at [397, 130] on div "07:20" at bounding box center [404, 124] width 127 height 18
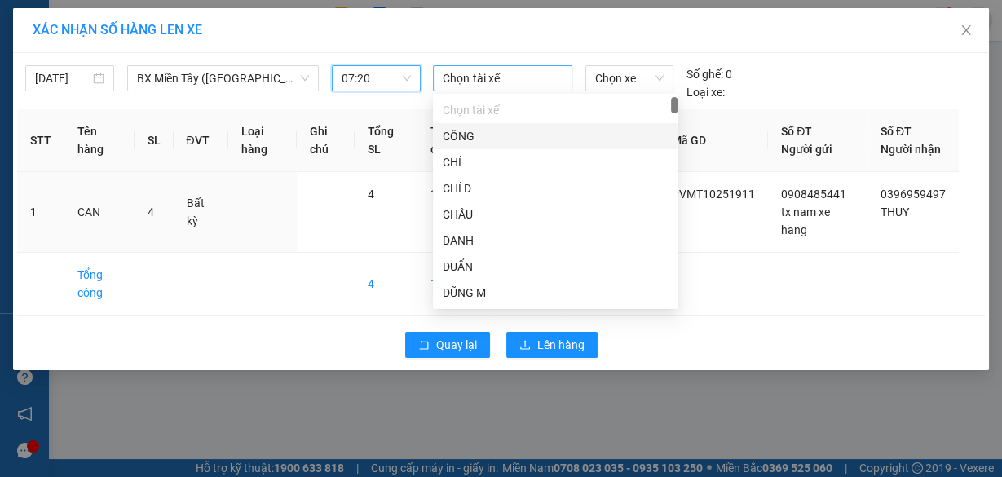
click at [492, 73] on div at bounding box center [502, 78] width 130 height 20
type input "NAM"
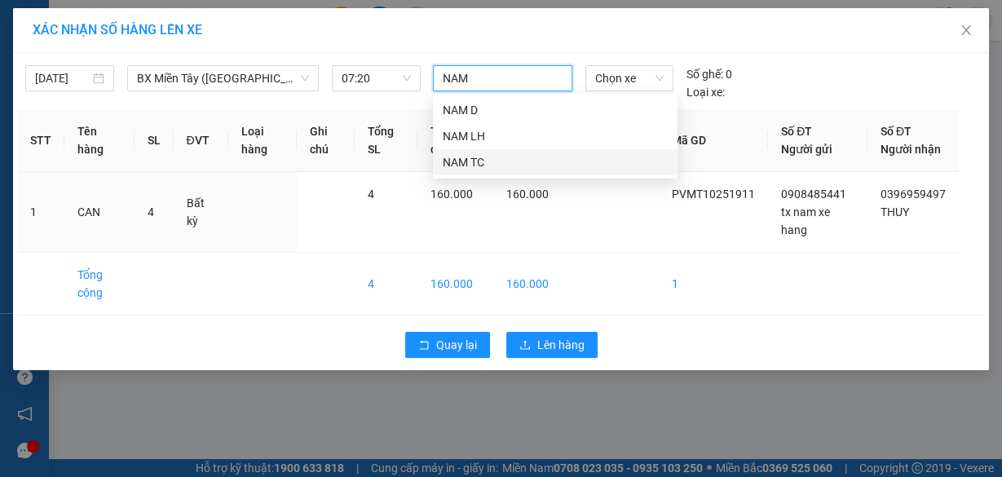
click at [545, 152] on div "NAM TC" at bounding box center [555, 162] width 244 height 26
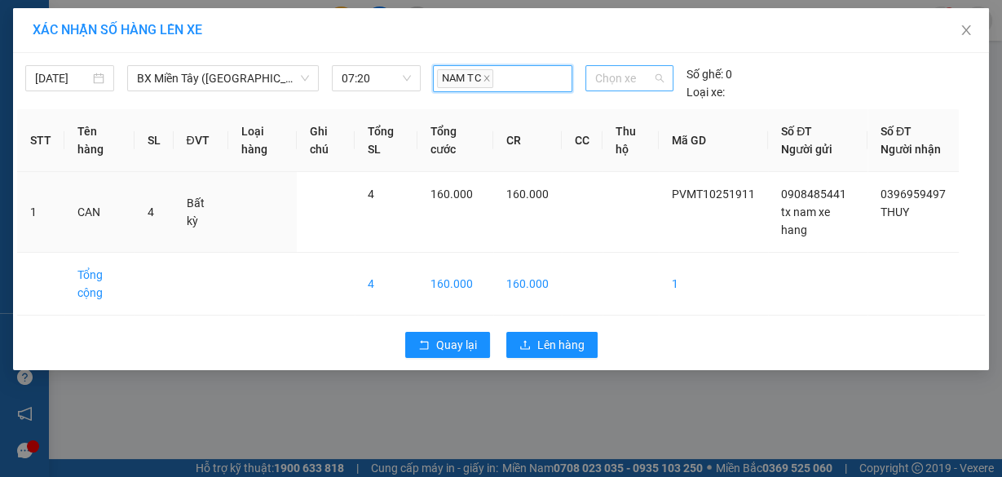
click at [611, 73] on span "Chọn xe" at bounding box center [629, 78] width 68 height 24
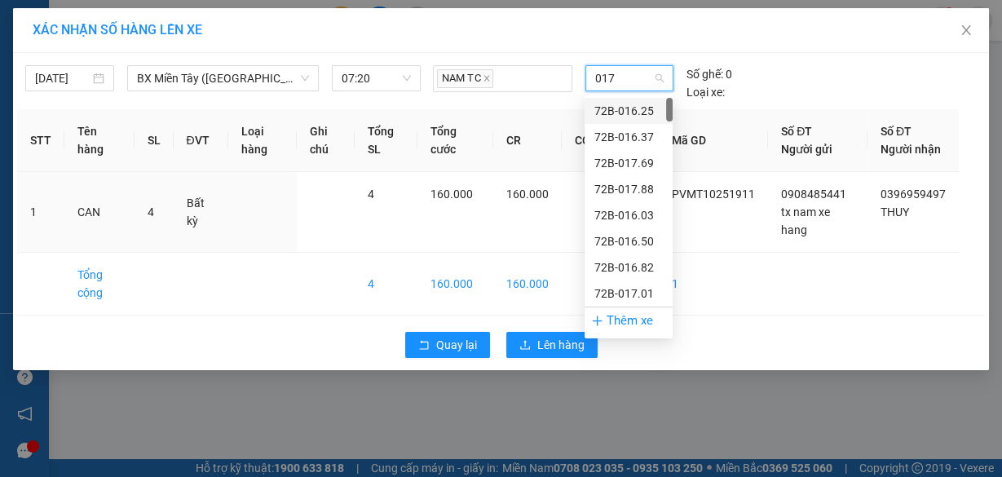
type input "0179"
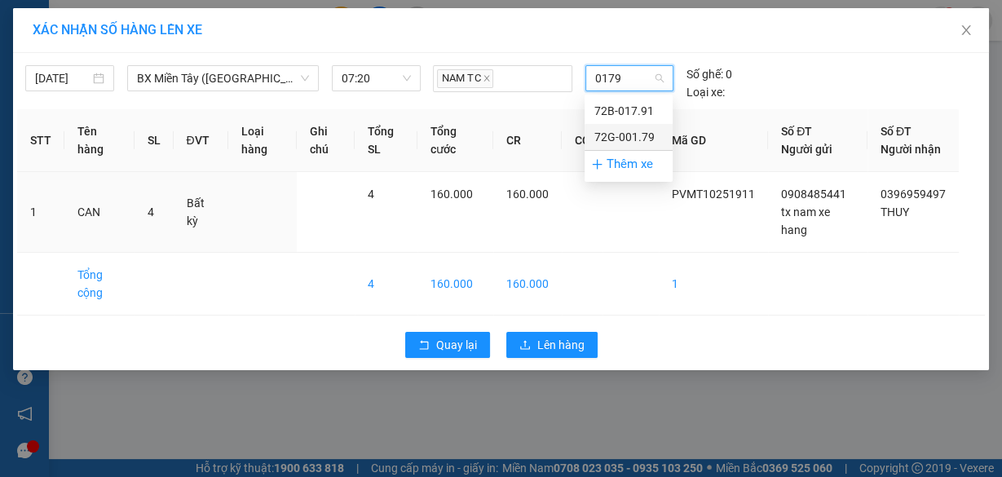
click at [614, 135] on div "72G-001.79" at bounding box center [628, 137] width 68 height 18
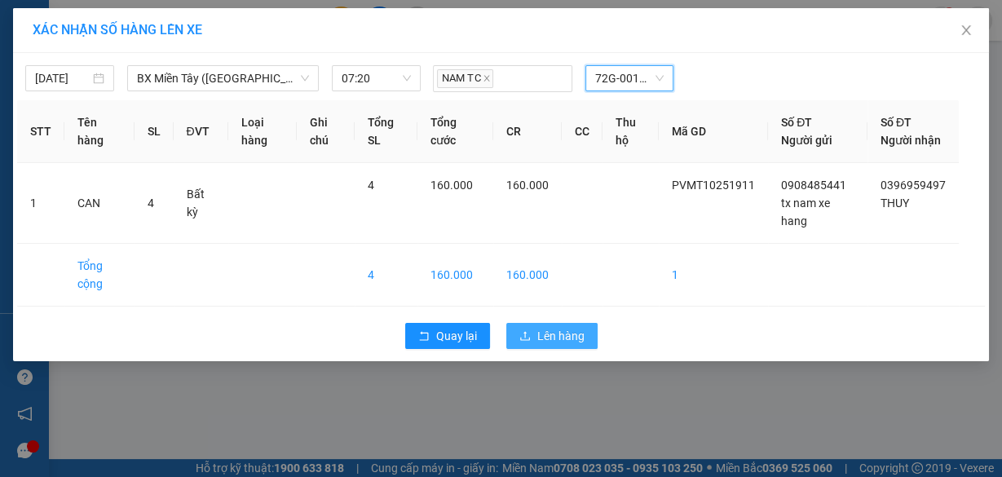
click at [570, 345] on span "Lên hàng" at bounding box center [560, 336] width 47 height 18
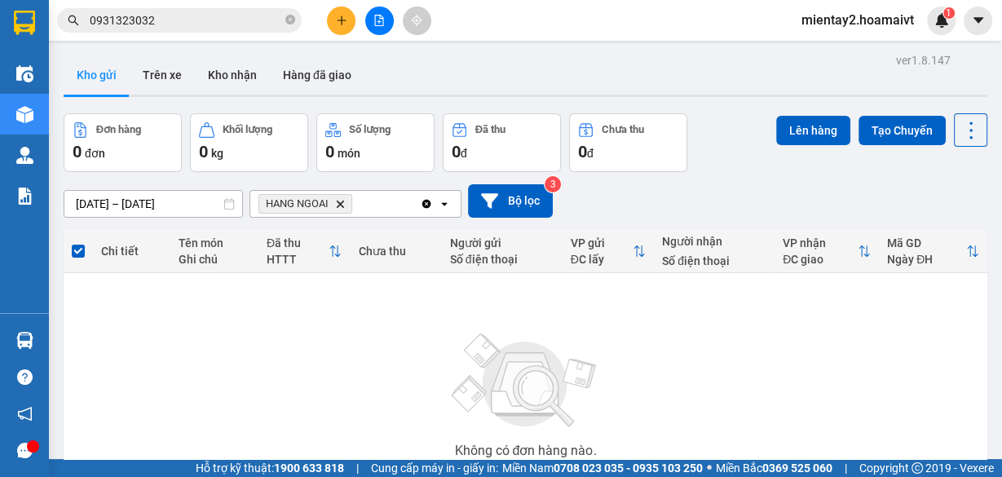
click at [341, 8] on button at bounding box center [341, 21] width 29 height 29
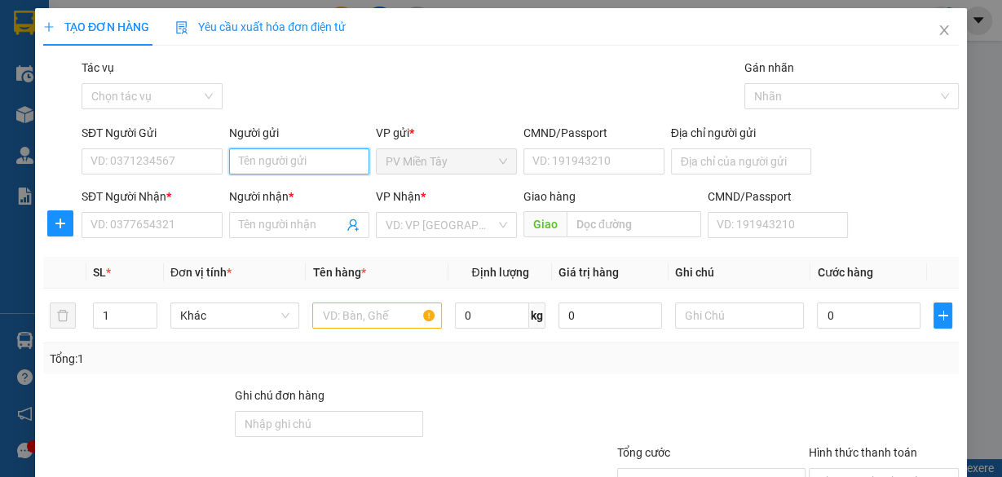
click at [310, 165] on input "Người gửi" at bounding box center [299, 161] width 141 height 26
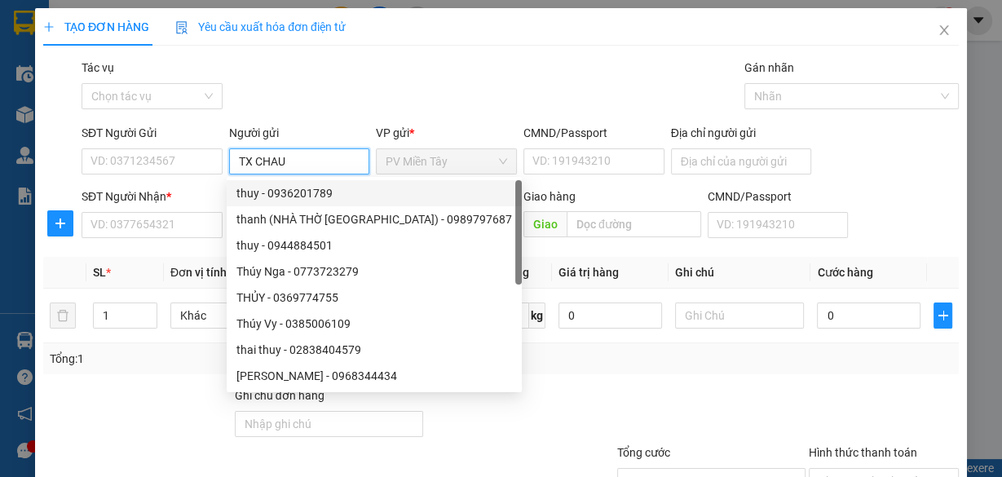
type input "TX CHAU"
drag, startPoint x: 433, startPoint y: 64, endPoint x: 255, endPoint y: 170, distance: 206.8
click at [434, 70] on div "Gói vận chuyển * Tiêu chuẩn Tác vụ Chọn tác vụ Gán nhãn Nhãn" at bounding box center [519, 87] width 883 height 57
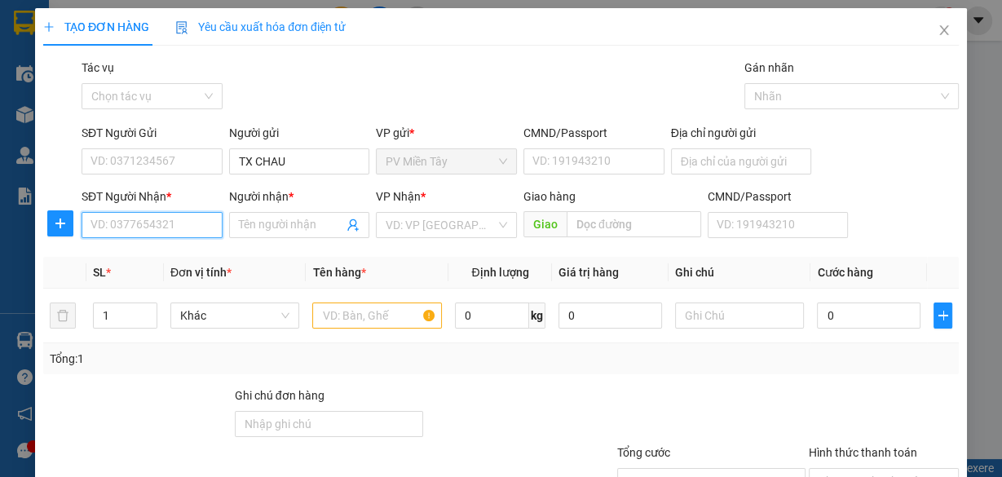
click at [159, 231] on input "SĐT Người Nhận *" at bounding box center [151, 225] width 141 height 26
type input "0984288954"
click at [160, 251] on div "0984288954 - chi" at bounding box center [150, 257] width 120 height 18
type input "0907030784 vo"
type input "chi"
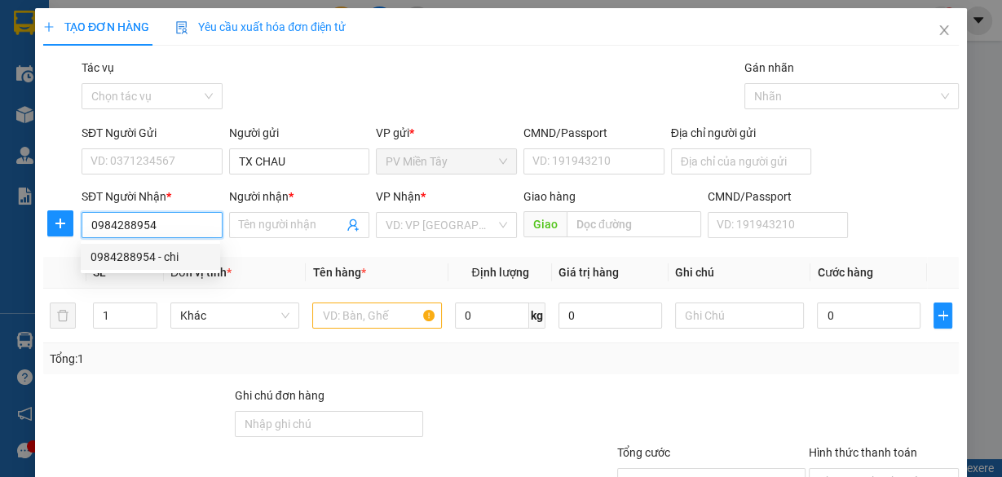
type input "go dau"
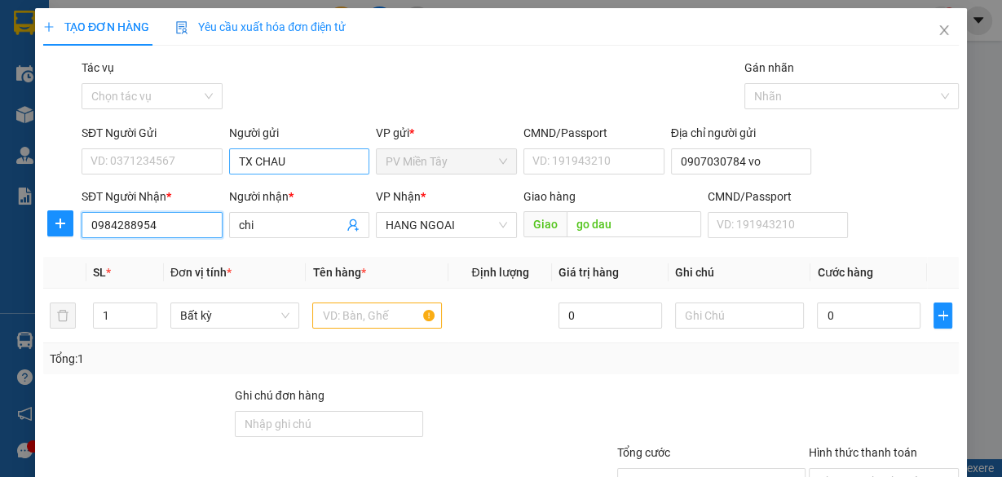
type input "0984288954"
click at [311, 163] on input "TX CHAU" at bounding box center [299, 161] width 141 height 26
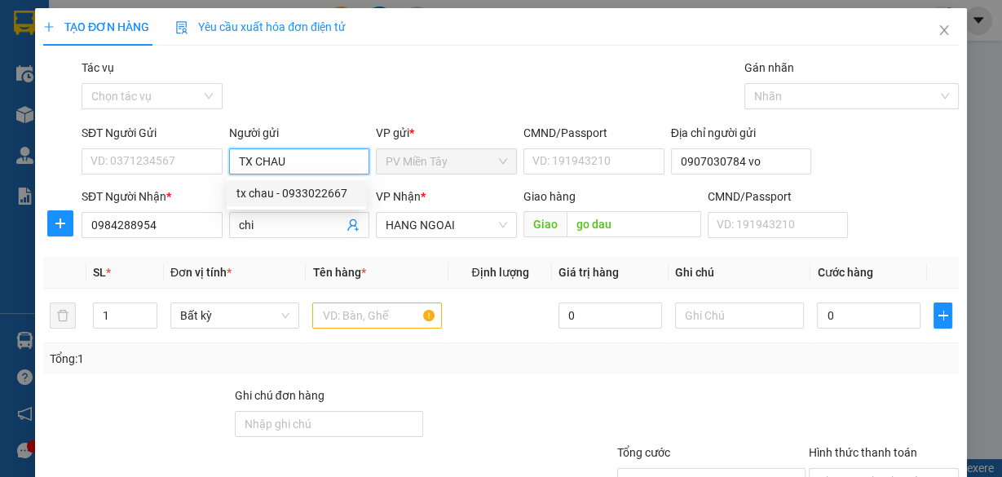
click at [303, 196] on div "tx chau - 0933022667" at bounding box center [296, 193] width 120 height 18
type input "0933022667"
type input "tx chau"
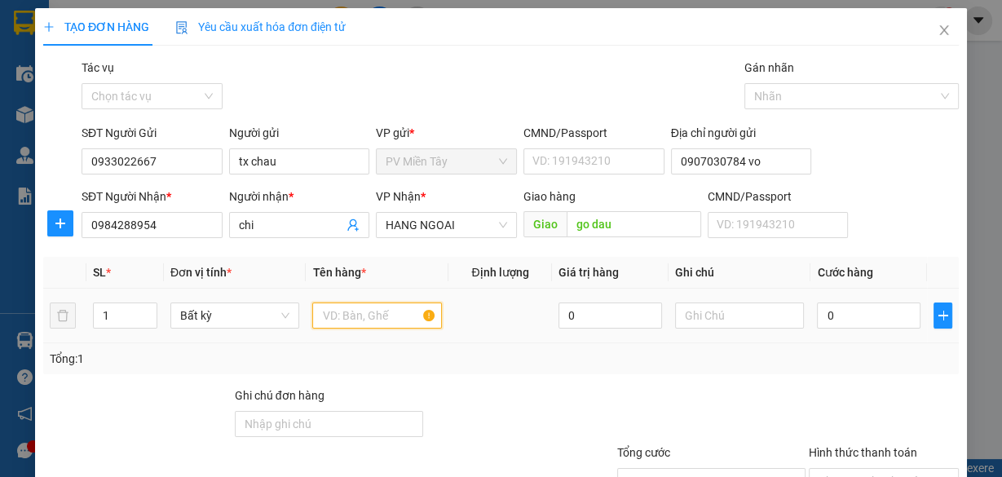
click at [377, 325] on input "text" at bounding box center [377, 315] width 130 height 26
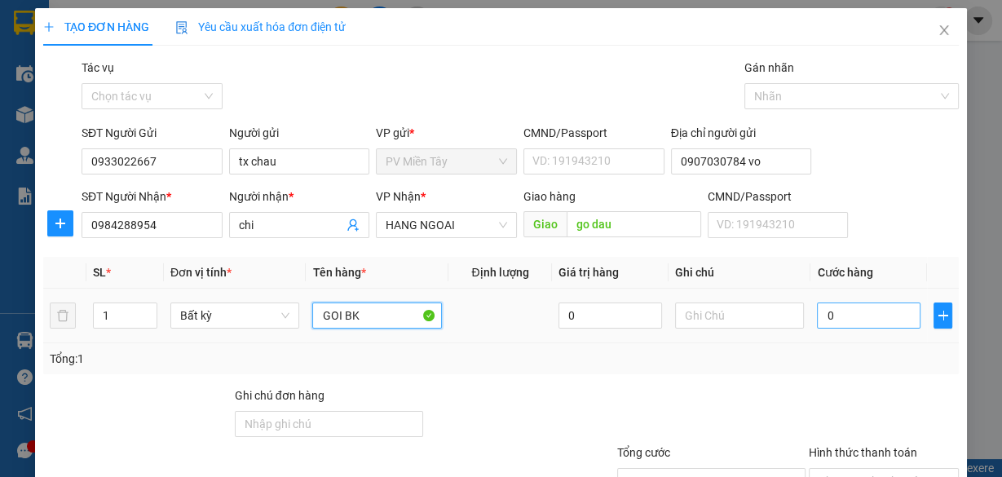
type input "GOI BK"
click at [887, 309] on input "0" at bounding box center [868, 315] width 103 height 26
type input "4"
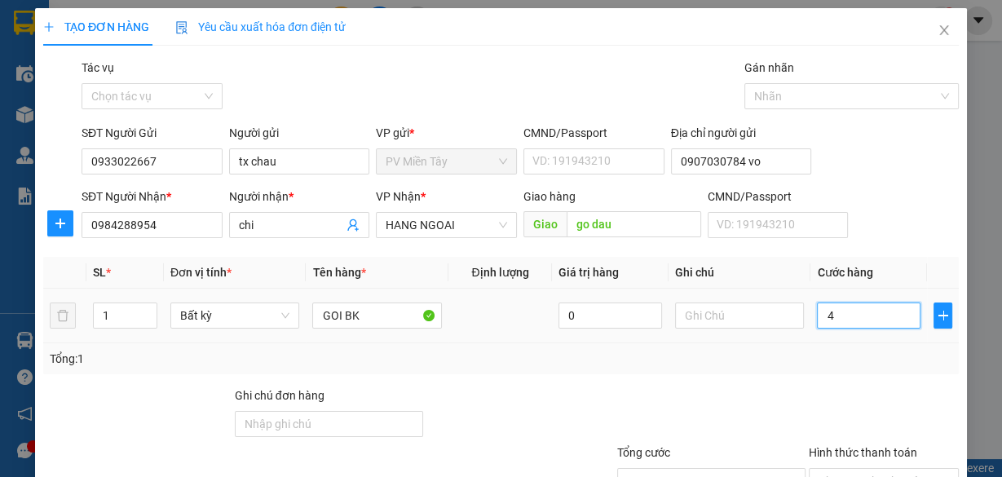
type input "40"
type input "40.000"
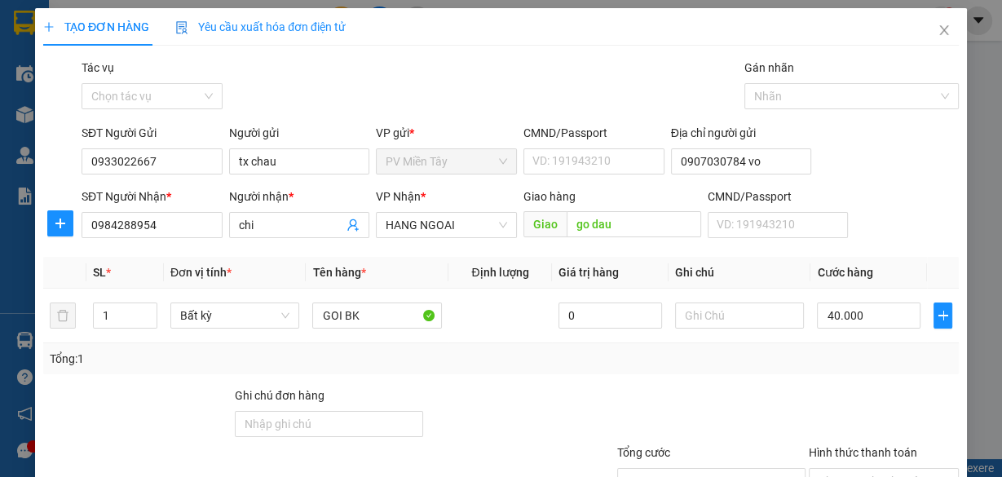
click at [896, 355] on div "Tổng: 1" at bounding box center [501, 359] width 902 height 18
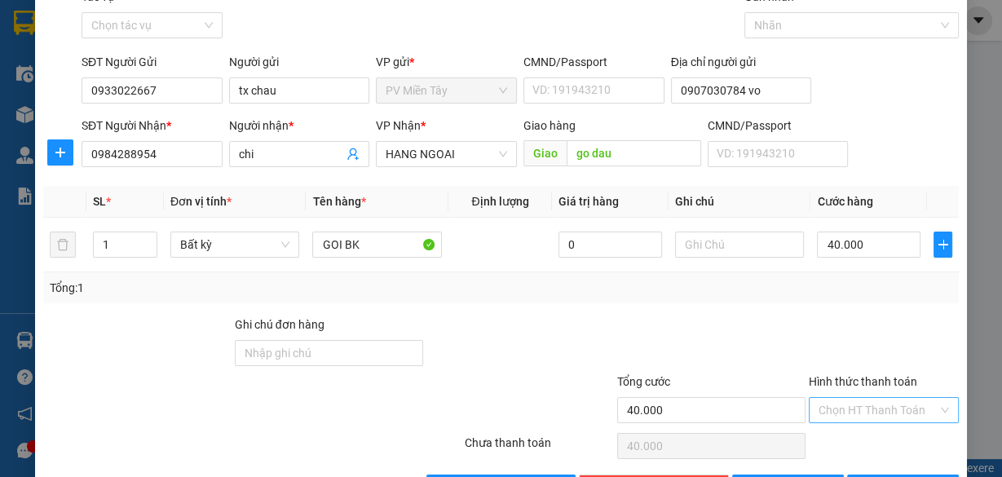
scroll to position [124, 0]
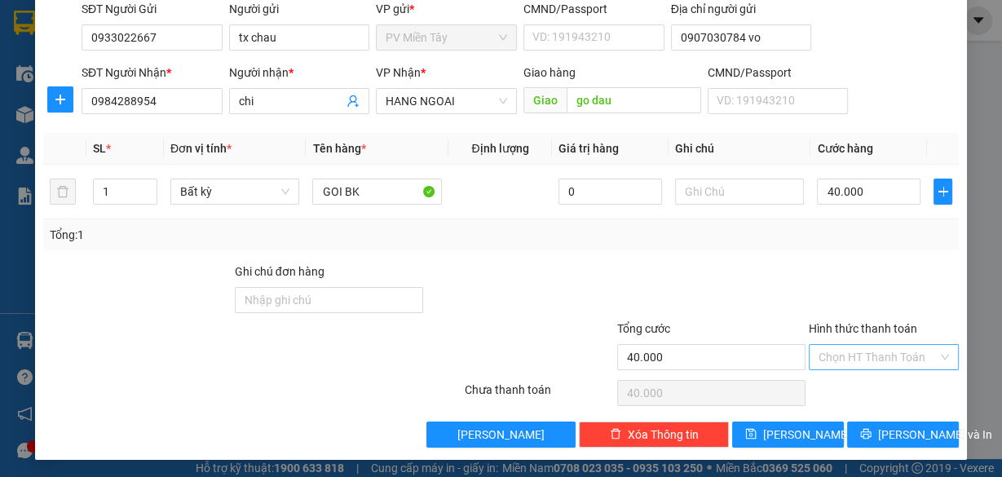
click at [896, 354] on input "Hình thức thanh toán" at bounding box center [877, 357] width 119 height 24
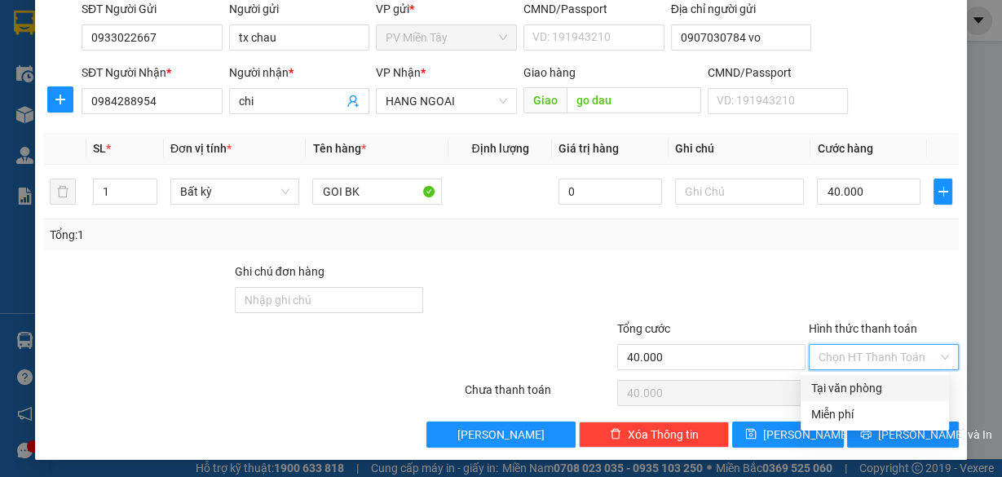
click at [883, 396] on div "Tại văn phòng" at bounding box center [874, 388] width 148 height 26
type input "0"
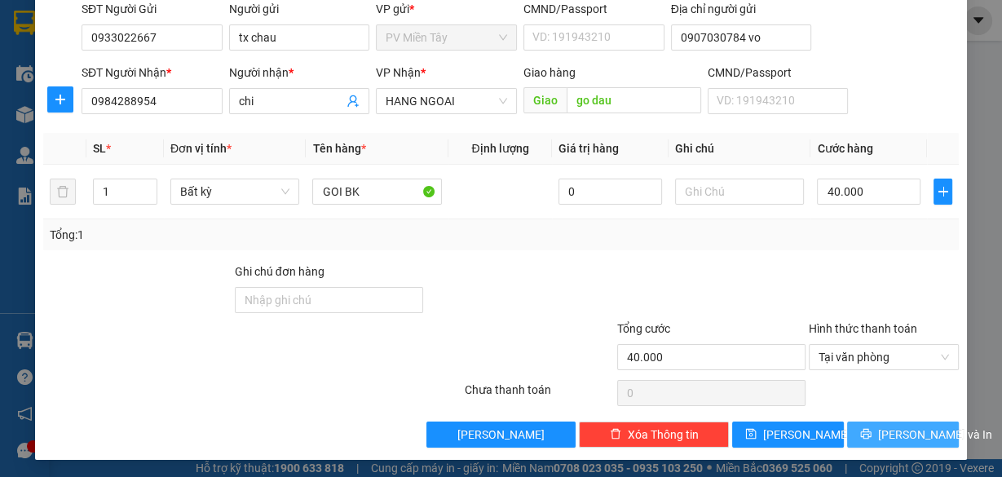
click at [893, 437] on span "[PERSON_NAME] và In" at bounding box center [935, 434] width 114 height 18
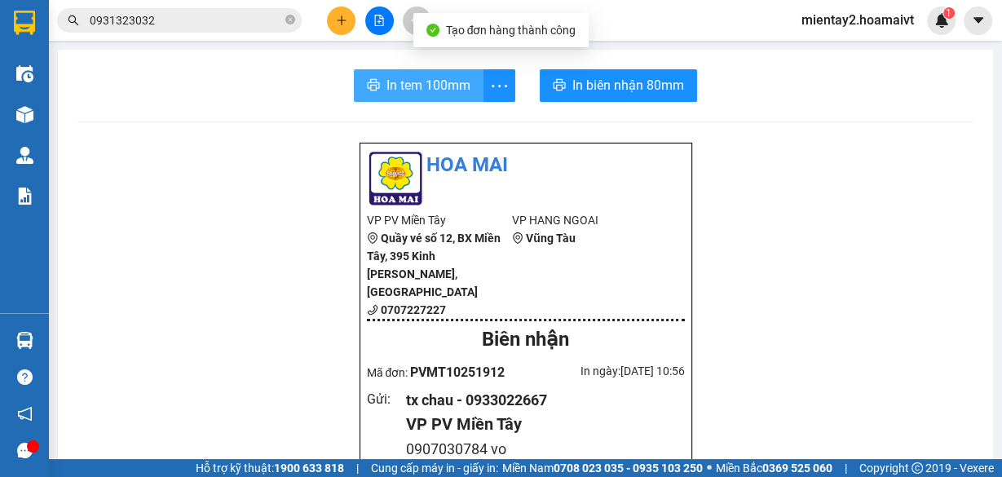
click at [424, 92] on span "In tem 100mm" at bounding box center [428, 85] width 84 height 20
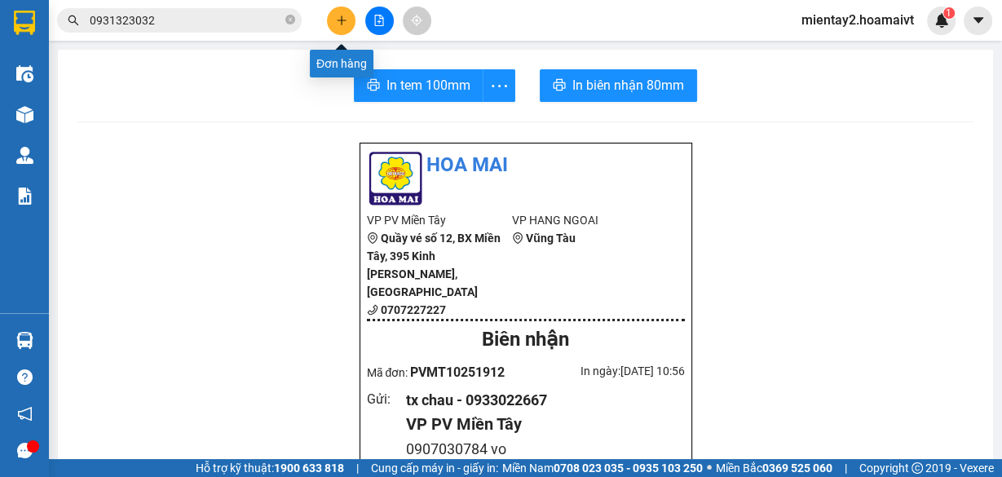
click at [339, 24] on icon "plus" at bounding box center [341, 20] width 11 height 11
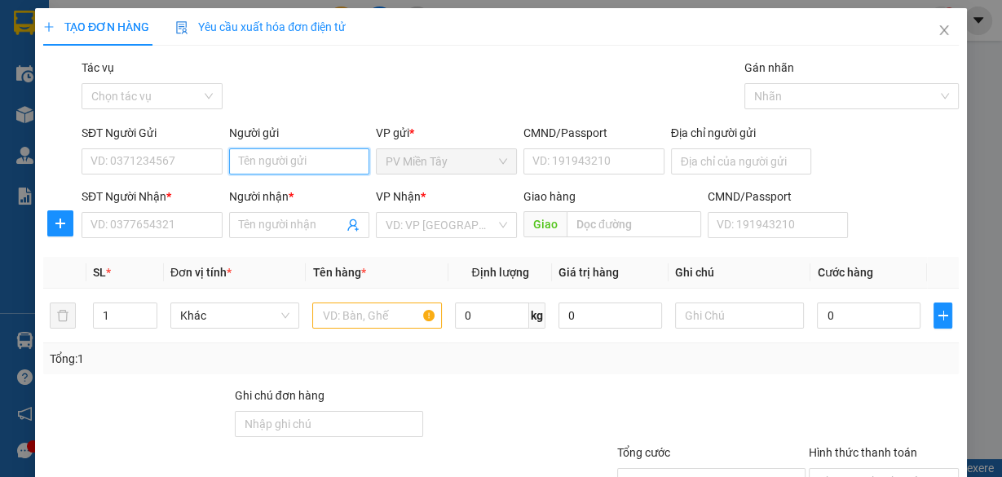
click at [321, 166] on input "Người gửi" at bounding box center [299, 161] width 141 height 26
click at [303, 192] on div "tx chau - 0933022667" at bounding box center [296, 193] width 120 height 18
type input "0933022667"
type input "tx chau"
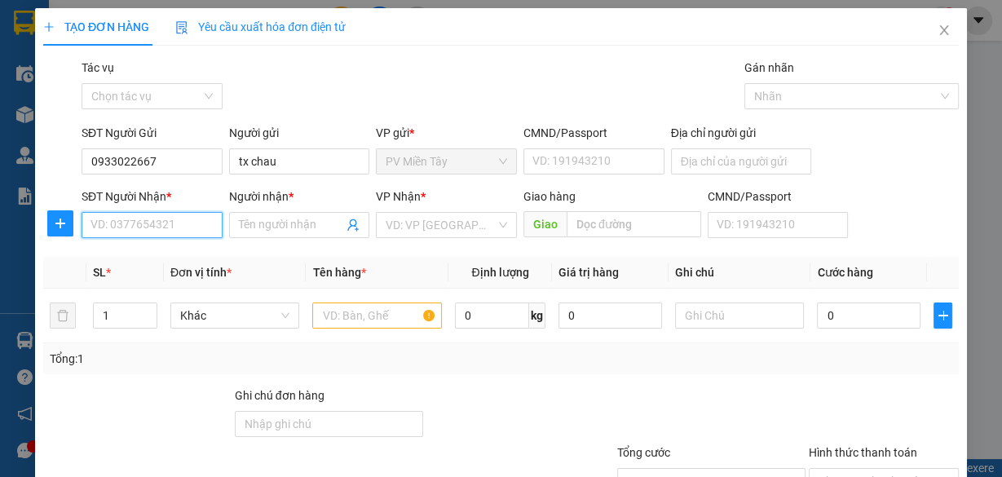
drag, startPoint x: 163, startPoint y: 213, endPoint x: 164, endPoint y: 221, distance: 8.2
click at [164, 219] on input "SĐT Người Nhận *" at bounding box center [151, 225] width 141 height 26
click at [165, 221] on input "SĐT Người Nhận *" at bounding box center [151, 225] width 141 height 26
paste input "0933166965"
type input "0933166965"
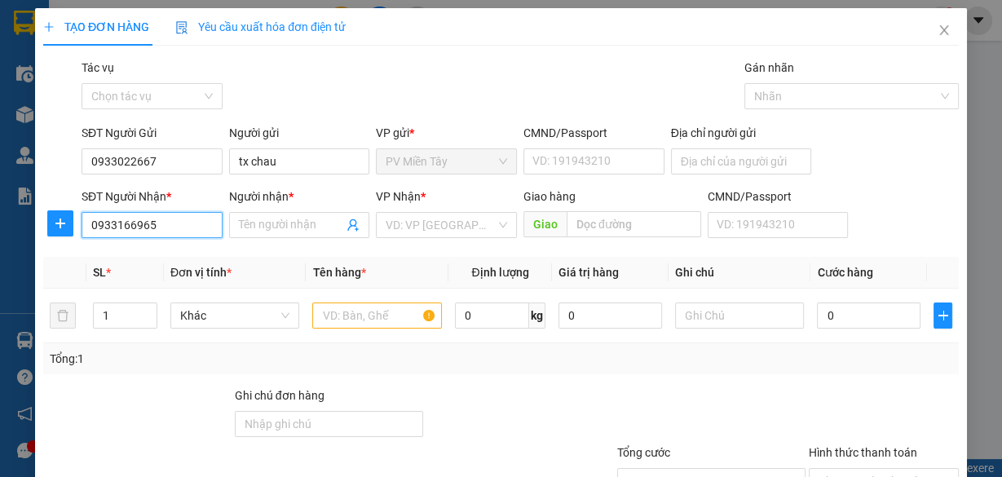
click at [181, 219] on input "0933166965" at bounding box center [151, 225] width 141 height 26
click at [179, 254] on div "0933166965 - DIEP" at bounding box center [150, 257] width 120 height 18
type input "0909369036 [PERSON_NAME]"
type input "DIEP"
type input "tran long"
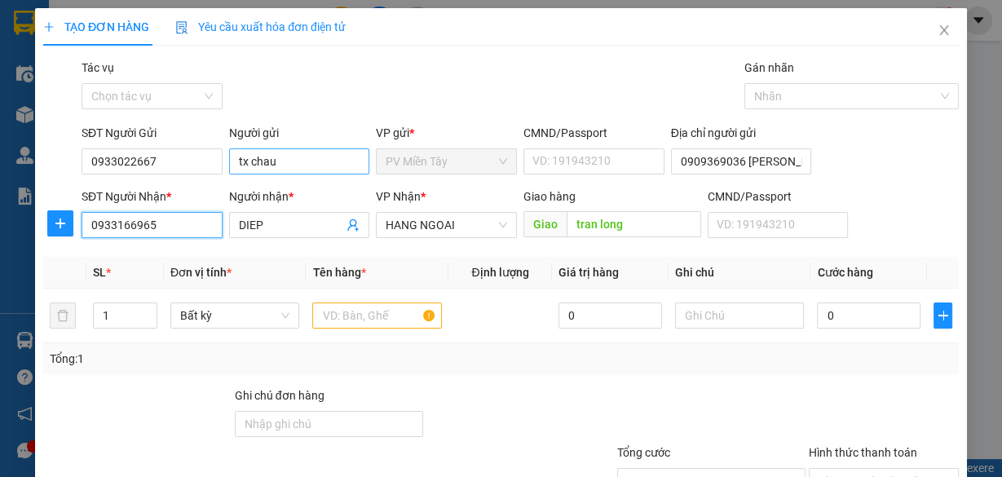
type input "0933166965"
click at [290, 161] on input "tx chau" at bounding box center [299, 161] width 141 height 26
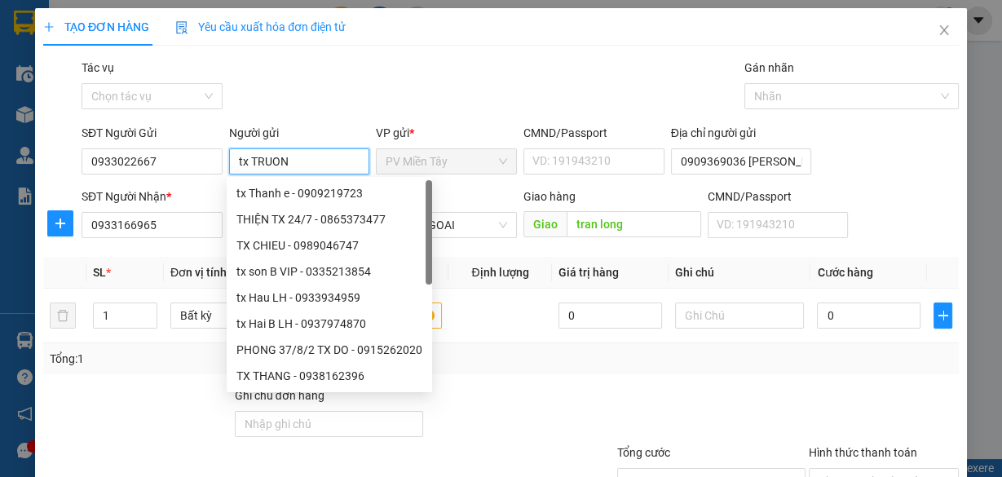
type input "tx TRUONG"
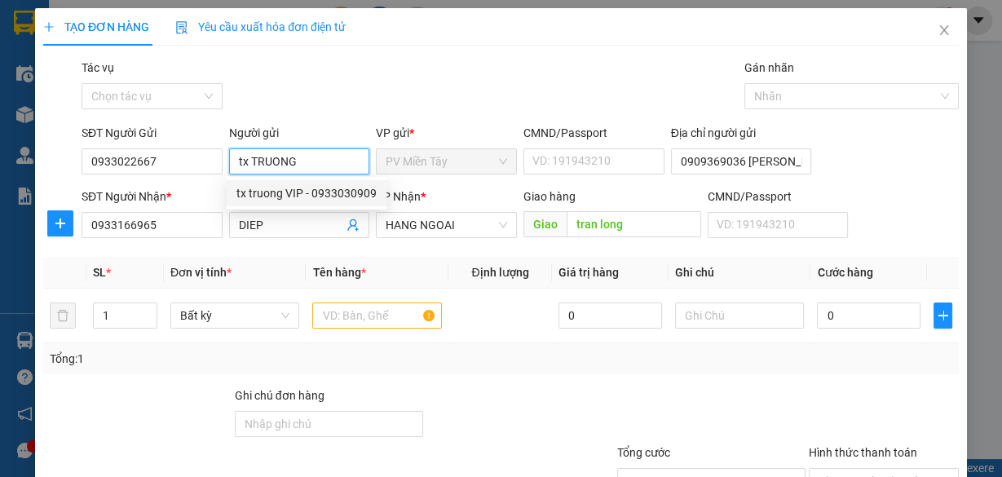
click at [304, 185] on div "tx truong VIP - 0933030909" at bounding box center [306, 193] width 140 height 18
type input "0933030909"
type input "tx truong VIP"
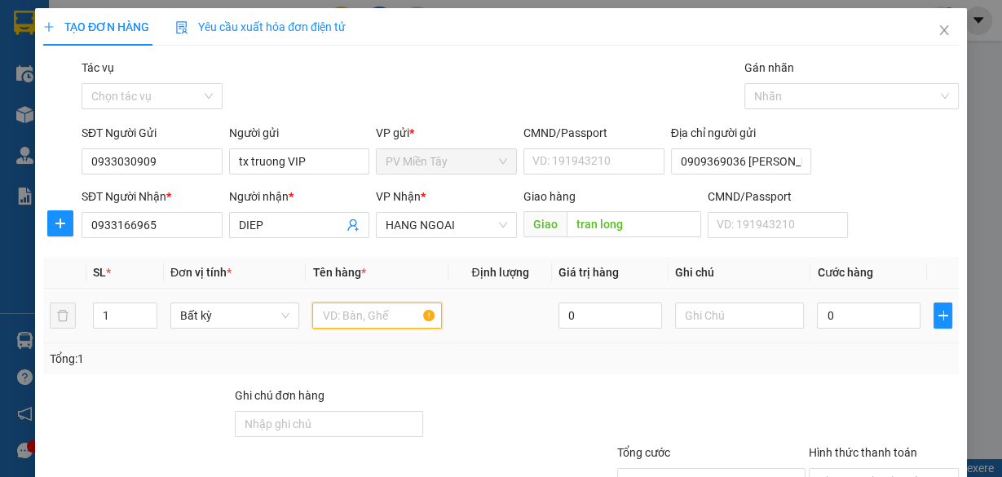
click at [363, 318] on input "text" at bounding box center [377, 315] width 130 height 26
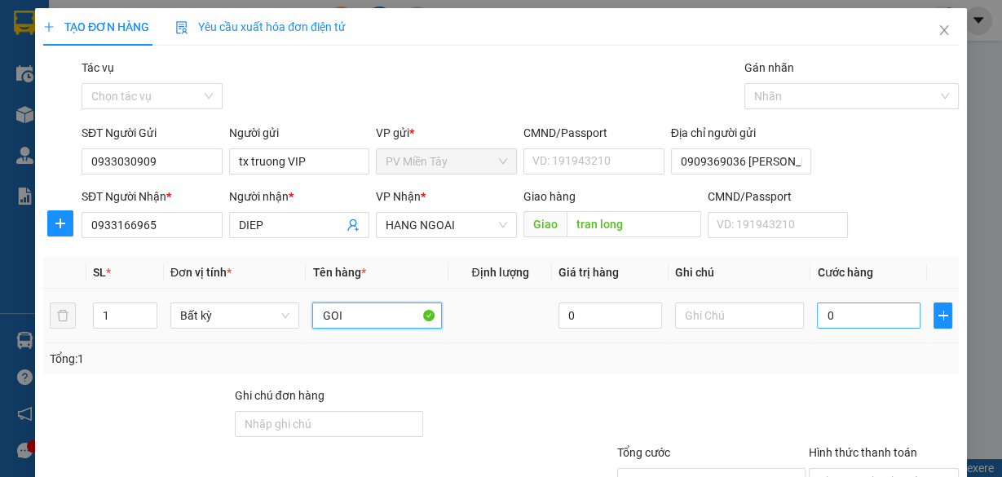
type input "GOI"
type input "4"
type input "40"
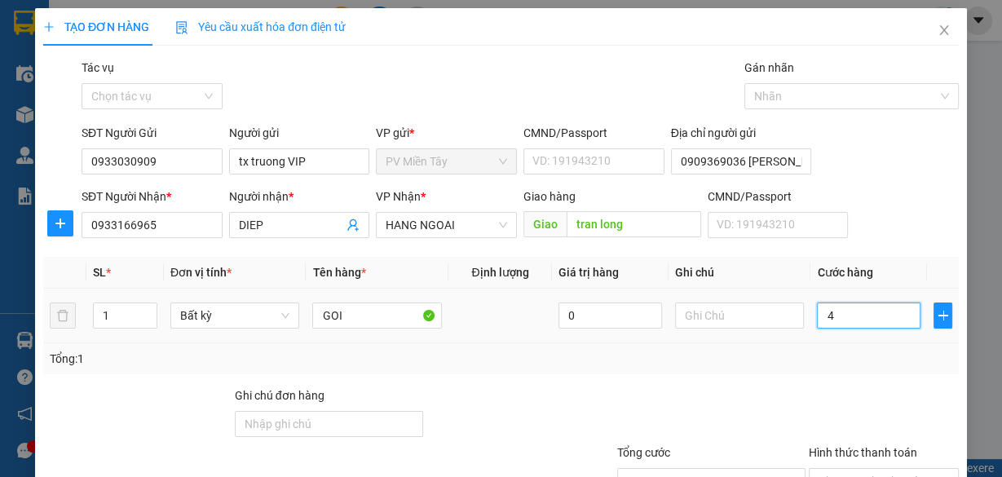
type input "40"
type input "40.000"
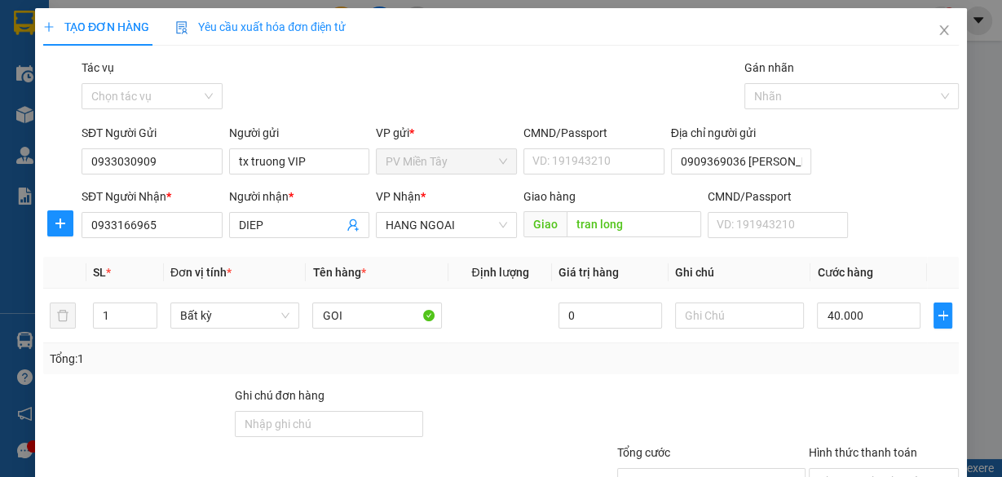
click at [795, 388] on div at bounding box center [711, 414] width 192 height 57
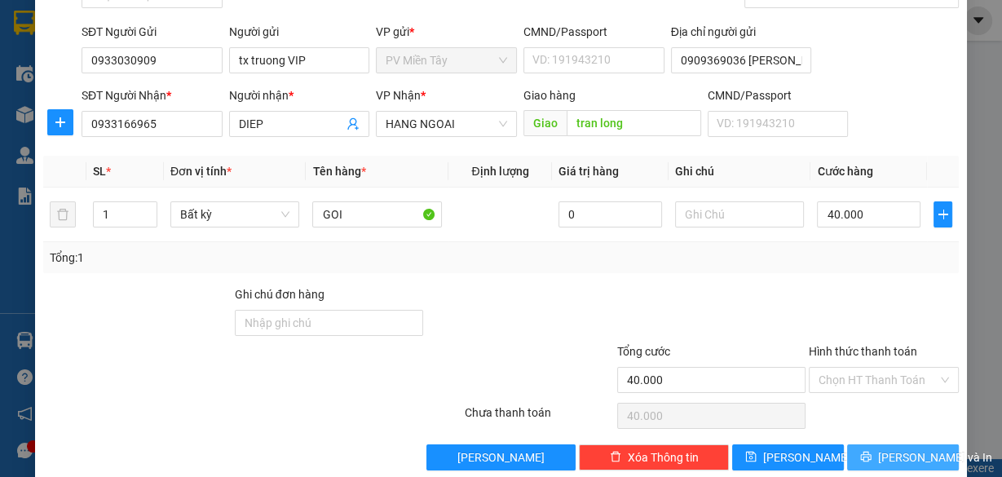
scroll to position [124, 0]
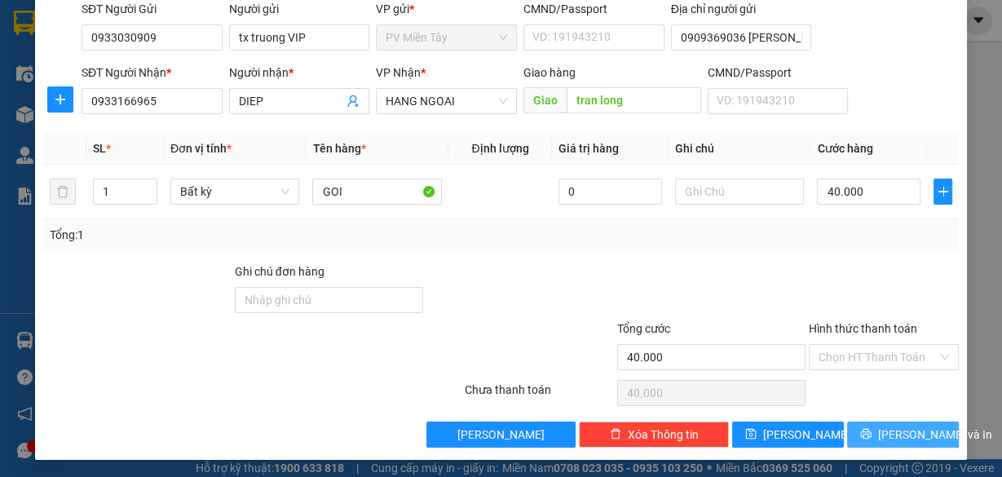
click at [878, 429] on button "[PERSON_NAME] và In" at bounding box center [903, 434] width 112 height 26
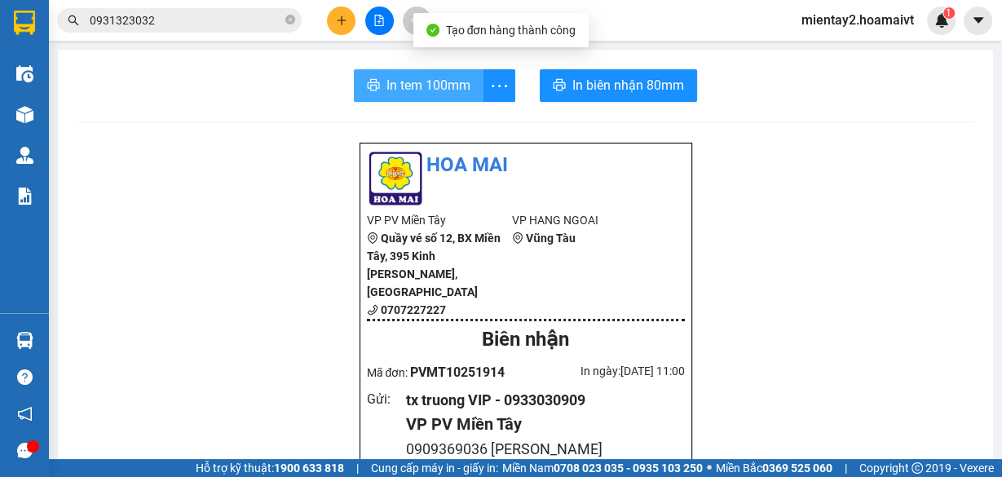
click at [418, 78] on span "In tem 100mm" at bounding box center [428, 85] width 84 height 20
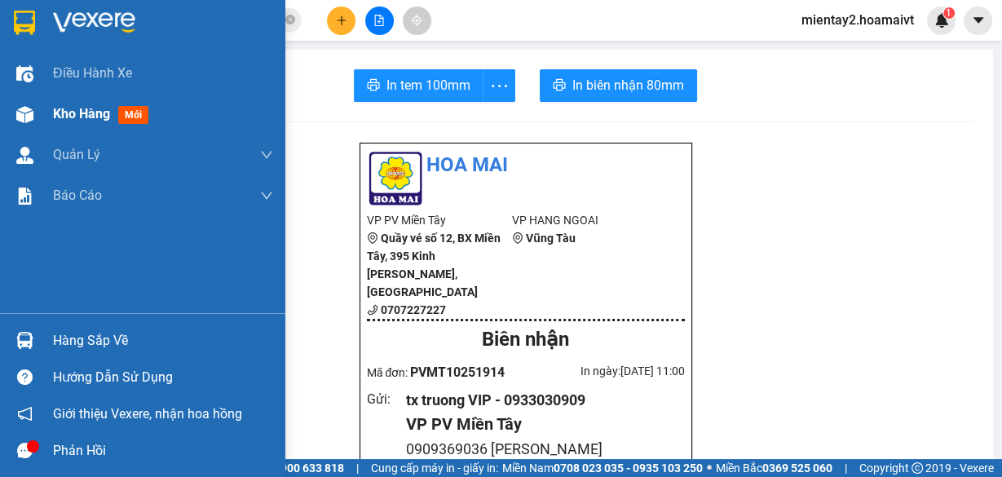
click at [47, 118] on div "Kho hàng mới" at bounding box center [142, 114] width 285 height 41
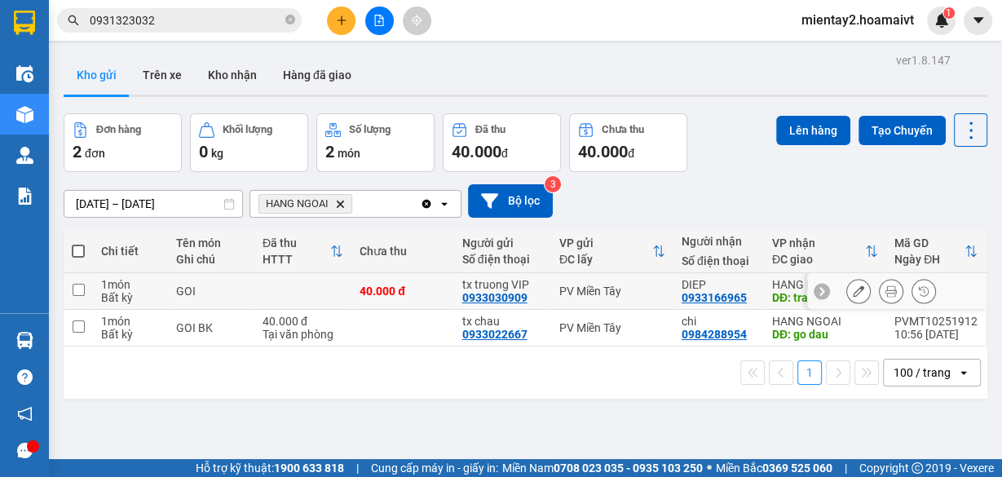
click at [411, 288] on div "40.000 đ" at bounding box center [402, 290] width 86 height 13
checkbox input "true"
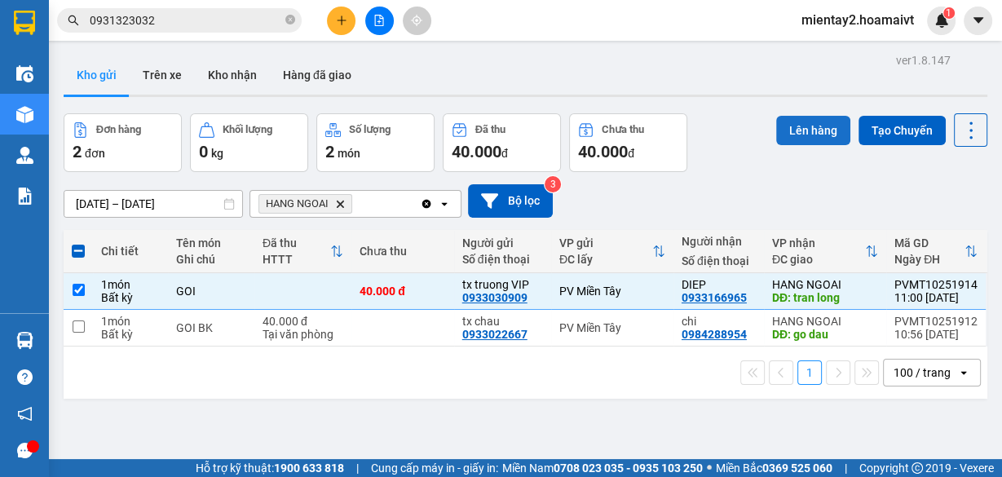
click at [794, 121] on button "Lên hàng" at bounding box center [813, 130] width 74 height 29
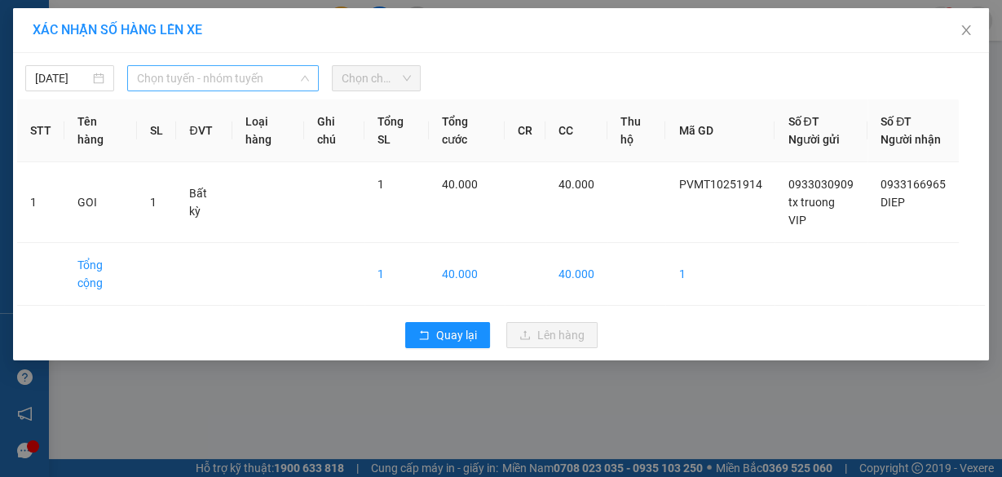
drag, startPoint x: 255, startPoint y: 76, endPoint x: 260, endPoint y: 151, distance: 75.1
click at [255, 77] on span "Chọn tuyến - nhóm tuyến" at bounding box center [223, 78] width 172 height 24
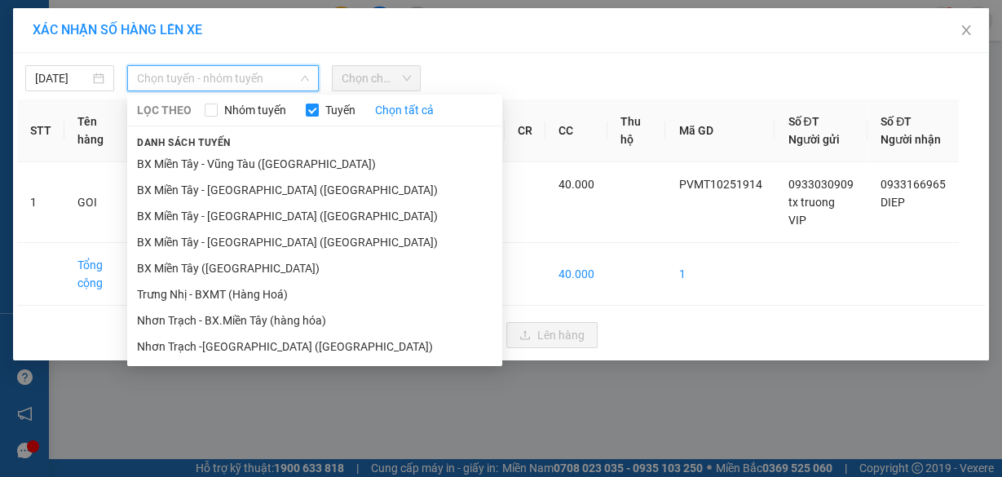
drag, startPoint x: 249, startPoint y: 264, endPoint x: 353, endPoint y: 121, distance: 176.2
click at [253, 262] on li "BX Miền Tây ([GEOGRAPHIC_DATA])" at bounding box center [314, 268] width 375 height 26
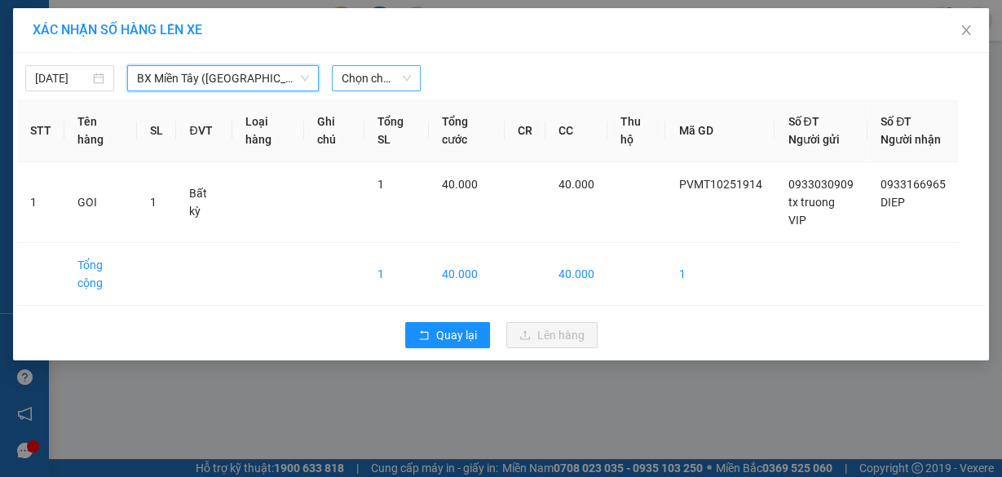
click at [365, 70] on span "Chọn chuyến" at bounding box center [375, 78] width 69 height 24
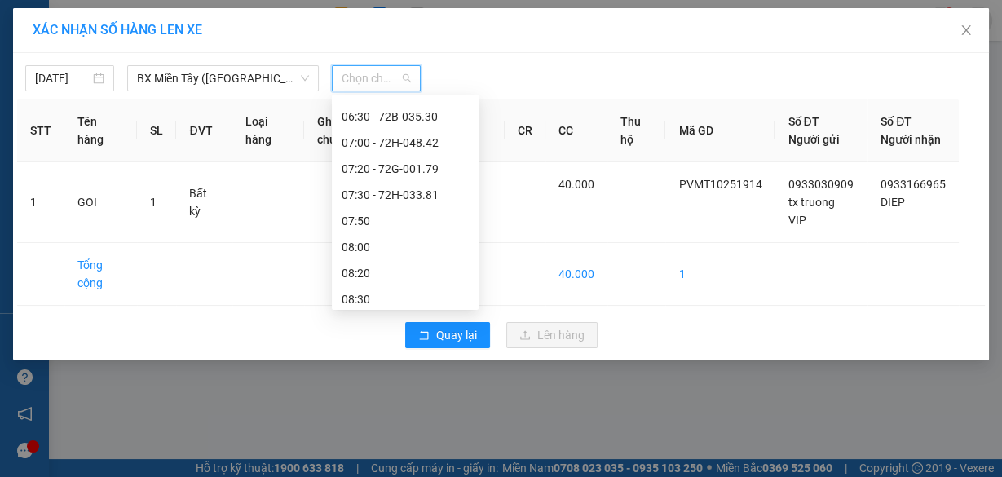
scroll to position [130, 0]
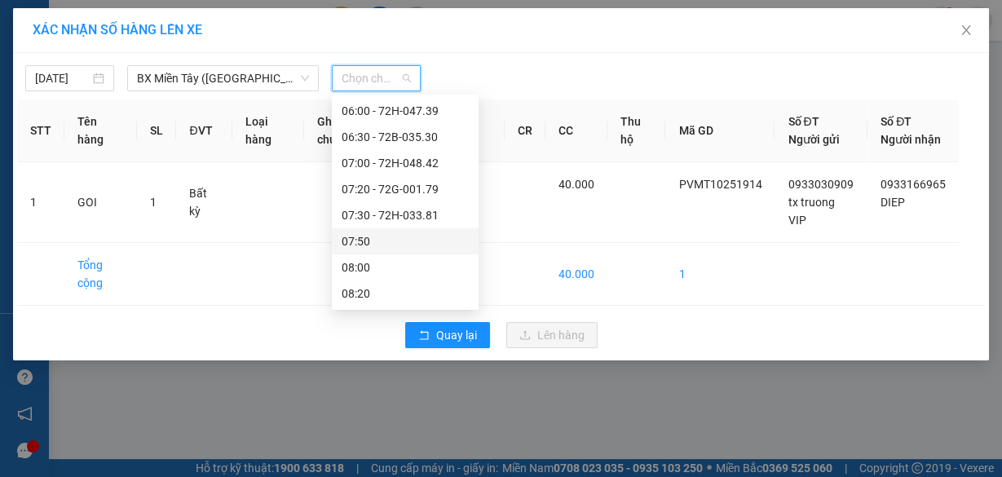
click at [385, 235] on div "07:50" at bounding box center [404, 241] width 127 height 18
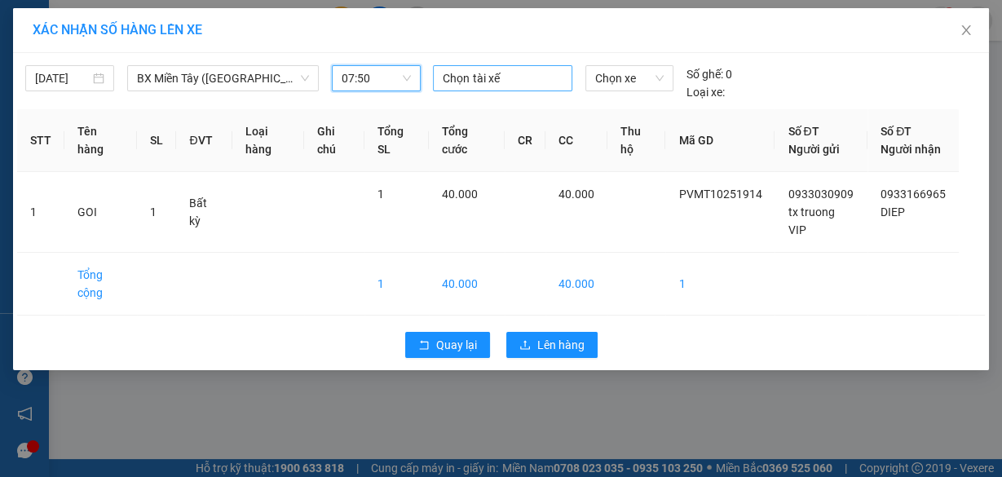
click at [485, 77] on div at bounding box center [502, 78] width 130 height 20
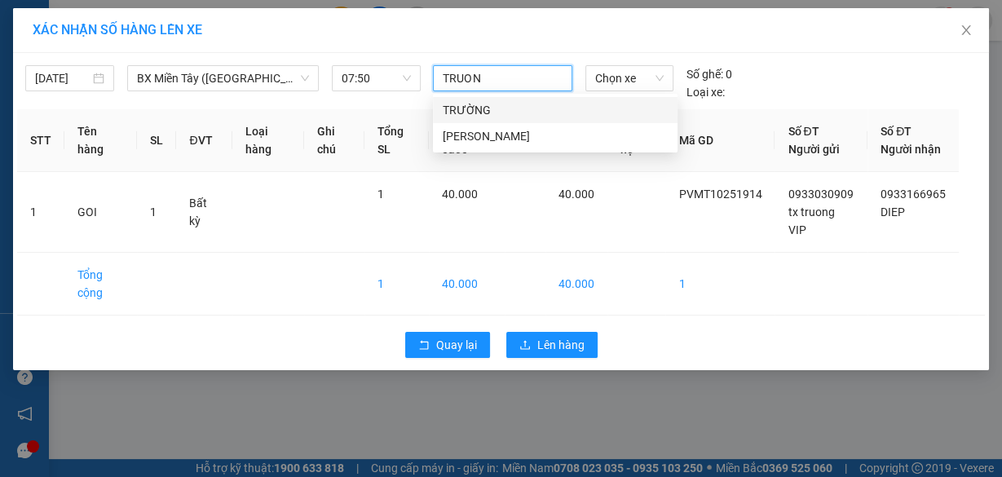
type input "TRUONG"
click at [483, 104] on div "TRƯỜNG" at bounding box center [555, 110] width 225 height 18
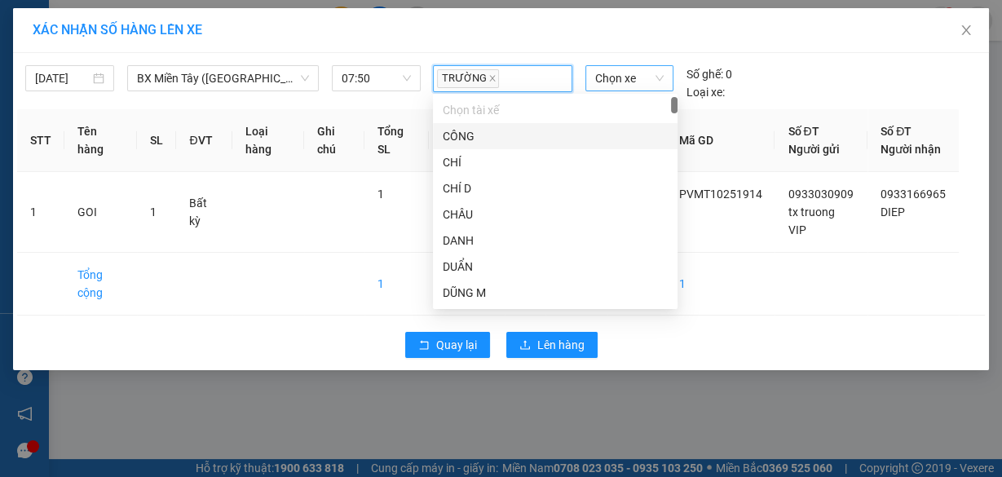
click at [614, 86] on span "Chọn xe" at bounding box center [629, 78] width 68 height 24
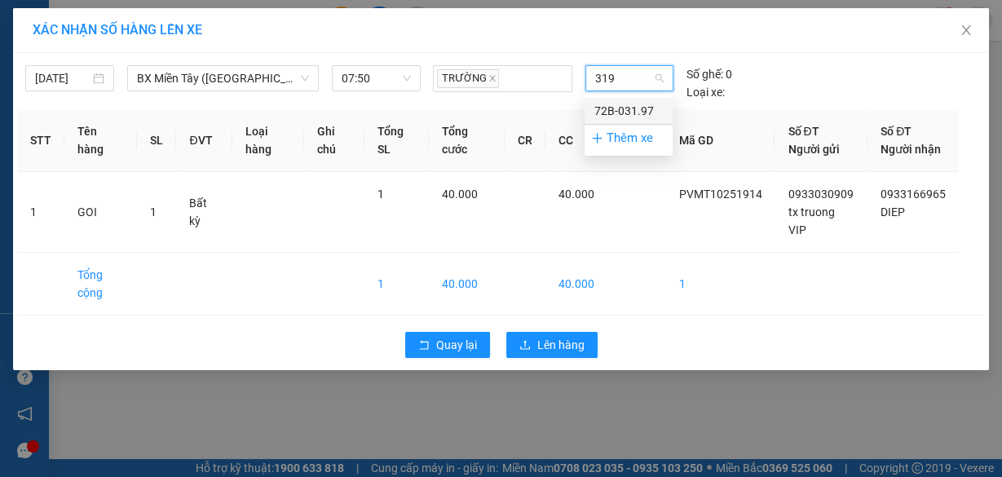
type input "3197"
click at [637, 114] on div "72B-031.97" at bounding box center [628, 111] width 68 height 18
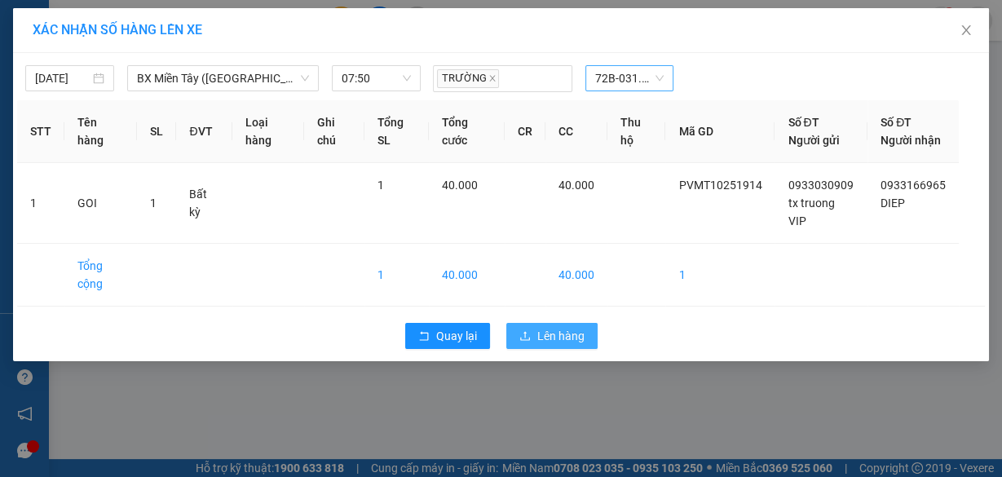
click at [572, 345] on span "Lên hàng" at bounding box center [560, 336] width 47 height 18
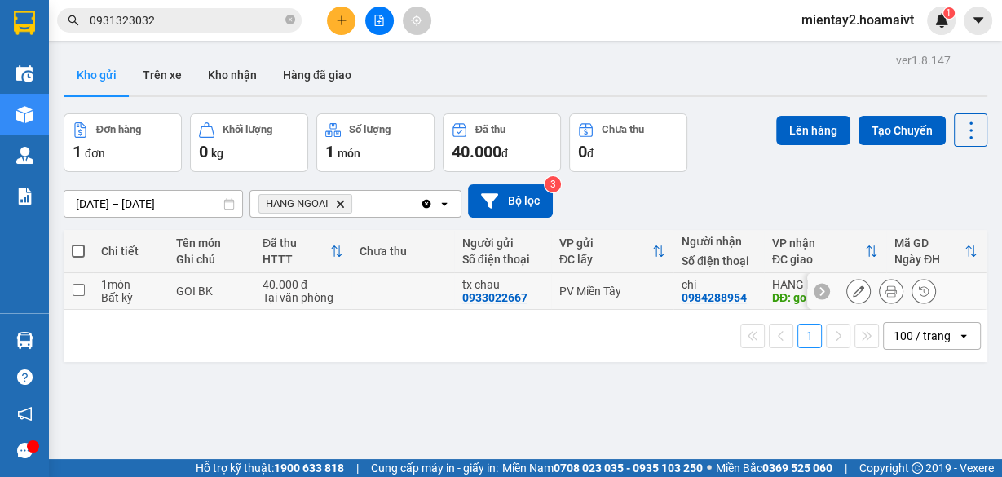
click at [385, 286] on td at bounding box center [402, 291] width 103 height 37
checkbox input "true"
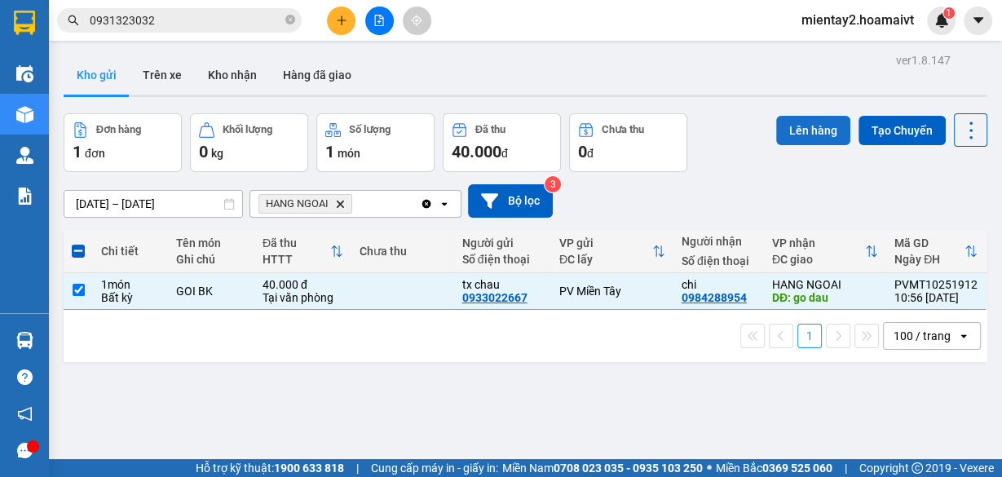
click at [796, 128] on button "Lên hàng" at bounding box center [813, 130] width 74 height 29
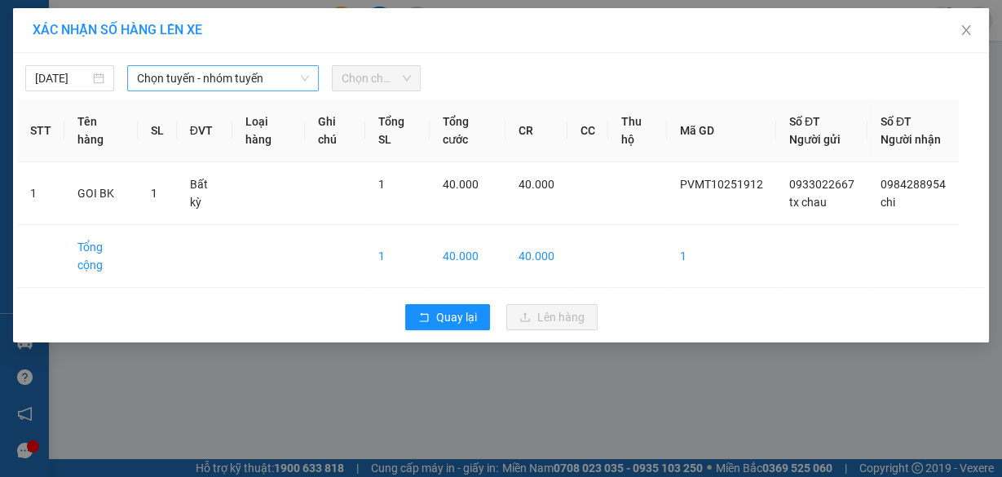
click at [207, 80] on span "Chọn tuyến - nhóm tuyến" at bounding box center [223, 78] width 172 height 24
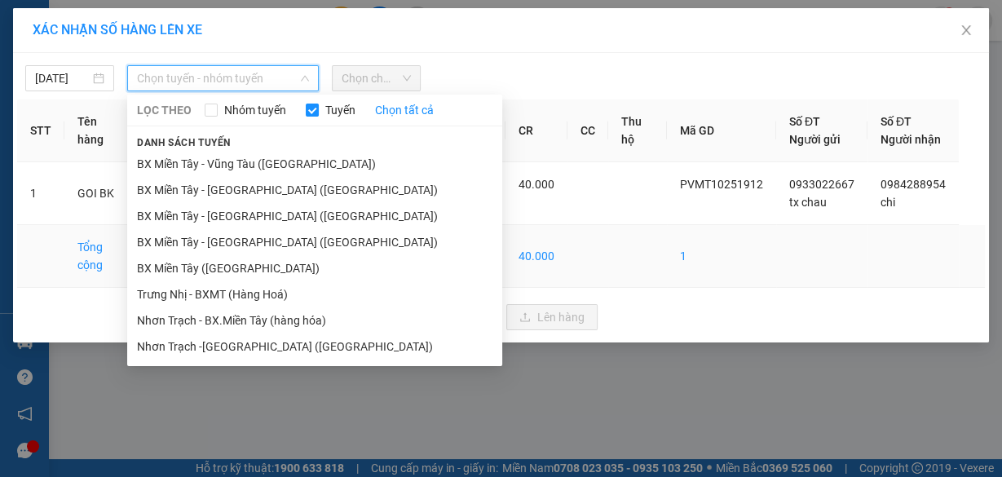
drag, startPoint x: 243, startPoint y: 262, endPoint x: 256, endPoint y: 253, distance: 15.8
click at [244, 262] on li "BX Miền Tây ([GEOGRAPHIC_DATA])" at bounding box center [314, 268] width 375 height 26
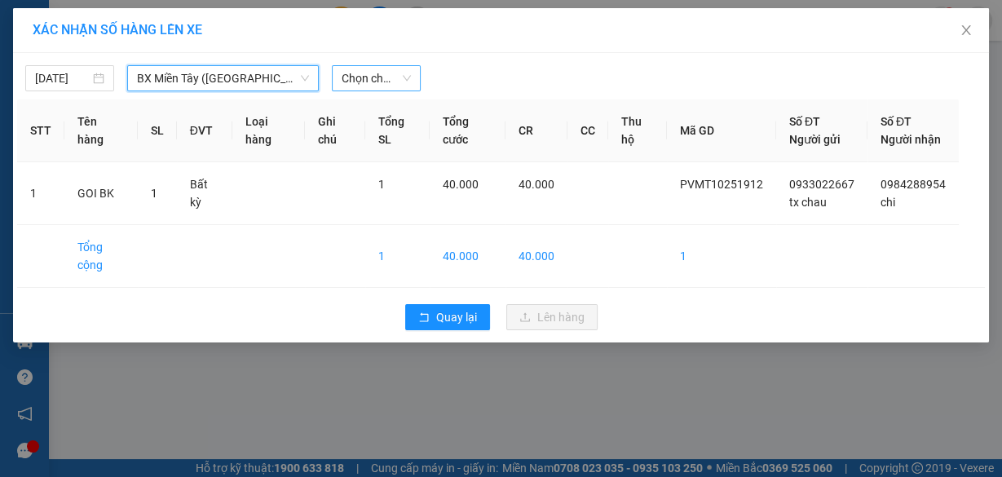
click at [383, 74] on span "Chọn chuyến" at bounding box center [375, 78] width 69 height 24
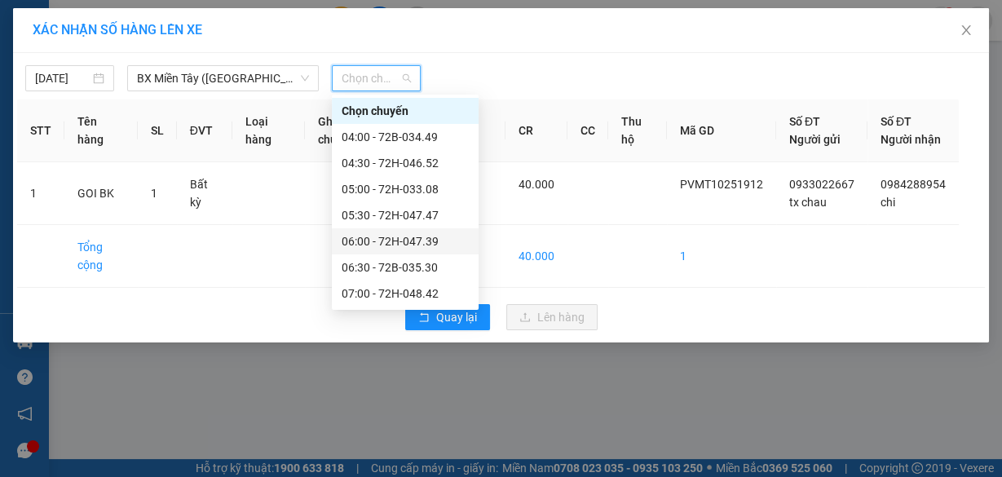
scroll to position [130, 0]
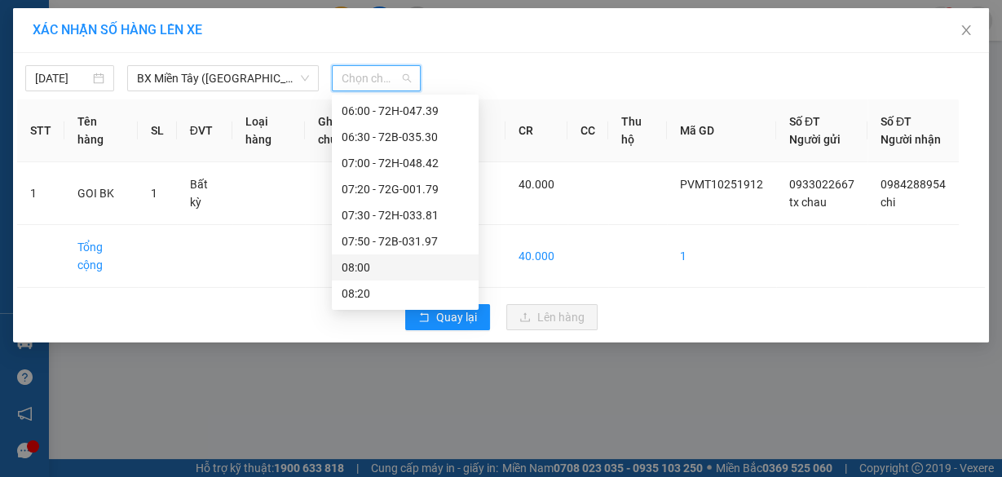
click at [388, 254] on div "08:00" at bounding box center [405, 267] width 147 height 26
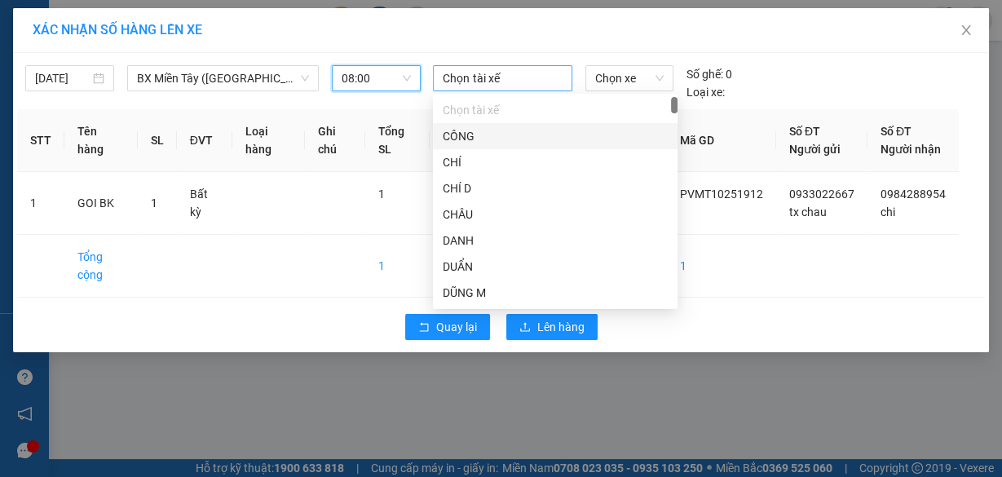
click at [496, 75] on div at bounding box center [502, 78] width 130 height 20
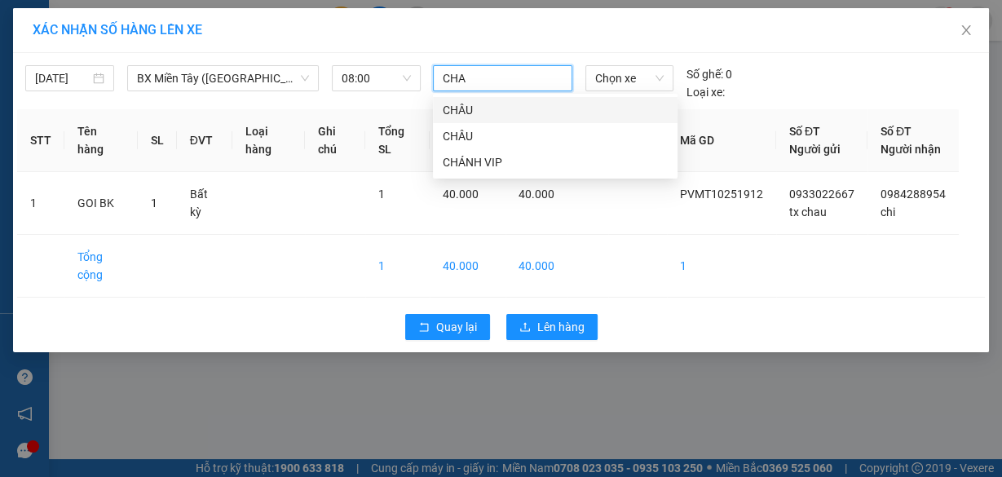
type input "CHAU"
drag, startPoint x: 485, startPoint y: 109, endPoint x: 582, endPoint y: 90, distance: 98.8
click at [488, 109] on div "CHÂU" at bounding box center [555, 110] width 225 height 18
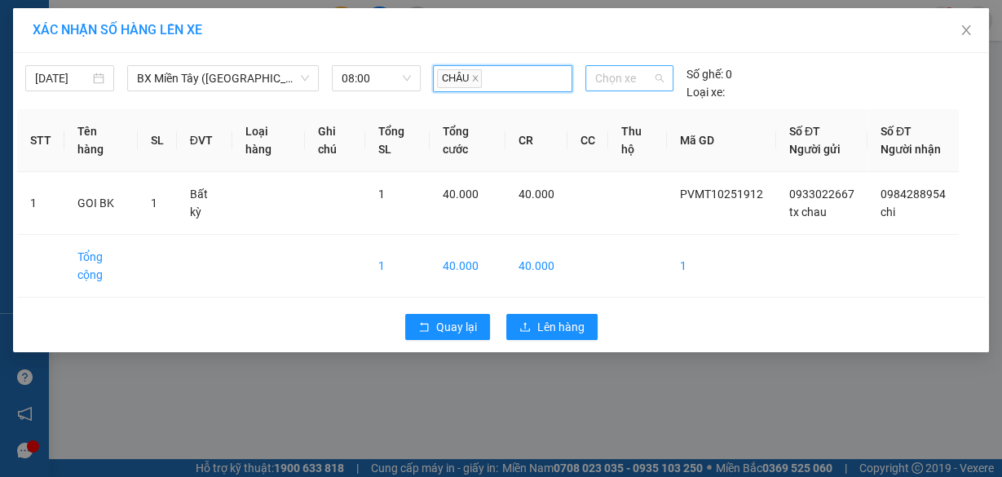
click at [637, 68] on span "Chọn xe" at bounding box center [629, 78] width 68 height 24
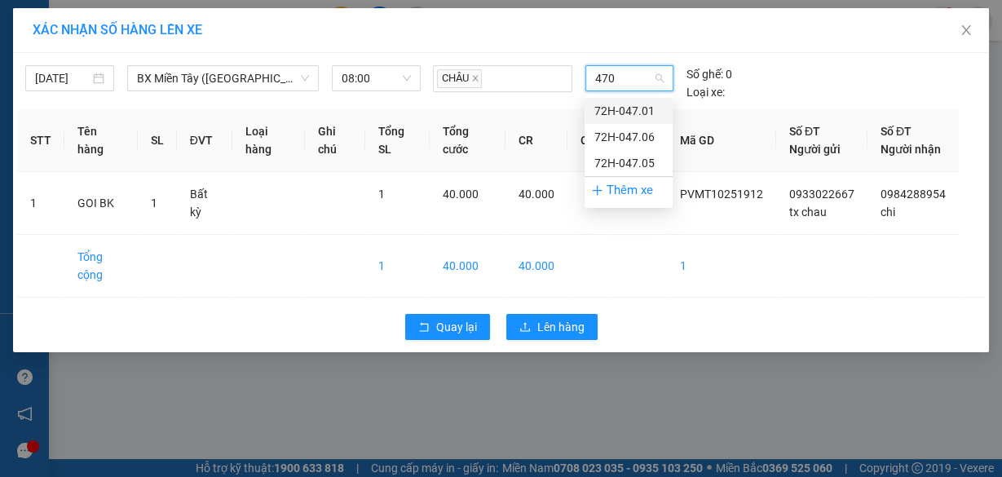
type input "4705"
click at [645, 109] on div "72H-047.05" at bounding box center [628, 111] width 68 height 18
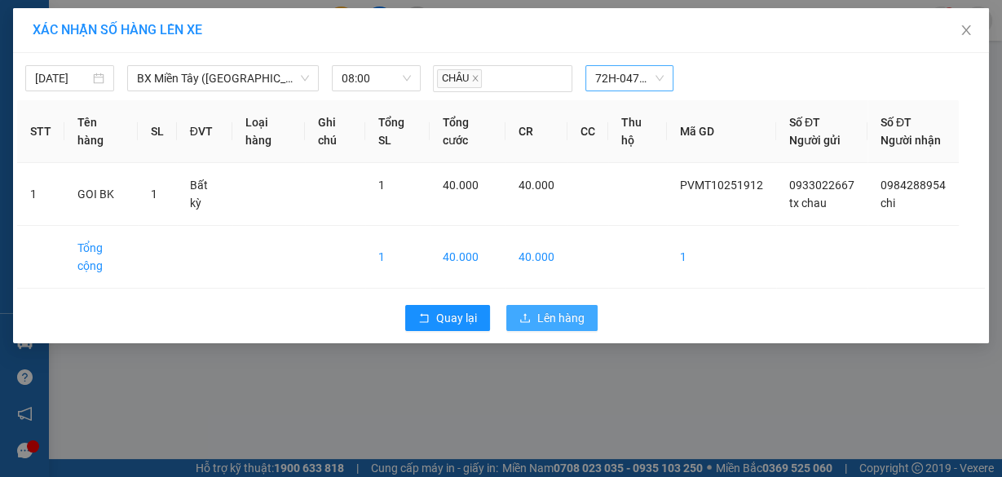
click at [578, 327] on span "Lên hàng" at bounding box center [560, 318] width 47 height 18
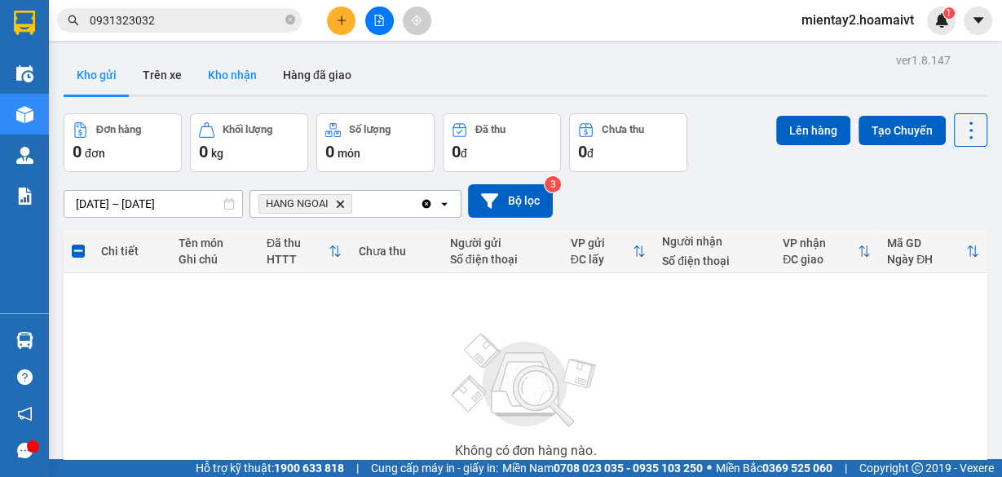
click at [230, 55] on button "Kho nhận" at bounding box center [232, 74] width 75 height 39
